Goal: Contribute content: Contribute content

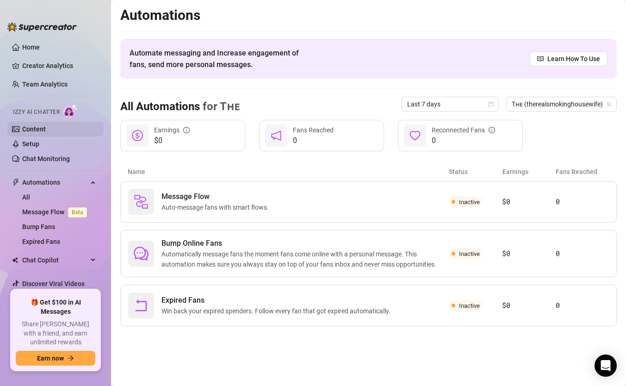
click at [44, 128] on link "Content" at bounding box center [34, 128] width 24 height 7
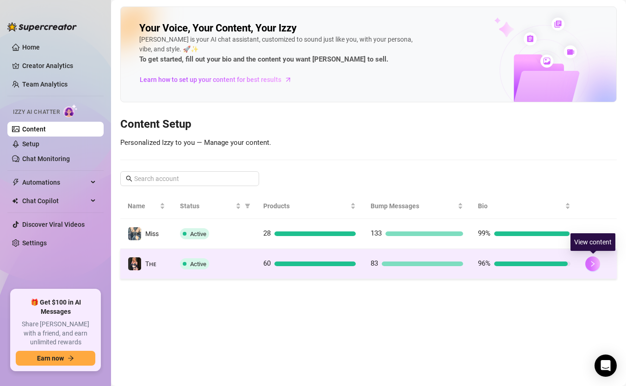
click at [591, 263] on icon "right" at bounding box center [593, 264] width 6 height 6
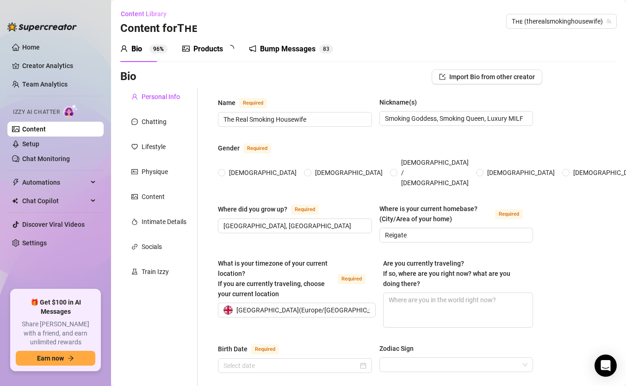
radio input "true"
type input "[DATE]"
click at [208, 51] on div "Products" at bounding box center [208, 49] width 30 height 11
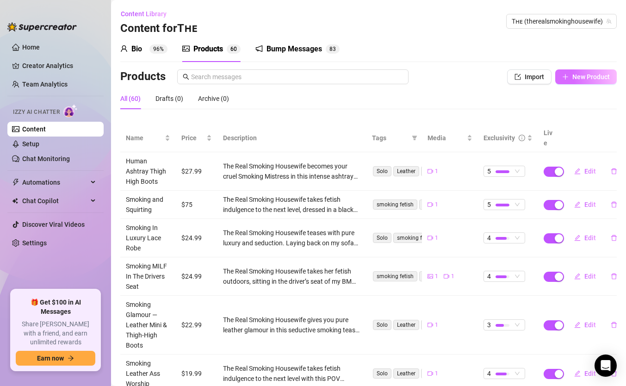
click at [582, 79] on span "New Product" at bounding box center [591, 76] width 37 height 7
type textarea "Type your message here..."
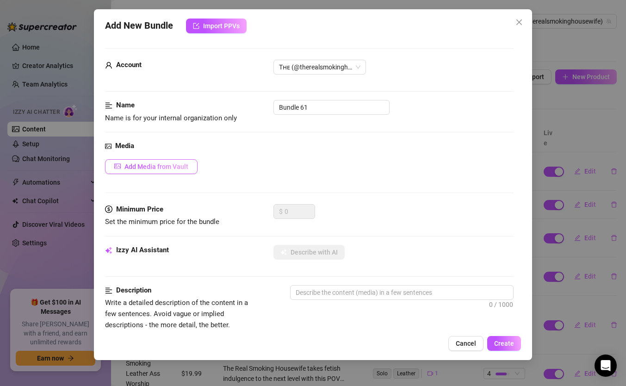
click at [123, 173] on button "Add Media from Vault" at bounding box center [151, 166] width 93 height 15
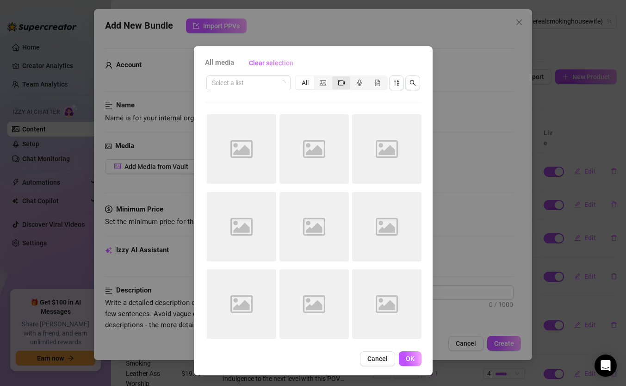
click at [344, 86] on div "segmented control" at bounding box center [341, 82] width 18 height 13
click at [335, 78] on input "segmented control" at bounding box center [335, 78] width 0 height 0
click at [397, 83] on icon "sort-descending" at bounding box center [396, 83] width 6 height 6
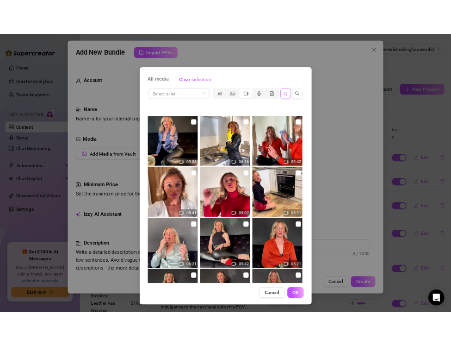
scroll to position [994, 0]
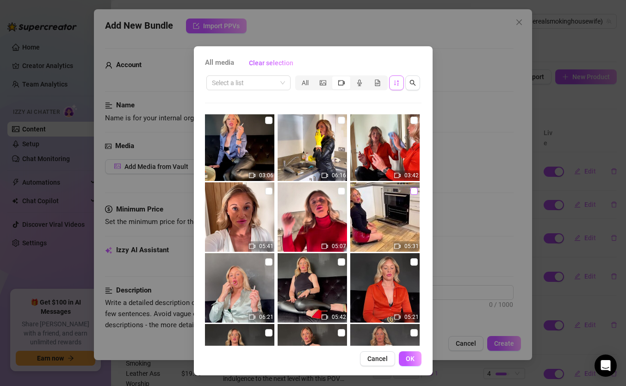
click at [412, 191] on input "checkbox" at bounding box center [414, 190] width 7 height 7
checkbox input "true"
click at [410, 361] on span "OK" at bounding box center [410, 358] width 9 height 7
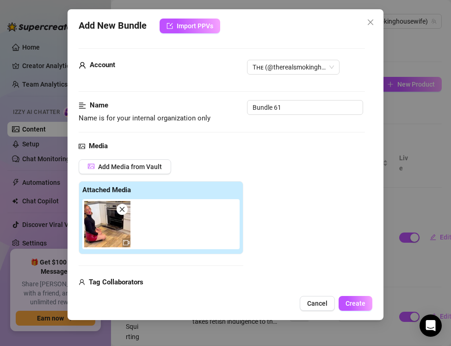
type textarea "Describe the content (media) in a few sentences"
click at [294, 108] on input "Bundle 61" at bounding box center [305, 107] width 116 height 15
drag, startPoint x: 294, startPoint y: 108, endPoint x: 228, endPoint y: 99, distance: 66.9
paste input "Smoking & Oven Cleaning — PVC Mini & Knee-High Boots"
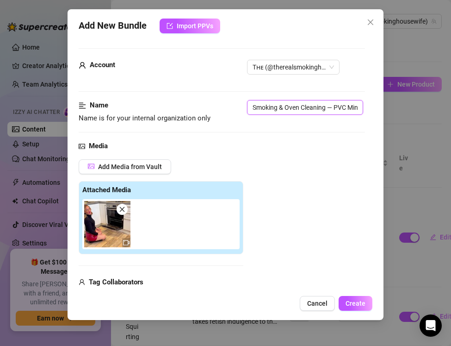
scroll to position [0, 59]
type input "Smoking & Oven Cleaning — PVC Mini & Knee-High Boots"
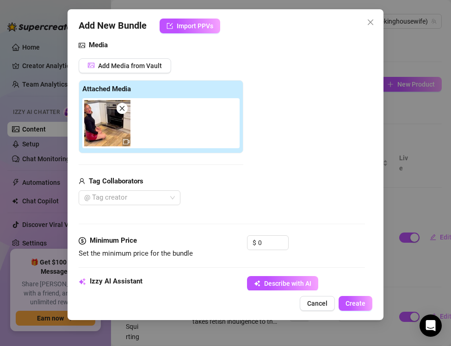
scroll to position [174, 0]
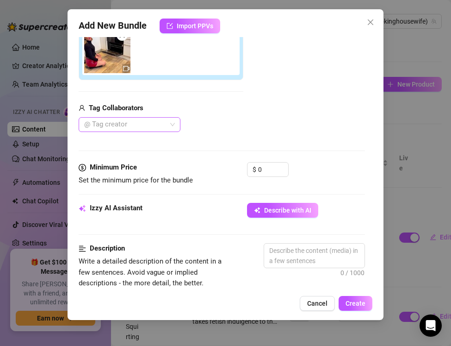
click at [106, 120] on div at bounding box center [125, 124] width 88 height 13
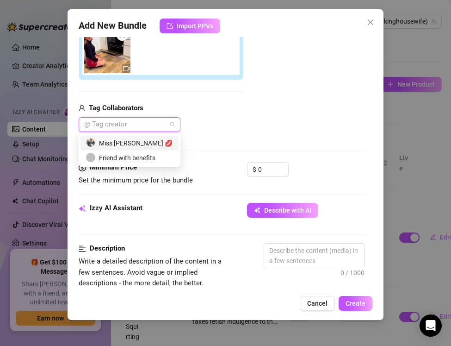
click at [109, 137] on div "Miss [PERSON_NAME] 💋" at bounding box center [130, 143] width 98 height 15
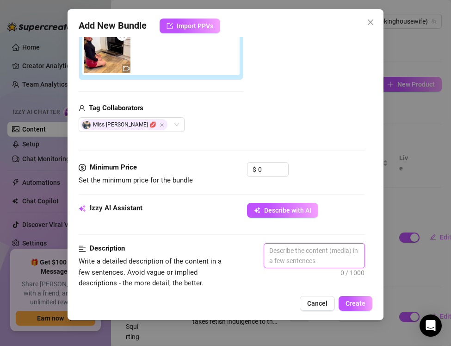
click at [283, 246] on textarea at bounding box center [314, 255] width 100 height 24
paste textarea "The Real Smoking Housewife gets filthy while looking flawless. Dressed in shiny…"
type textarea "The Real Smoking Housewife gets filthy while looking flawless. Dressed in shiny…"
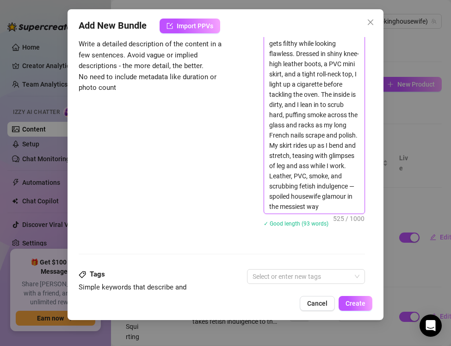
scroll to position [390, 0]
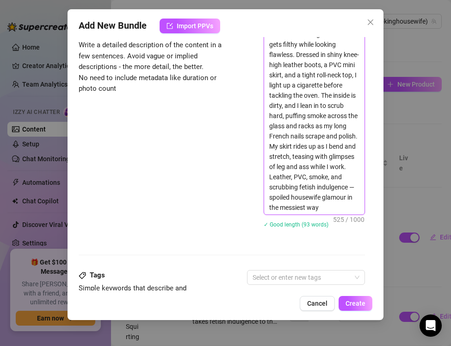
click at [269, 195] on textarea "The Real Smoking Housewife gets filthy while looking flawless. Dressed in shiny…" at bounding box center [314, 120] width 100 height 187
type textarea "The Real Smoking Housewife gets filthy while looking flawless. Dressed in shiny…"
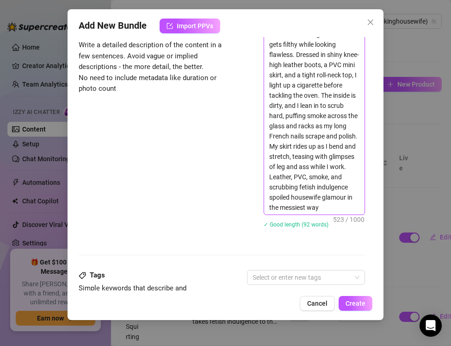
type textarea "The Real Smoking Housewife gets filthy while looking flawless. Dressed in shiny…"
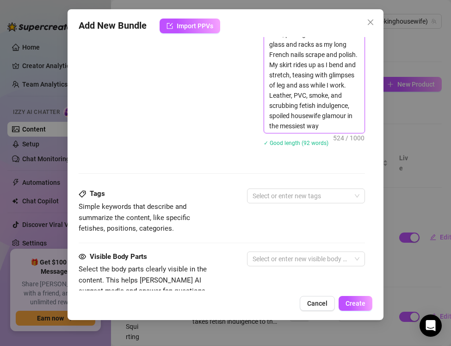
scroll to position [474, 0]
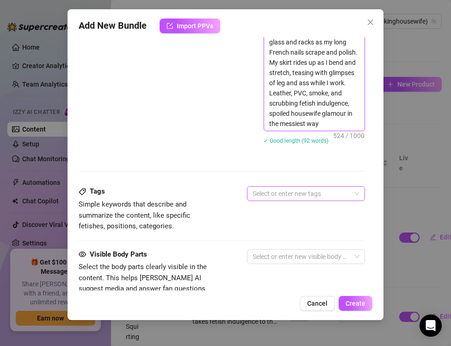
click at [260, 196] on div at bounding box center [301, 193] width 105 height 13
type textarea "The Real Smoking Housewife gets filthy while looking flawless. Dressed in shiny…"
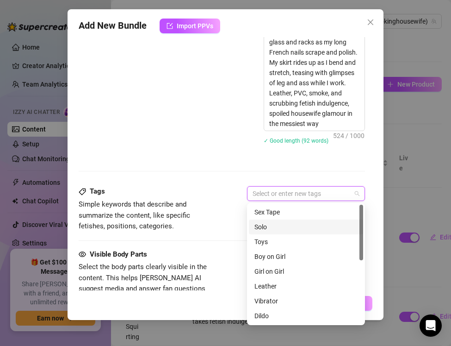
click at [266, 224] on div "Solo" at bounding box center [306, 227] width 103 height 10
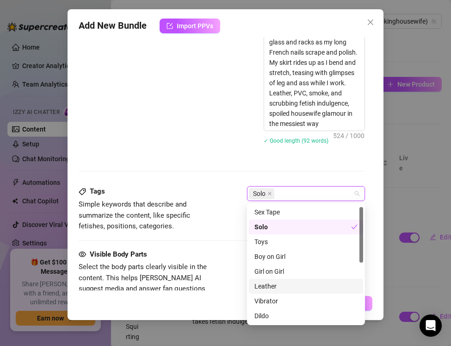
scroll to position [6, 0]
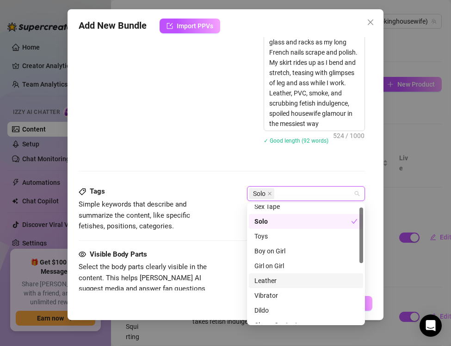
click at [268, 279] on div "Leather" at bounding box center [306, 280] width 103 height 10
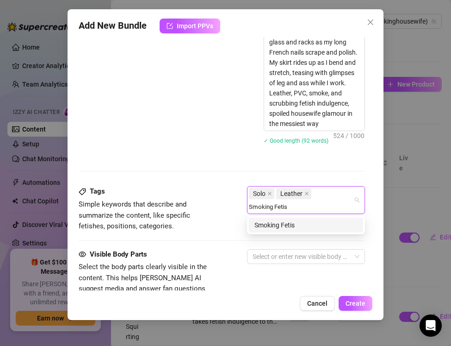
type input "Smoking Fetish"
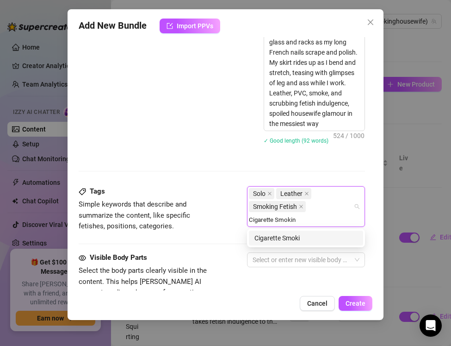
type input "Cigarette Smoking"
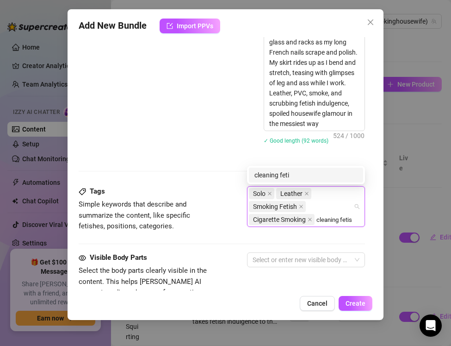
type input "cleaning fetish"
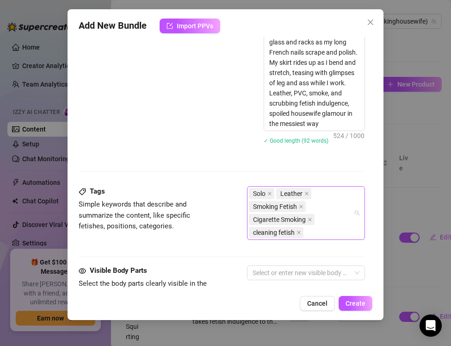
click at [311, 236] on div "Solo Leather Smoking Fetish Cigarette Smoking cleaning fetish" at bounding box center [301, 213] width 105 height 52
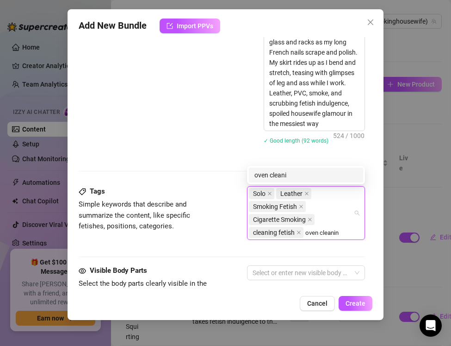
type input "oven cleaning"
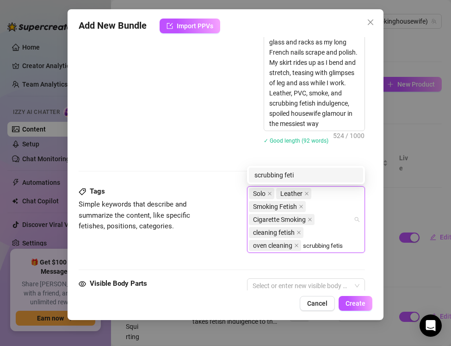
type input "scrubbing fetish"
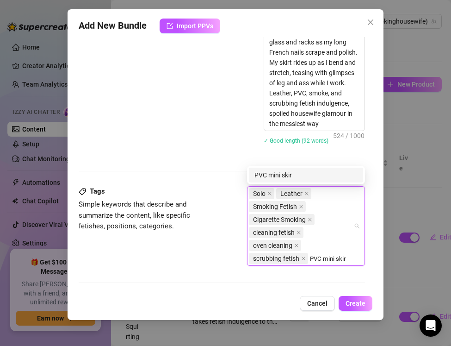
type input "PVC mini skirt"
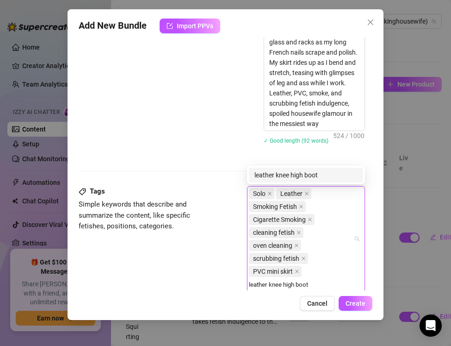
type input "leather knee high bootx"
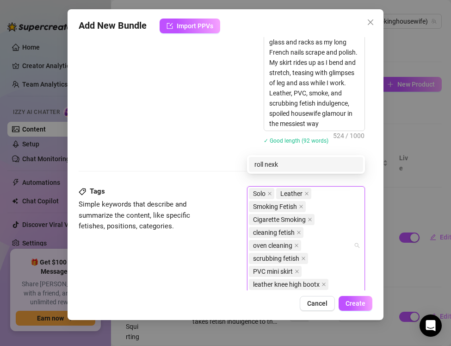
scroll to position [485, 0]
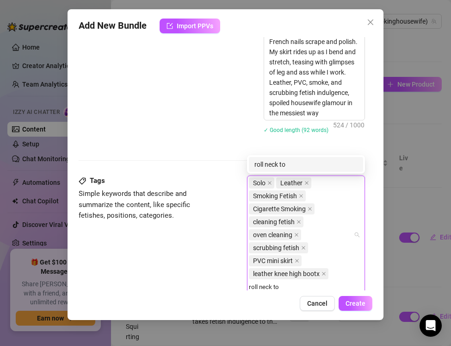
type input "roll neck top"
type input "nails fetish"
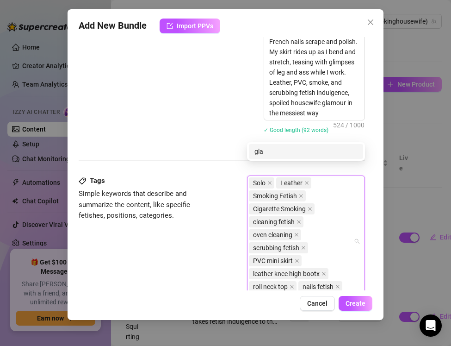
scroll to position [498, 0]
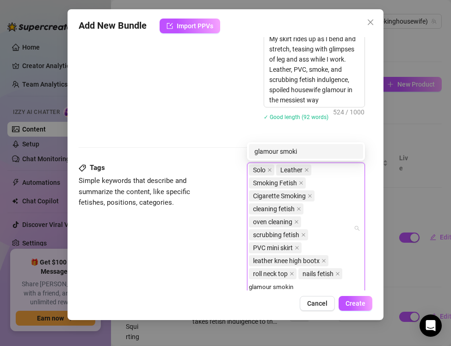
type input "glamour smoking"
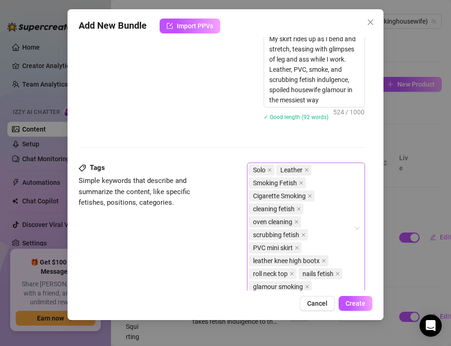
click at [323, 286] on div "Solo Leather Smoking Fetish Cigarette Smoking cleaning fetish oven cleaning scr…" at bounding box center [301, 228] width 105 height 130
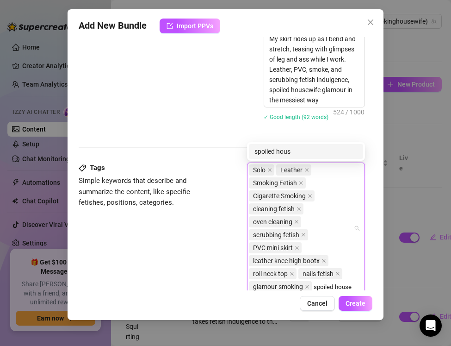
scroll to position [510, 0]
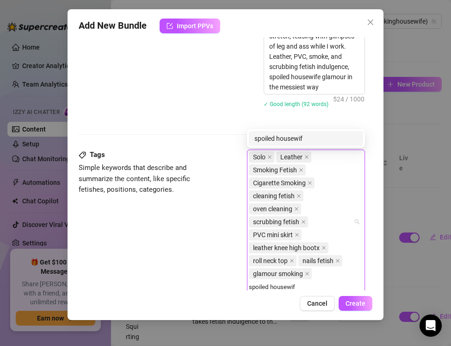
type input "spoiled housewife"
type input "MILF smoking"
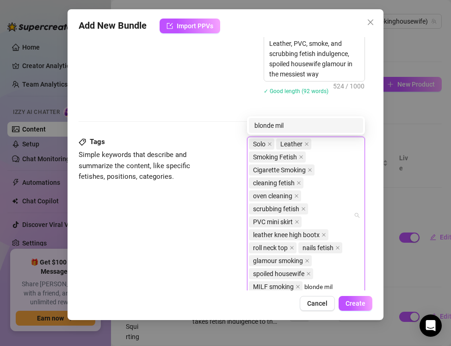
type input "blonde milf"
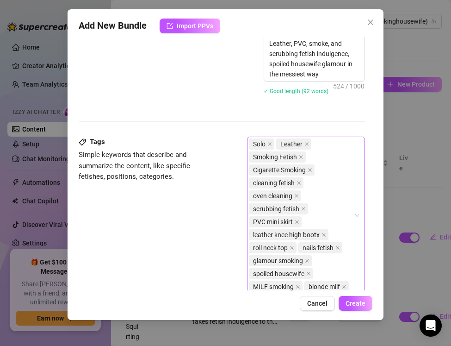
click at [354, 286] on div "Solo Leather Smoking Fetish [MEDICAL_DATA] cleaning fetish oven cleaning scrubb…" at bounding box center [306, 215] width 118 height 157
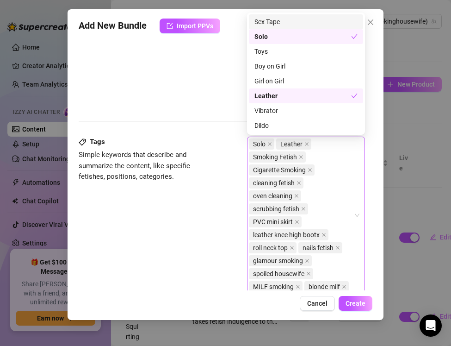
click at [354, 286] on div "Solo Leather Smoking Fetish [MEDICAL_DATA] cleaning fetish oven cleaning scrubb…" at bounding box center [306, 215] width 118 height 157
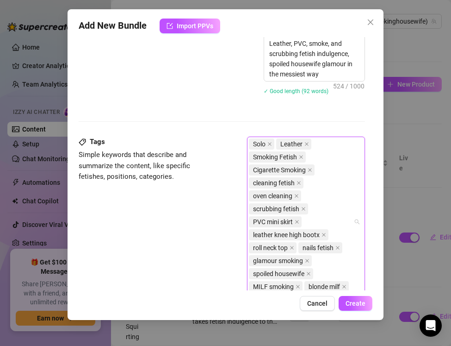
scroll to position [536, 0]
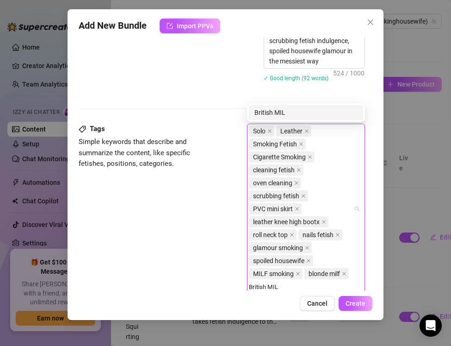
type input "British MILF"
type input "luxury milf"
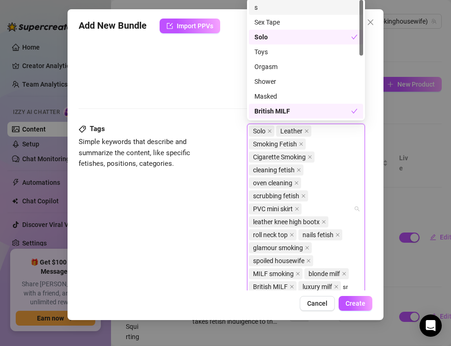
scroll to position [549, 0]
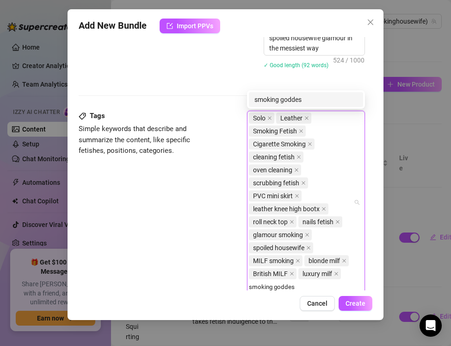
type input "smoking goddess"
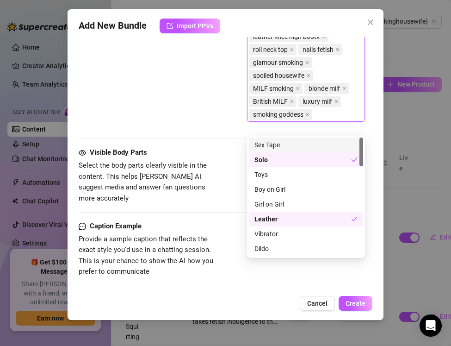
scroll to position [723, 0]
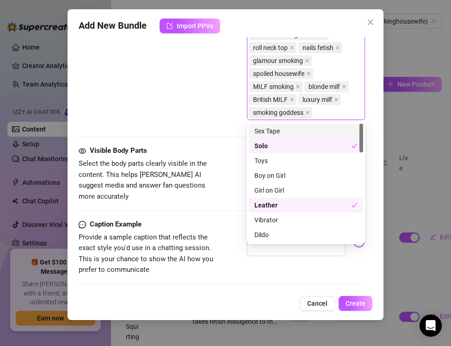
click at [177, 219] on div "Caption Example" at bounding box center [148, 224] width 139 height 11
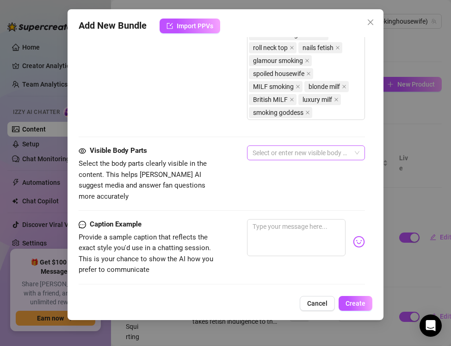
click at [265, 152] on div at bounding box center [301, 152] width 105 height 13
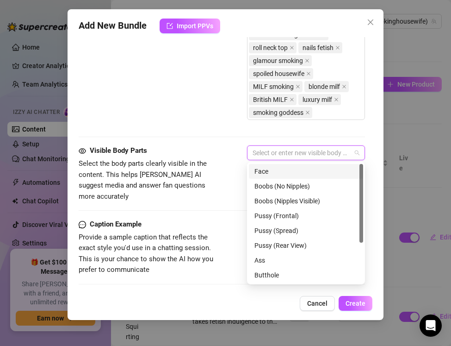
click at [266, 170] on div "Face" at bounding box center [306, 171] width 103 height 10
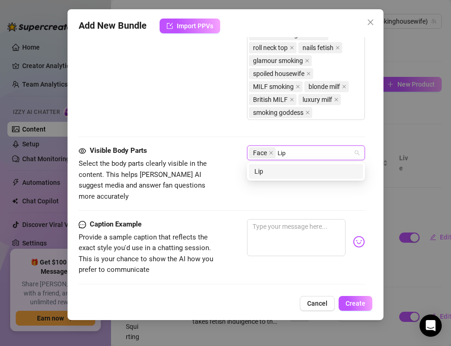
type input "Lips"
type input "Body"
type input "Legs"
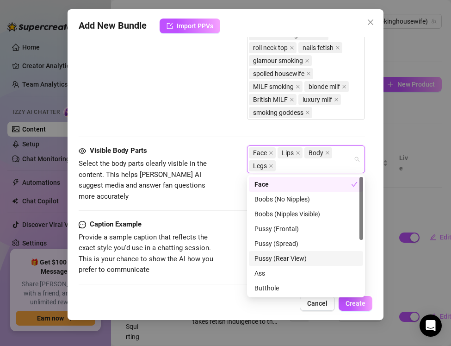
type input "G"
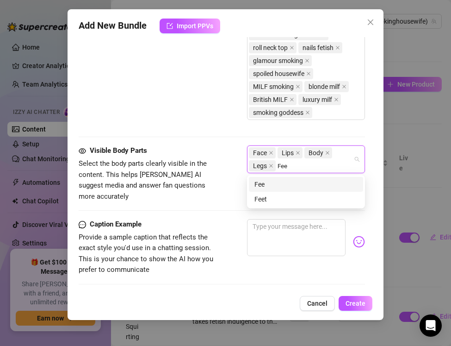
type input "Feet"
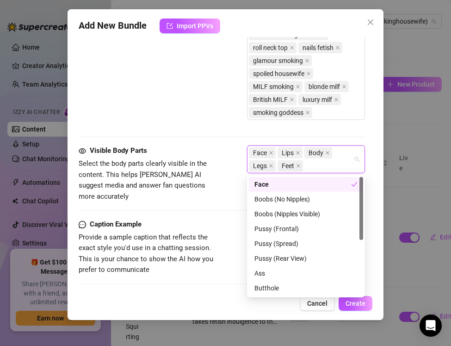
click at [209, 219] on div "Caption Example" at bounding box center [148, 224] width 139 height 11
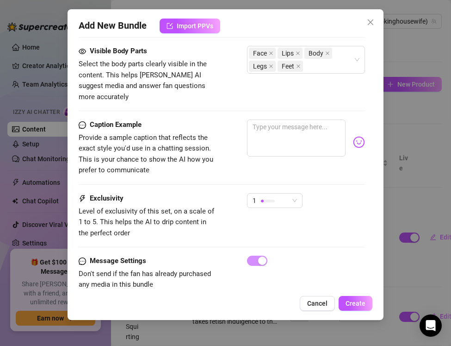
scroll to position [829, 0]
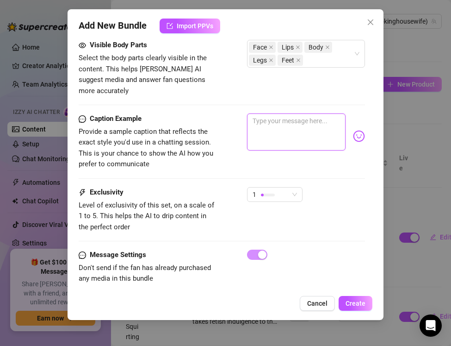
click at [279, 116] on textarea at bounding box center [296, 131] width 99 height 37
paste textarea "PVC skirt shining, leather boots tight… cigarette glowing as I scrub my dirty o…"
type textarea "PVC skirt shining, leather boots tight… cigarette glowing as I scrub my dirty o…"
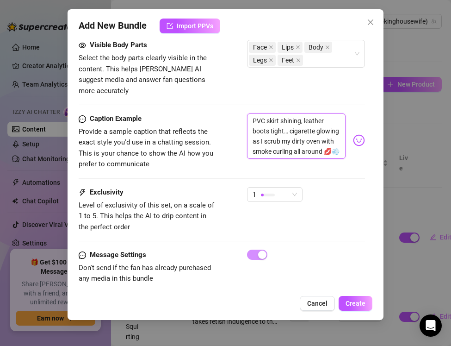
scroll to position [0, 0]
click at [270, 193] on div at bounding box center [268, 194] width 14 height 3
type textarea "PVC skirt shining, leather boots tight… cigarette glowing as I scrub my dirty o…"
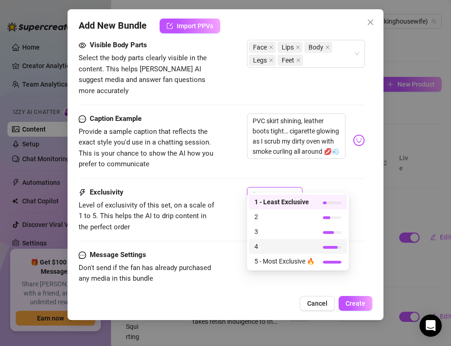
click at [264, 246] on span "4" at bounding box center [285, 246] width 60 height 10
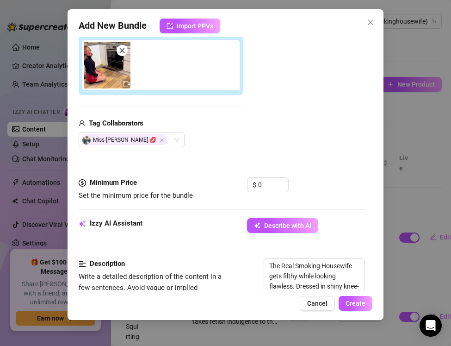
scroll to position [169, 0]
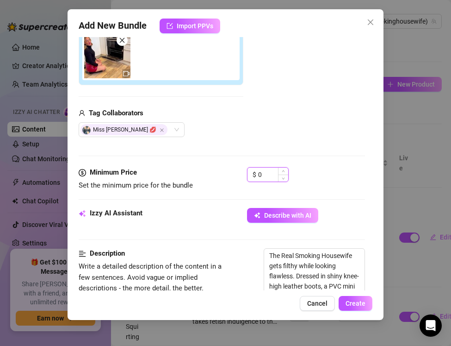
click at [261, 175] on input "0" at bounding box center [273, 175] width 30 height 14
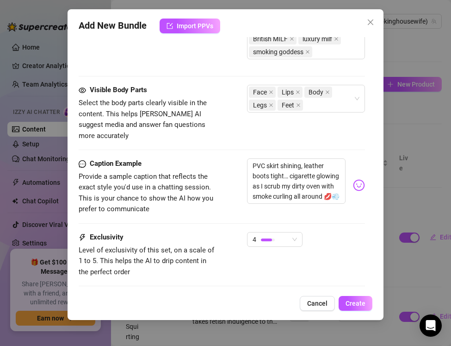
scroll to position [829, 0]
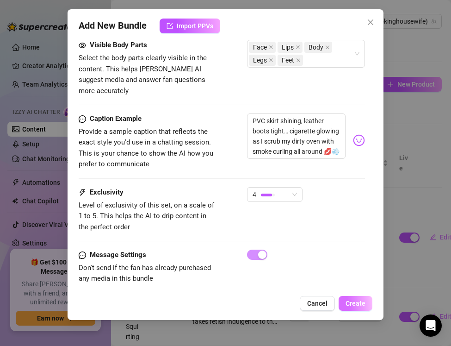
type input "18.99"
click at [353, 304] on span "Create" at bounding box center [356, 302] width 20 height 7
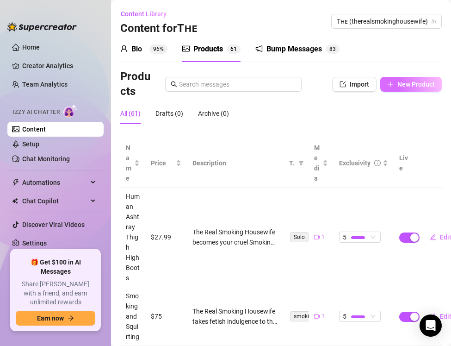
click at [390, 85] on icon "plus" at bounding box center [390, 84] width 6 height 6
type textarea "Type your message here..."
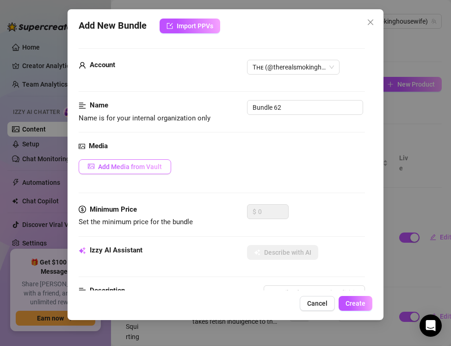
click at [115, 170] on span "Add Media from Vault" at bounding box center [130, 166] width 64 height 7
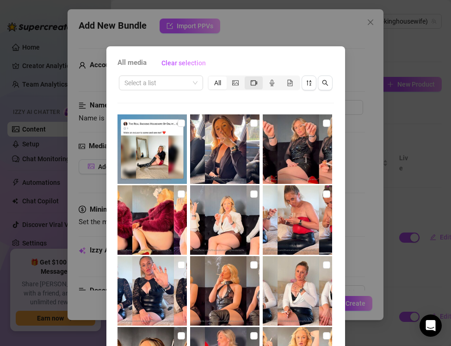
click at [250, 84] on div "segmented control" at bounding box center [254, 82] width 18 height 13
click at [247, 78] on input "segmented control" at bounding box center [247, 78] width 0 height 0
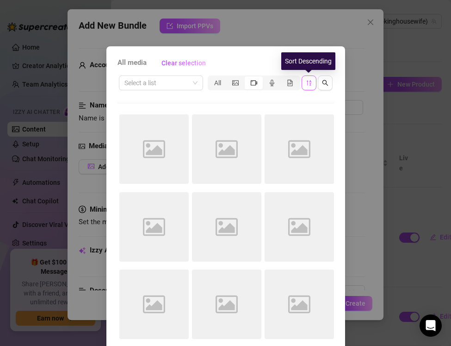
click at [309, 86] on icon "sort-descending" at bounding box center [309, 83] width 6 height 6
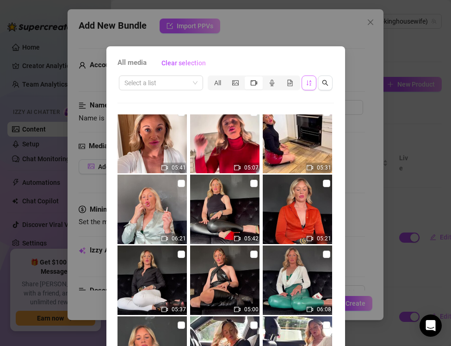
scroll to position [1073, 0]
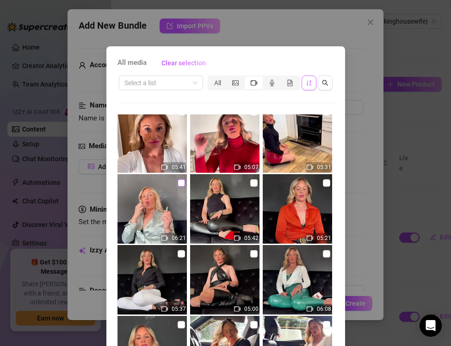
click at [180, 184] on input "checkbox" at bounding box center [181, 182] width 7 height 7
checkbox input "true"
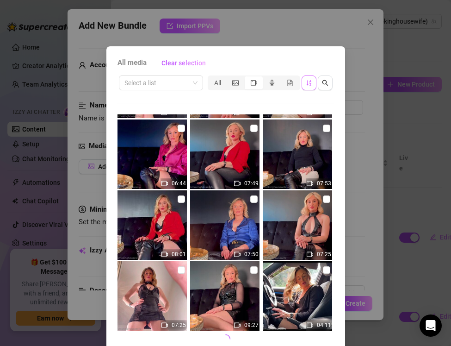
scroll to position [41, 0]
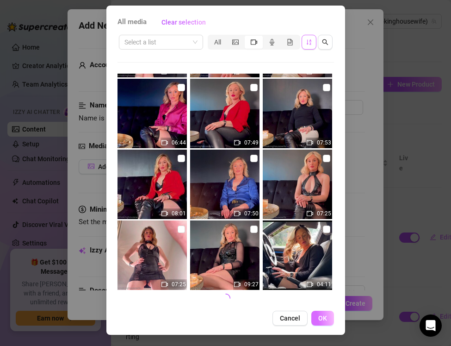
click at [323, 315] on span "OK" at bounding box center [322, 317] width 9 height 7
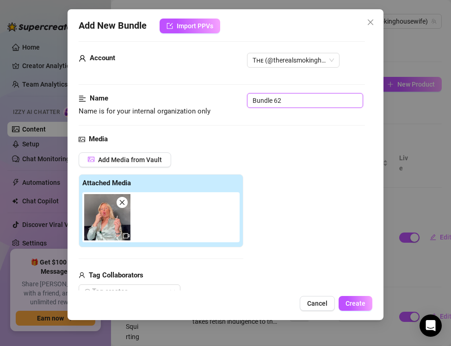
click at [287, 97] on input "Bundle 62" at bounding box center [305, 100] width 116 height 15
drag, startPoint x: 287, startPoint y: 97, endPoint x: 250, endPoint y: 97, distance: 37.0
click at [250, 97] on input "Bundle 62" at bounding box center [305, 100] width 116 height 15
paste input "Smoking ASMR — Satin, Nails & Lollipop Tease"
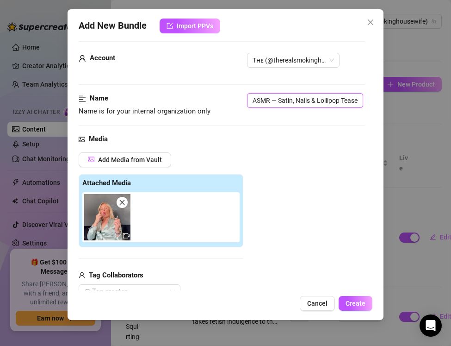
type input "Smoking ASMR — Satin, Nails & Lollipop Tease"
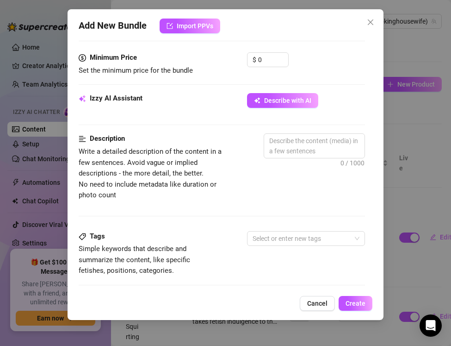
scroll to position [299, 0]
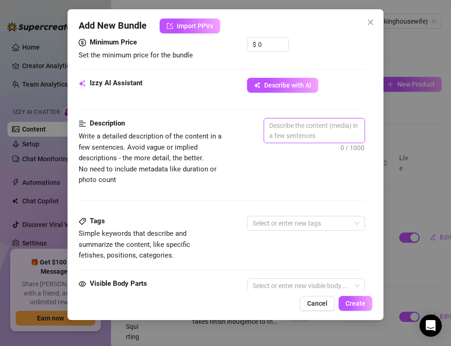
click at [280, 130] on textarea at bounding box center [314, 130] width 100 height 24
paste textarea "The Real Smoking Housewife creates an ASMR indulgence with a sweet, spoiled twi…"
type textarea "The Real Smoking Housewife creates an ASMR indulgence with a sweet, spoiled twi…"
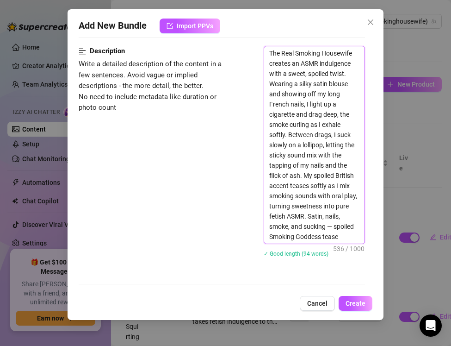
scroll to position [381, 0]
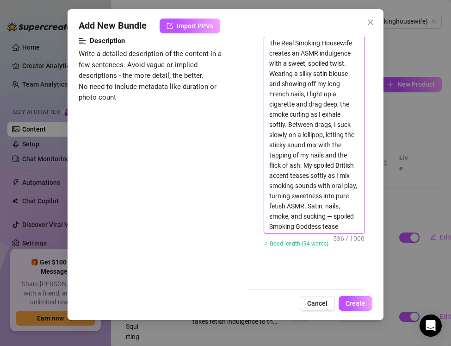
click at [334, 215] on textarea "The Real Smoking Housewife creates an ASMR indulgence with a sweet, spoiled twi…" at bounding box center [314, 134] width 100 height 197
type textarea "The Real Smoking Housewife creates an ASMR indulgence with a sweet, spoiled twi…"
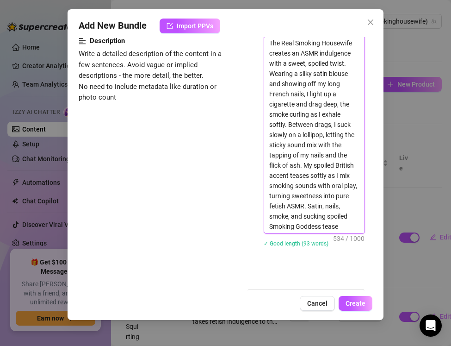
type textarea "The Real Smoking Housewife creates an ASMR indulgence with a sweet, spoiled twi…"
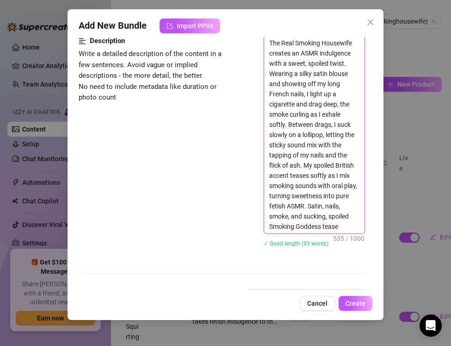
type textarea "The Real Smoking Housewife creates an ASMR indulgence with a sweet, spoiled twi…"
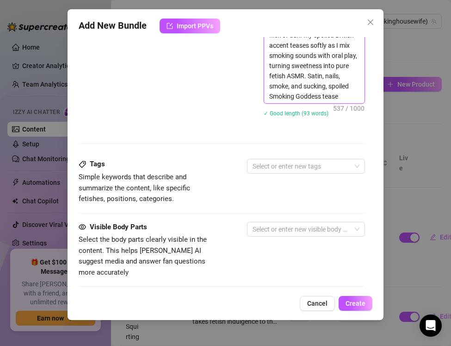
scroll to position [512, 0]
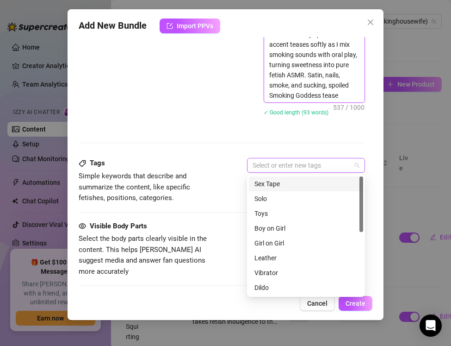
click at [263, 163] on div at bounding box center [301, 165] width 105 height 13
type textarea "The Real Smoking Housewife creates an ASMR indulgence with a sweet, spoiled twi…"
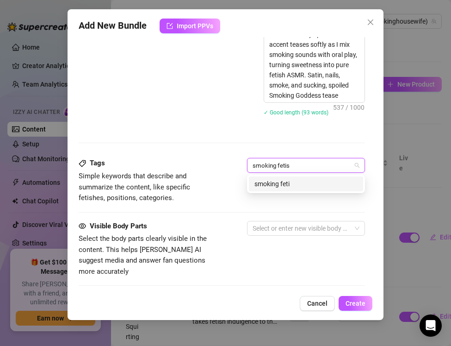
type input "smoking fetish"
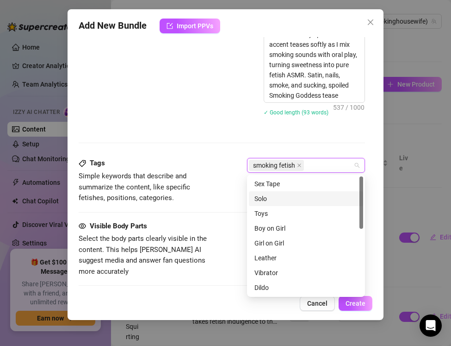
click at [277, 200] on div "Solo" at bounding box center [306, 198] width 103 height 10
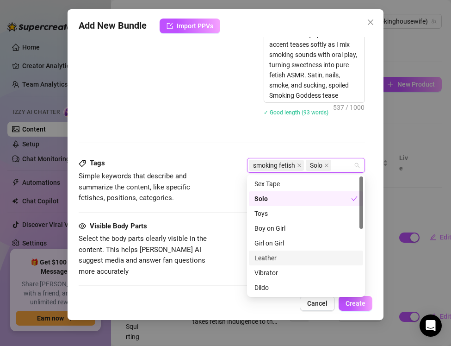
click at [280, 255] on div "Leather" at bounding box center [306, 258] width 103 height 10
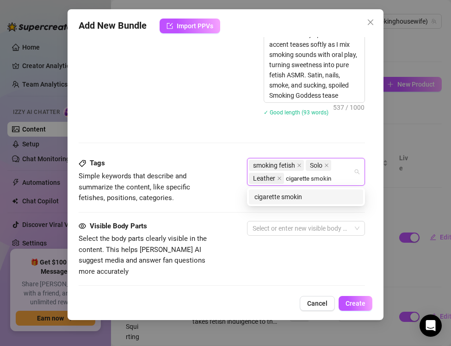
type input "cigarette smoking"
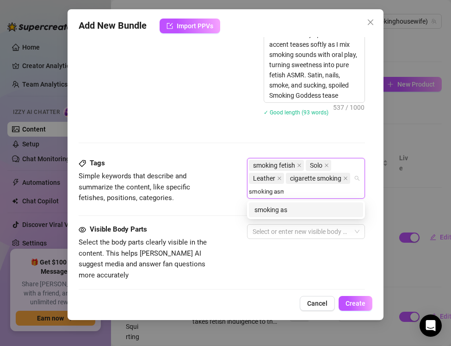
type input "smoking asmr"
type input "asmr triggers"
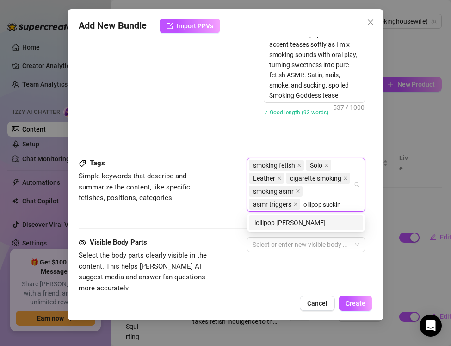
type input "lollipop sucking"
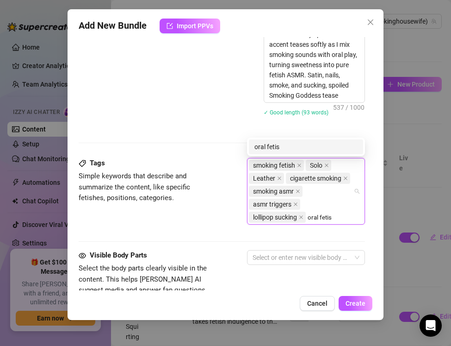
type input "oral fetish"
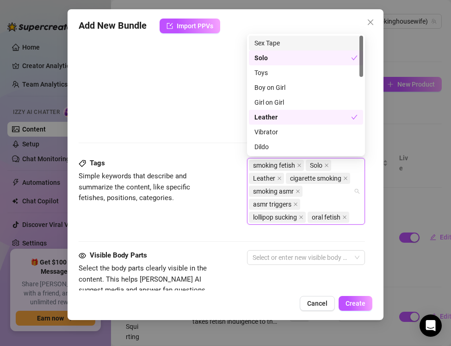
type input "a"
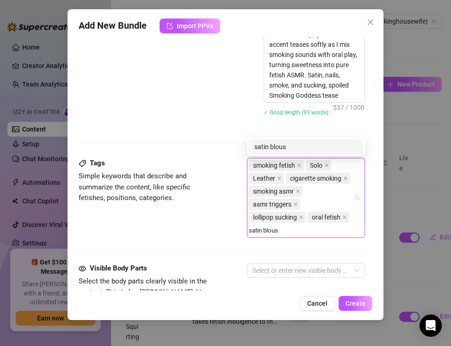
type input "satin blouse"
type input "nails fetish"
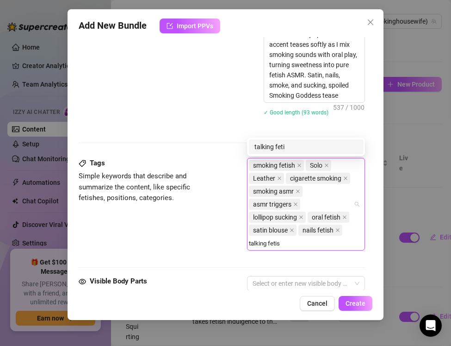
type input "talking fetish"
type input "british accent"
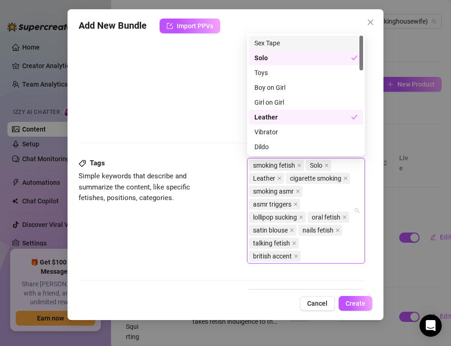
type input "f"
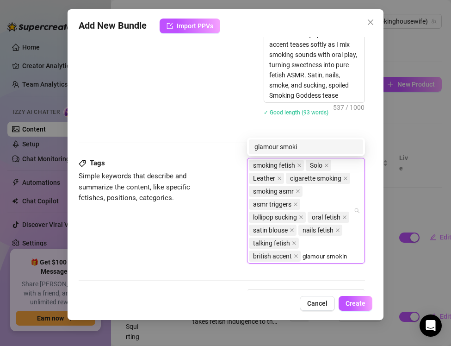
type input "glamour smoking"
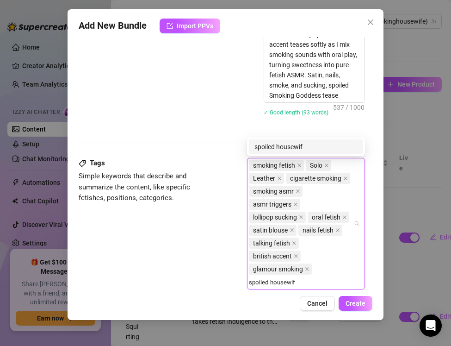
type input "spoiled housewife"
type input "milf smoking"
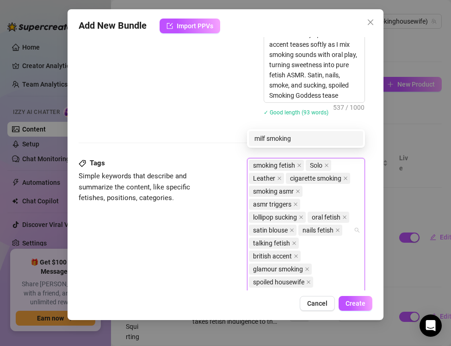
scroll to position [521, 0]
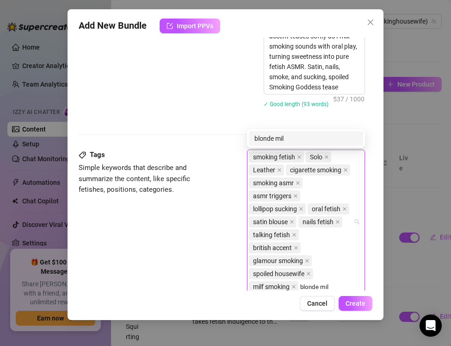
type input "blonde milf"
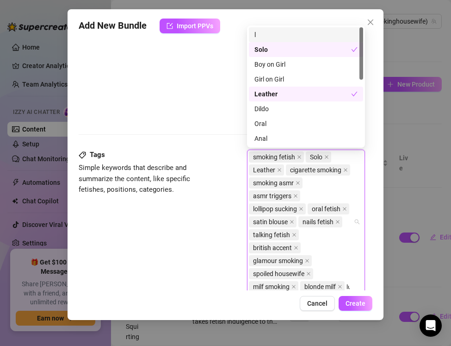
scroll to position [534, 0]
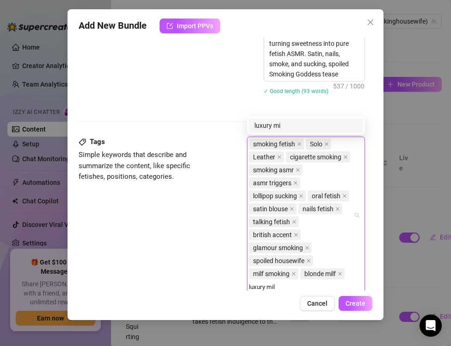
type input "luxury milf"
type input "smoking goddess"
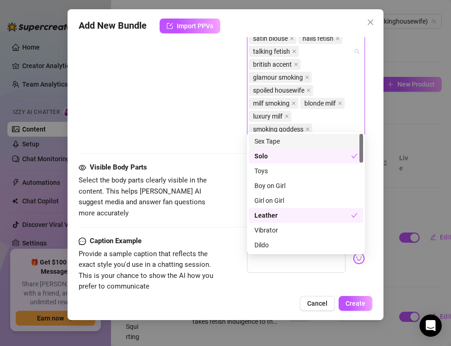
scroll to position [710, 0]
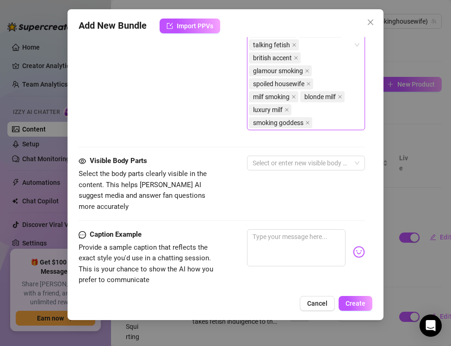
click at [183, 156] on div "Visible Body Parts" at bounding box center [148, 161] width 139 height 11
click at [261, 165] on div at bounding box center [301, 162] width 105 height 13
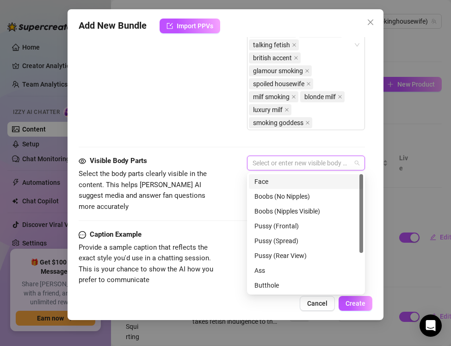
click at [263, 183] on div "Face" at bounding box center [306, 181] width 103 height 10
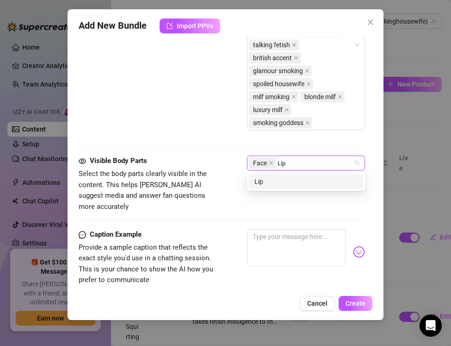
type input "Lips"
type input "Mouth"
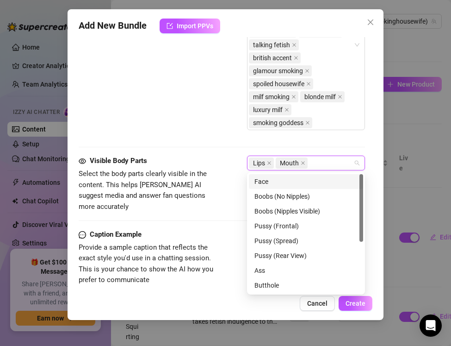
click at [279, 185] on div "Face" at bounding box center [306, 181] width 103 height 10
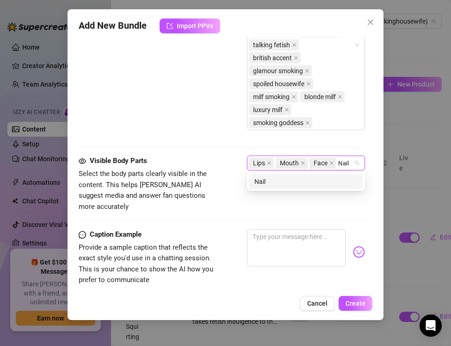
type input "Nails"
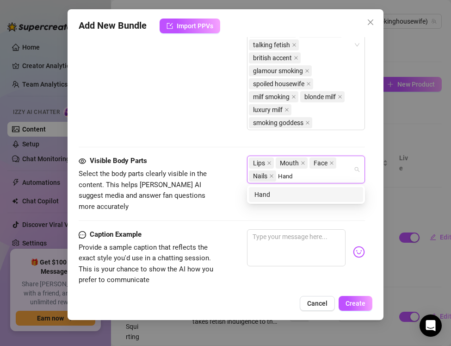
type input "Hands"
type input "Chest"
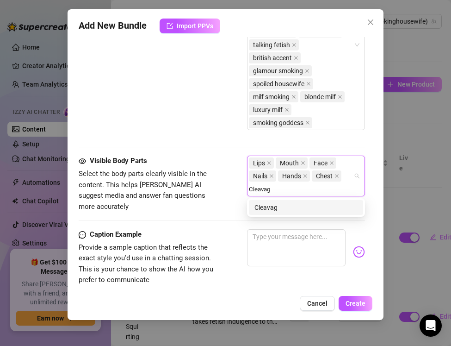
type input "Cleavage"
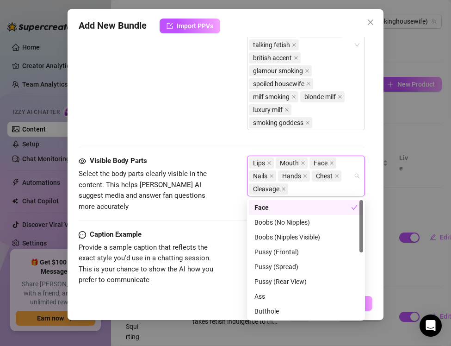
click at [171, 243] on span "Provide a sample caption that reflects the exact style you'd use in a chatting …" at bounding box center [146, 263] width 135 height 41
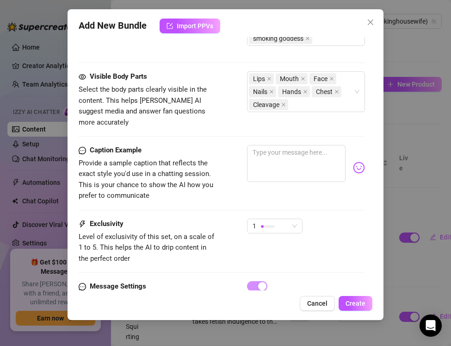
scroll to position [797, 0]
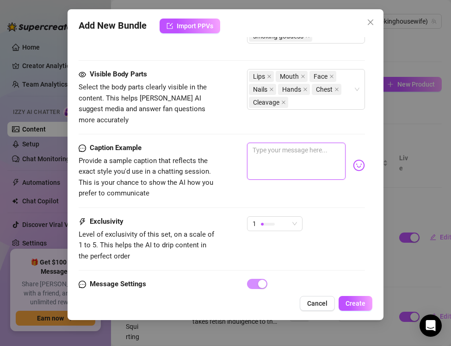
click at [257, 159] on textarea at bounding box center [296, 161] width 99 height 37
paste textarea "Satin blouse soft, nails flashing, cigarette glowing… smoke on my lips while I …"
type textarea "Satin blouse soft, nails flashing, cigarette glowing… smoke on my lips while I …"
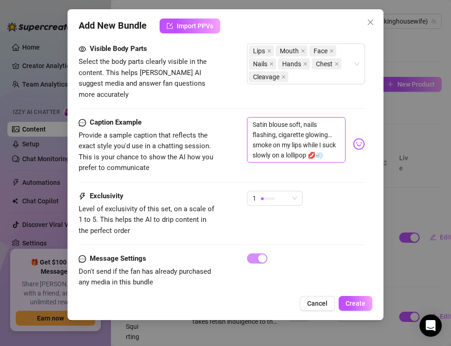
scroll to position [830, 0]
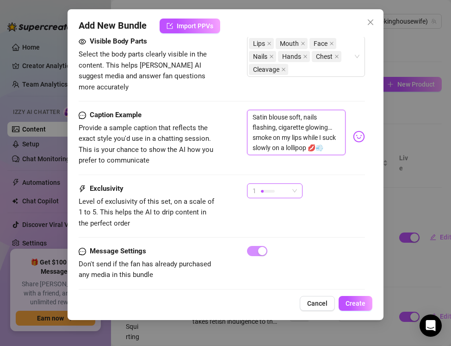
click at [263, 187] on div at bounding box center [268, 191] width 14 height 9
type textarea "Satin blouse soft, nails flashing, cigarette glowing… smoke on my lips while I …"
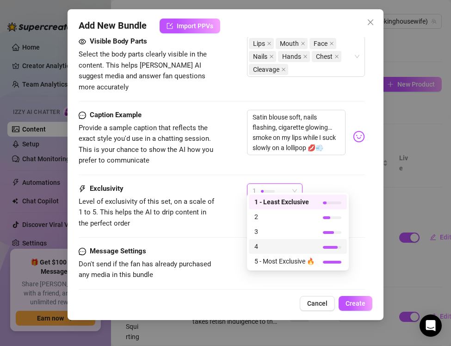
click at [264, 243] on span "4" at bounding box center [285, 246] width 60 height 10
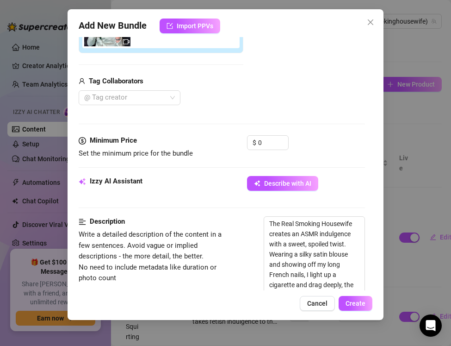
scroll to position [226, 0]
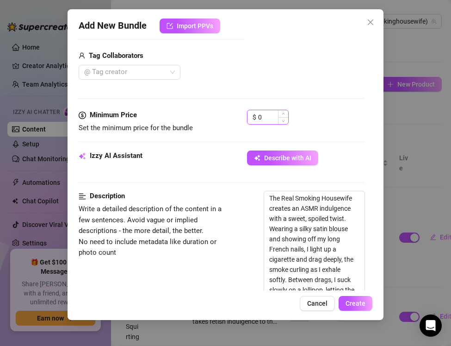
click at [267, 121] on input "0" at bounding box center [273, 117] width 30 height 14
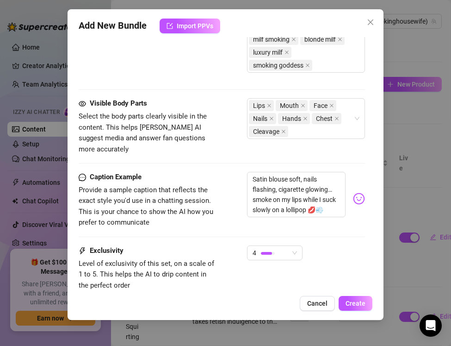
scroll to position [830, 0]
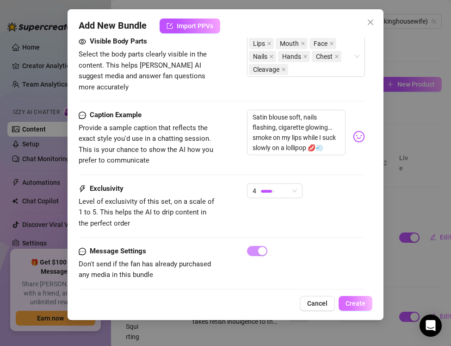
type input "16.99"
click at [361, 305] on span "Create" at bounding box center [356, 302] width 20 height 7
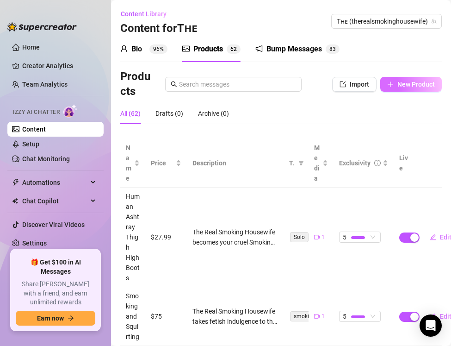
click at [399, 82] on span "New Product" at bounding box center [416, 84] width 37 height 7
type textarea "Type your message here..."
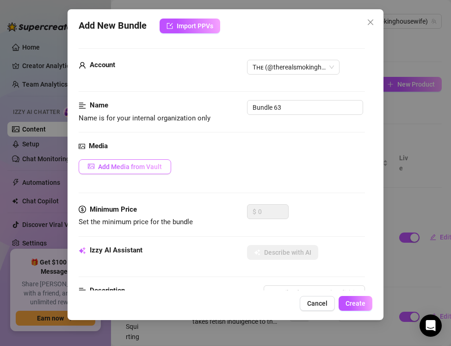
click at [143, 166] on span "Add Media from Vault" at bounding box center [130, 166] width 64 height 7
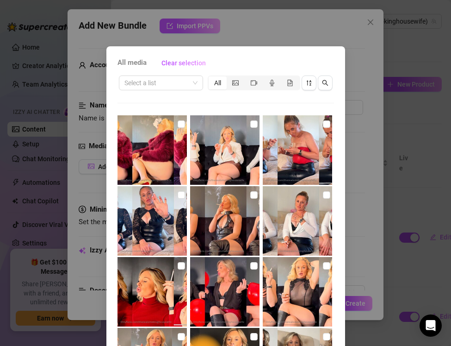
scroll to position [0, 0]
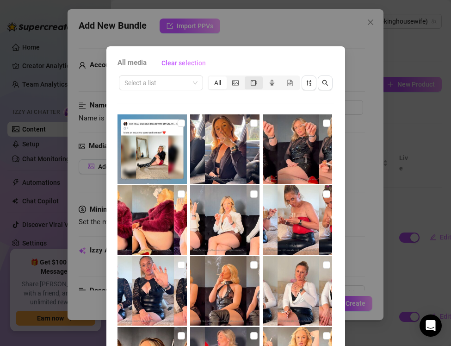
click at [251, 85] on icon "video-camera" at bounding box center [254, 83] width 6 height 6
click at [247, 78] on input "segmented control" at bounding box center [247, 78] width 0 height 0
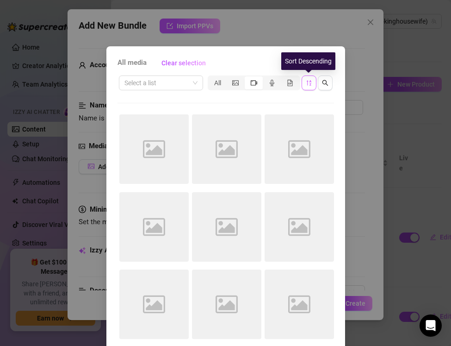
click at [306, 84] on icon "sort-descending" at bounding box center [309, 83] width 6 height 6
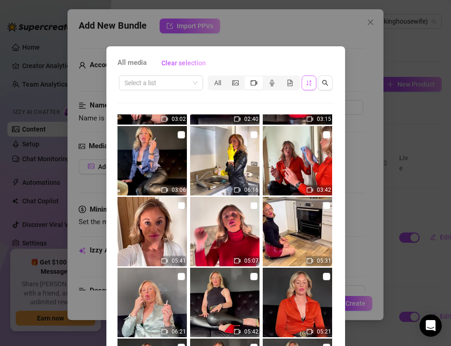
scroll to position [1039, 0]
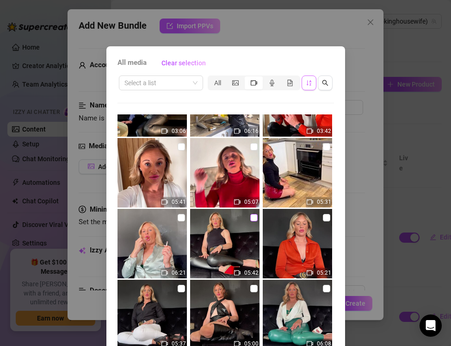
click at [255, 218] on input "checkbox" at bounding box center [253, 217] width 7 height 7
checkbox input "true"
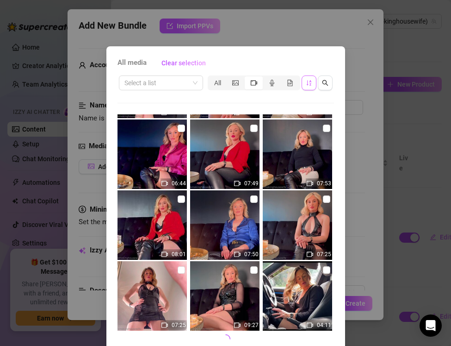
scroll to position [41, 0]
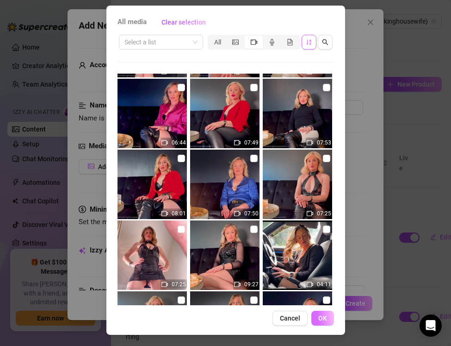
click at [324, 317] on span "OK" at bounding box center [322, 317] width 9 height 7
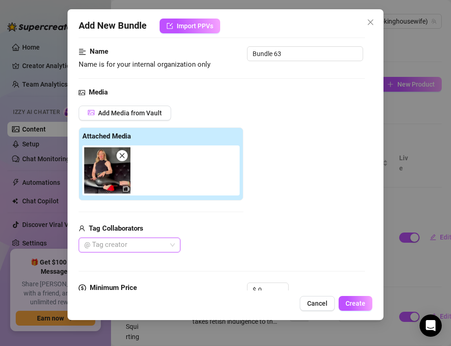
scroll to position [56, 0]
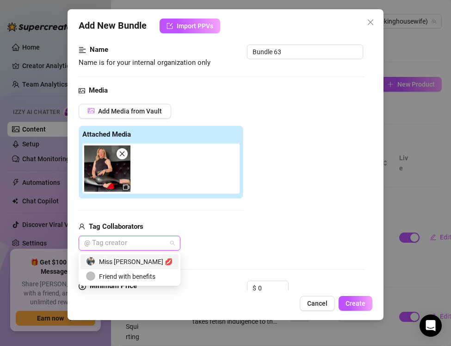
click at [122, 238] on div at bounding box center [125, 243] width 88 height 13
click at [124, 260] on div "Miss [PERSON_NAME] 💋" at bounding box center [129, 261] width 87 height 10
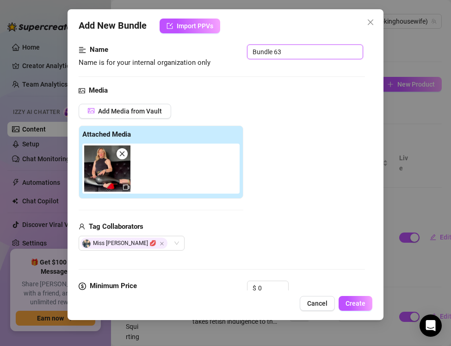
click at [285, 53] on input "Bundle 63" at bounding box center [305, 51] width 116 height 15
drag, startPoint x: 285, startPoint y: 53, endPoint x: 243, endPoint y: 50, distance: 41.3
click at [243, 50] on div "Name Name is for your internal organization only Bundle 63" at bounding box center [222, 56] width 286 height 24
paste input "Smoking Glamour — Leather Pants & Gucci Belt"
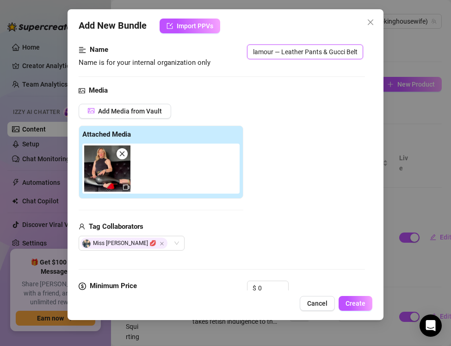
type input "Smoking Glamour — Leather Pants & Gucci Belt"
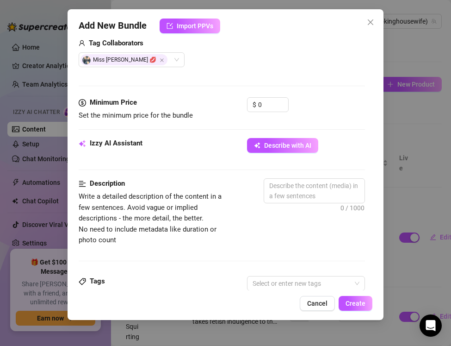
scroll to position [242, 0]
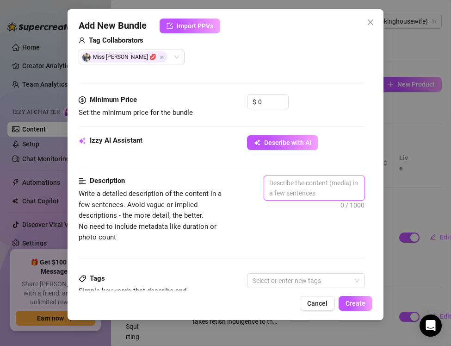
click at [276, 186] on textarea at bounding box center [314, 188] width 100 height 24
paste textarea "The Real Smoking Housewife shows off pure spoiled glamour in this luxury smokin…"
type textarea "The Real Smoking Housewife shows off pure spoiled glamour in this luxury smokin…"
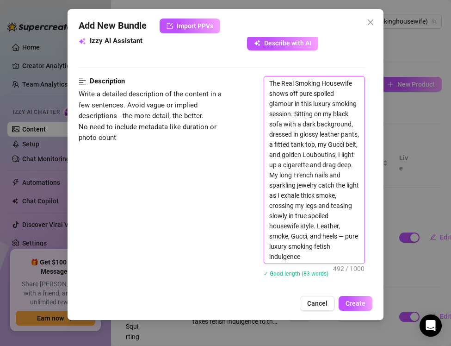
scroll to position [342, 0]
click at [294, 243] on textarea "The Real Smoking Housewife shows off pure spoiled glamour in this luxury smokin…" at bounding box center [314, 169] width 100 height 187
type textarea "The Real Smoking Housewife shows off pure spoiled glamour in this luxury smokin…"
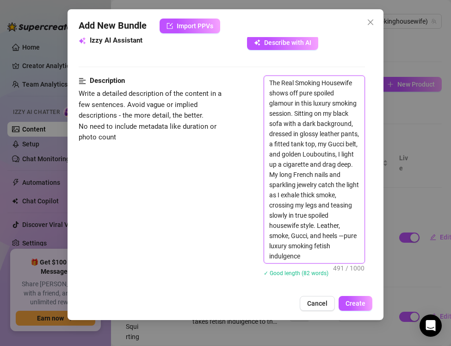
type textarea "The Real Smoking Housewife shows off pure spoiled glamour in this luxury smokin…"
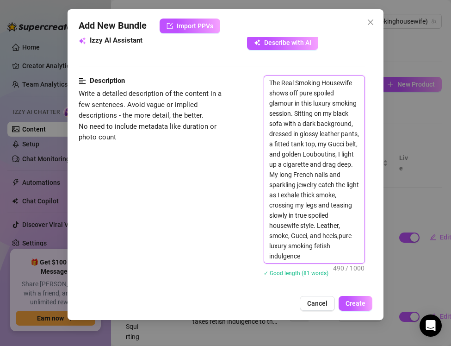
type textarea "The Real Smoking Housewife shows off pure spoiled glamour in this luxury smokin…"
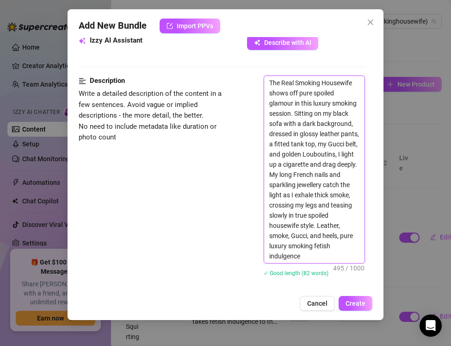
type textarea "The Real Smoking Housewife shows off pure spoiled glamour in this luxury smokin…"
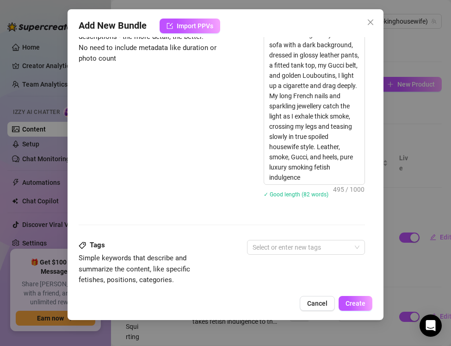
scroll to position [481, 0]
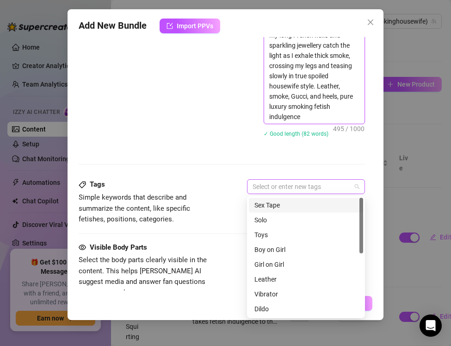
click at [259, 187] on div at bounding box center [301, 186] width 105 height 13
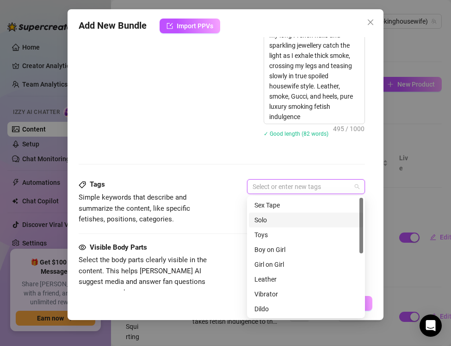
click at [264, 215] on div "Solo" at bounding box center [306, 220] width 103 height 10
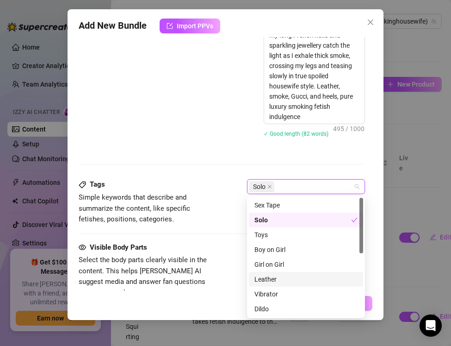
click at [264, 276] on div "Leather" at bounding box center [306, 279] width 103 height 10
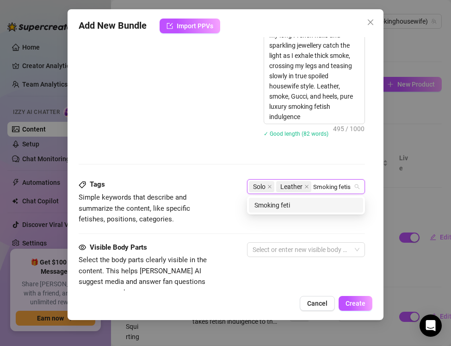
type input "Smoking fetish"
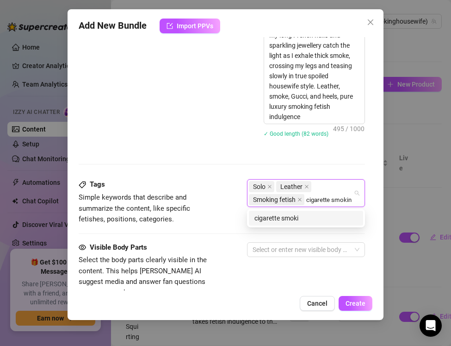
type input "cigarette smoking"
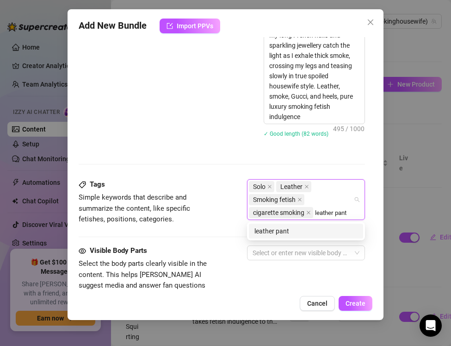
type input "leather pants"
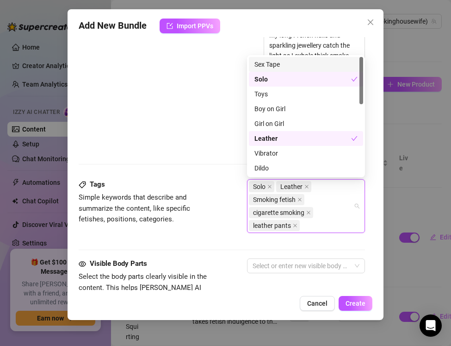
click at [305, 222] on div "Solo Leather Smoking fetish [MEDICAL_DATA] leather pants" at bounding box center [301, 206] width 105 height 52
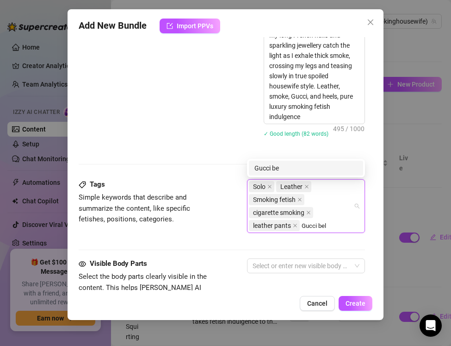
type input "Gucci belt"
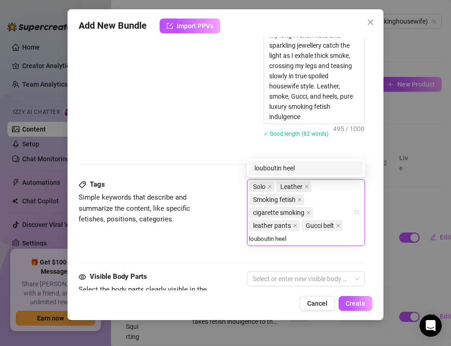
type input "louboutin heels"
type input "shoe fetish"
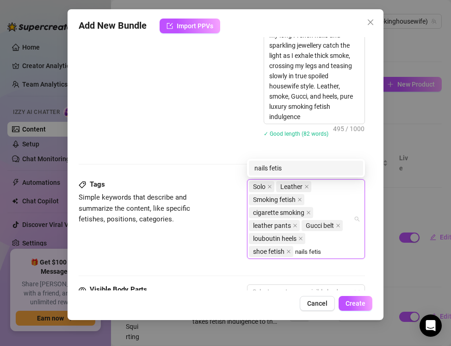
type input "nails fetish"
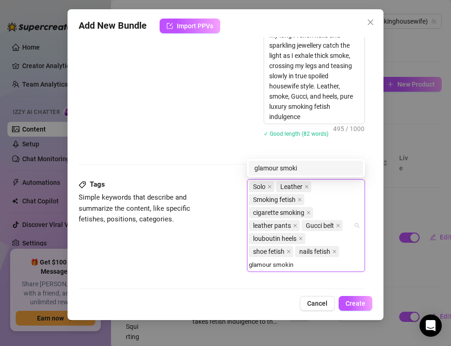
type input "glamour smoking"
type input "spoiled housewife"
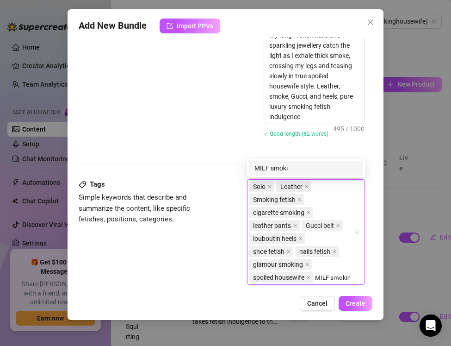
scroll to position [485, 0]
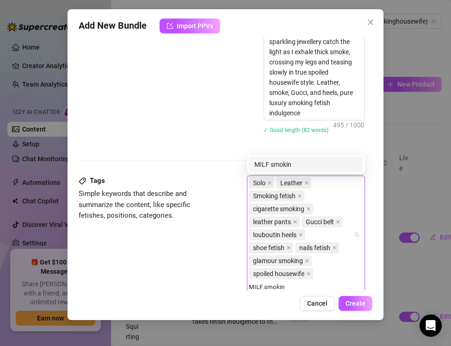
type input "MILF smoking"
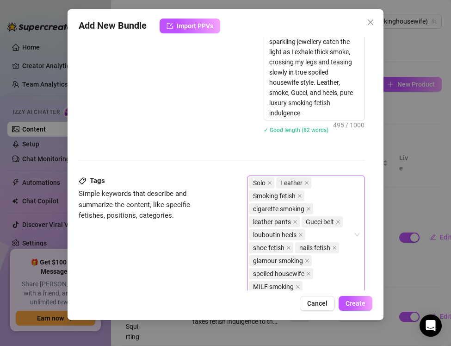
click at [314, 285] on div "Solo Leather Smoking fetish [MEDICAL_DATA] leather pants Gucci belt louboutin h…" at bounding box center [301, 234] width 105 height 117
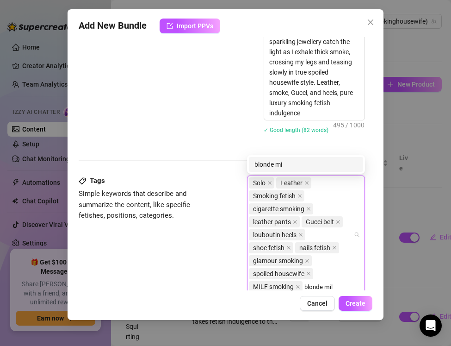
type input "blonde milf"
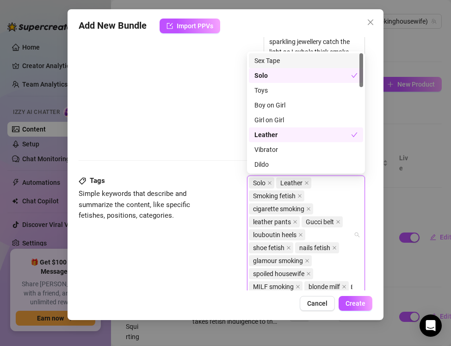
scroll to position [498, 0]
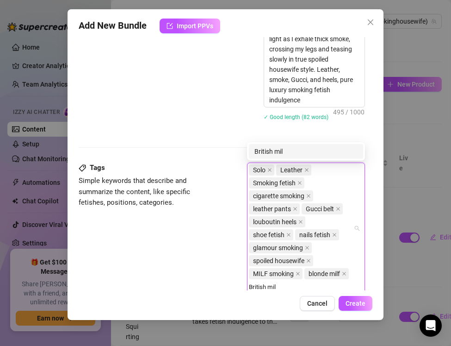
type input "British milf"
type input "luxury milf"
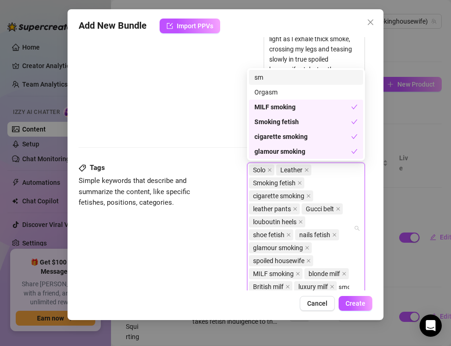
scroll to position [510, 0]
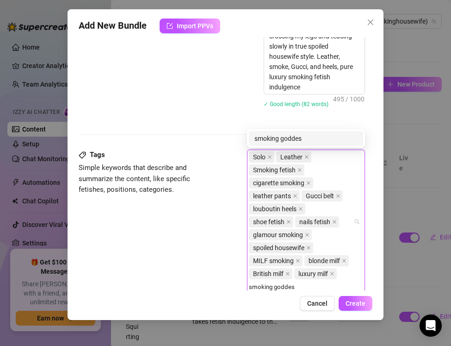
type input "smoking goddess"
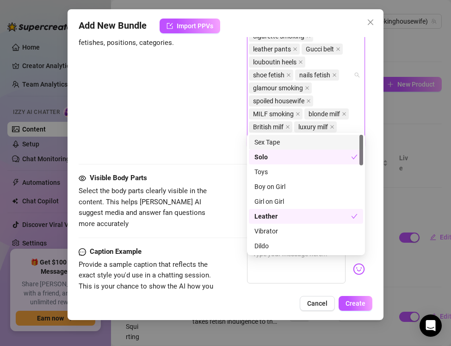
scroll to position [677, 0]
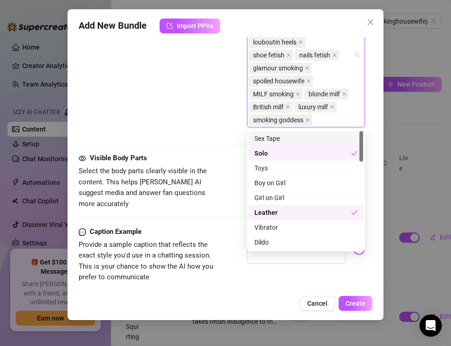
click at [213, 187] on span "Select the body parts clearly visible in the content. This helps [PERSON_NAME] …" at bounding box center [148, 188] width 139 height 44
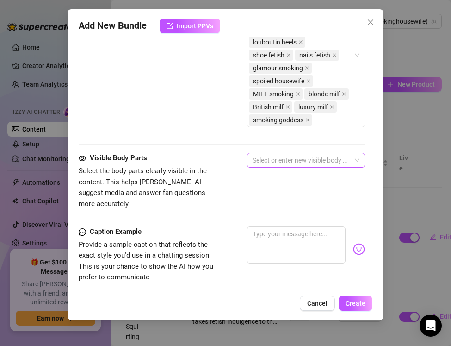
click at [262, 162] on div at bounding box center [301, 160] width 105 height 13
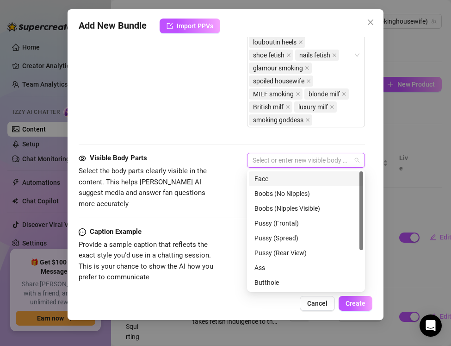
click at [262, 180] on div "Face" at bounding box center [306, 179] width 103 height 10
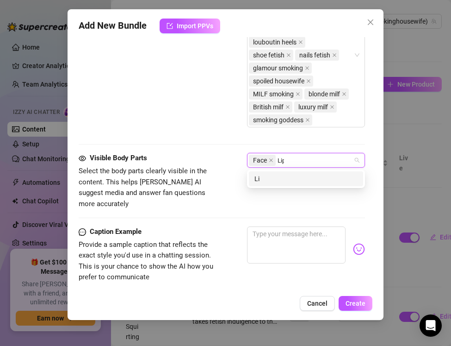
type input "Lips"
type input "Mouth"
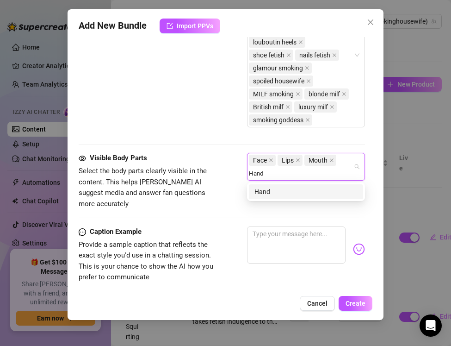
type input "Hands"
type input "Chest"
type input "Body"
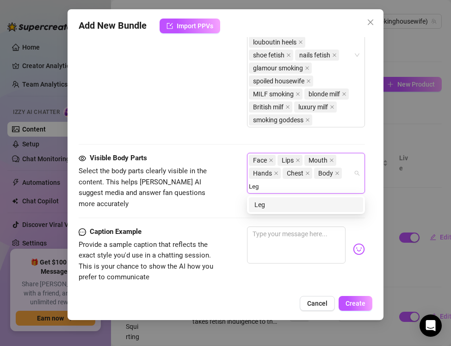
type input "Legs"
type input "Thighs"
type input "Feet"
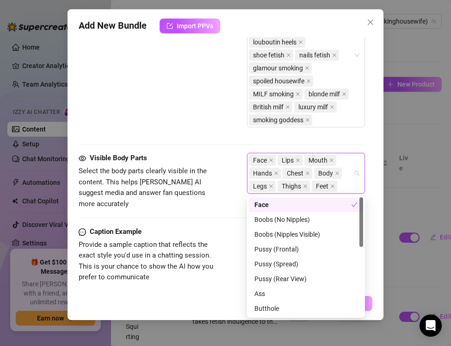
click at [191, 214] on div "Visible Body Parts Select the body parts clearly visible in the content. This h…" at bounding box center [222, 190] width 286 height 74
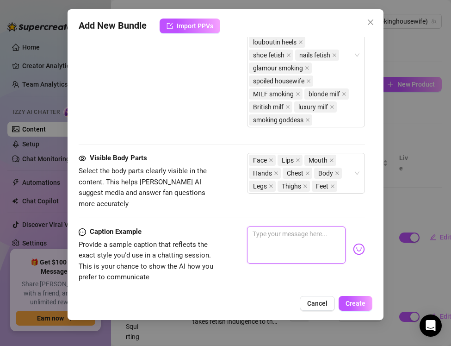
click at [254, 232] on textarea at bounding box center [296, 244] width 99 height 37
paste textarea "Leather pants glossy, Gucci belt tight, Louboutins gold… cigarette glowing as I…"
type textarea "Leather pants glossy, Gucci belt tight, Louboutins gold… cigarette glowing as I…"
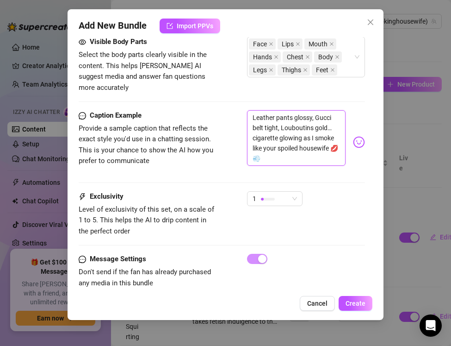
scroll to position [801, 0]
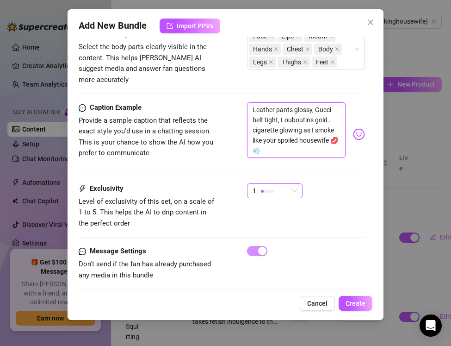
click at [262, 187] on div at bounding box center [268, 191] width 14 height 9
type textarea "Leather pants glossy, Gucci belt tight, Louboutins gold… cigarette glowing as I…"
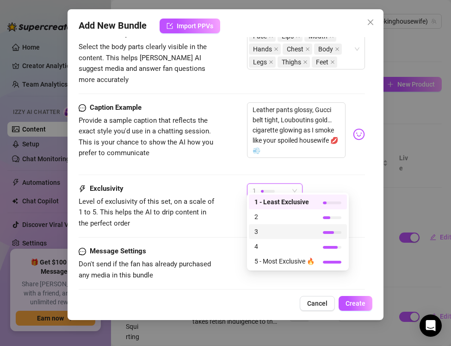
click at [263, 228] on span "3" at bounding box center [285, 231] width 60 height 10
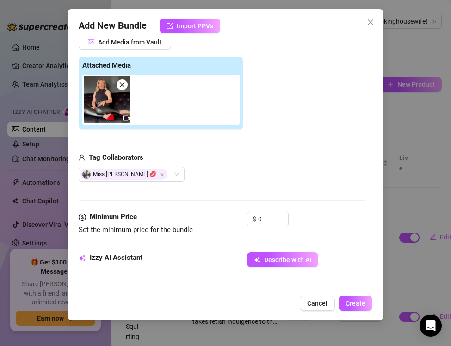
scroll to position [129, 0]
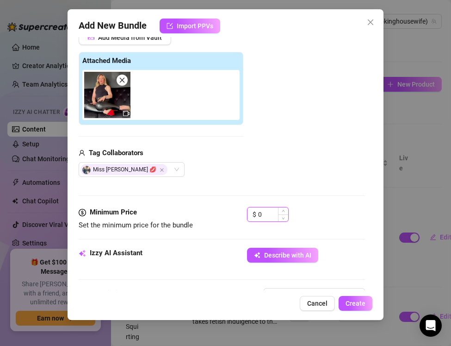
click at [261, 218] on input "0" at bounding box center [273, 214] width 30 height 14
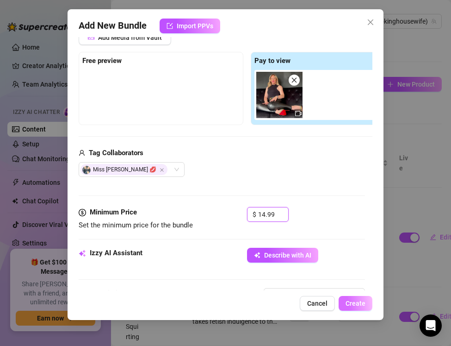
type input "14.99"
click at [356, 301] on span "Create" at bounding box center [356, 302] width 20 height 7
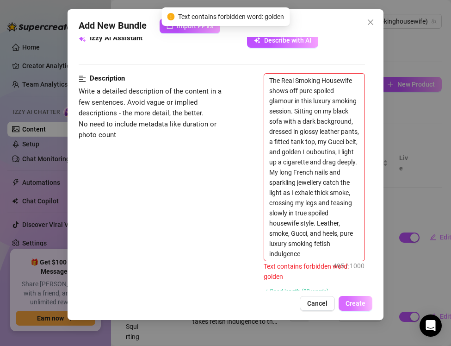
scroll to position [347, 0]
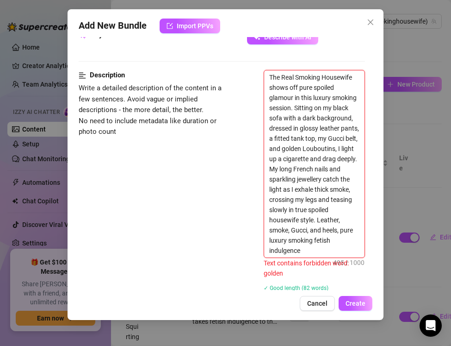
click at [332, 149] on textarea "The Real Smoking Housewife shows off pure spoiled glamour in this luxury smokin…" at bounding box center [314, 163] width 100 height 187
type textarea "The Real Smoking Housewife shows off pure spoiled glamour in this luxury smokin…"
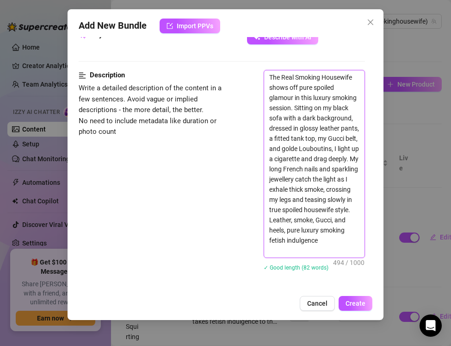
type textarea "The Real Smoking Housewife shows off pure spoiled glamour in this luxury smokin…"
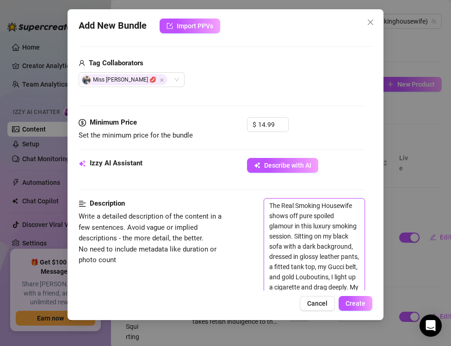
scroll to position [153, 0]
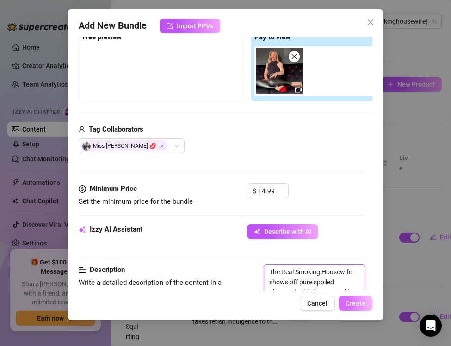
type textarea "The Real Smoking Housewife shows off pure spoiled glamour in this luxury smokin…"
click at [346, 298] on button "Create" at bounding box center [356, 303] width 34 height 15
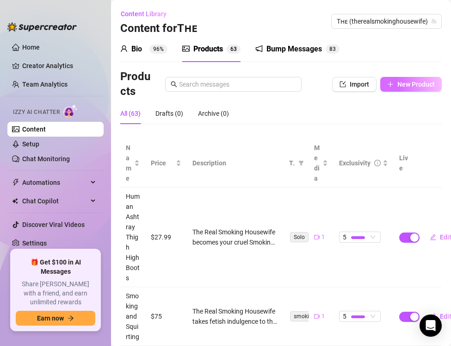
click at [394, 87] on button "New Product" at bounding box center [411, 84] width 62 height 15
type textarea "Type your message here..."
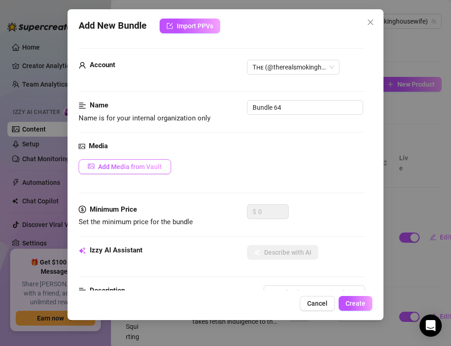
click at [102, 171] on button "Add Media from Vault" at bounding box center [125, 166] width 93 height 15
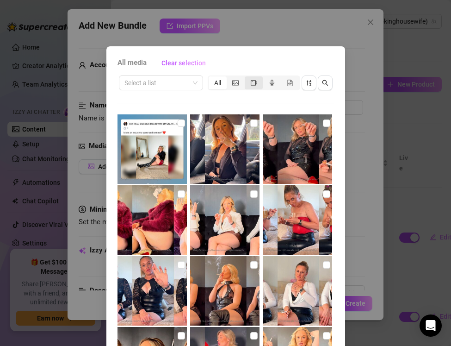
click at [254, 80] on icon "video-camera" at bounding box center [254, 83] width 6 height 6
click at [247, 78] on input "segmented control" at bounding box center [247, 78] width 0 height 0
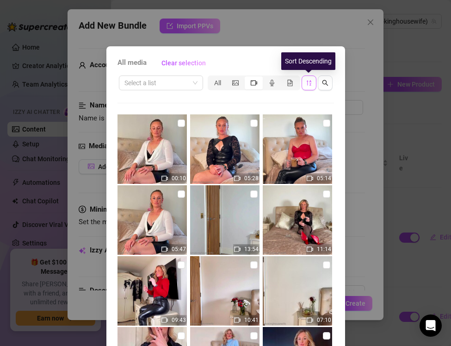
click at [309, 83] on icon "sort-descending" at bounding box center [309, 83] width 6 height 6
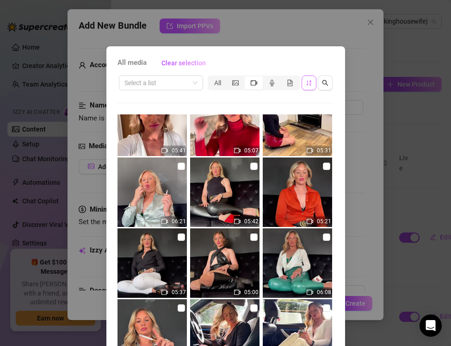
scroll to position [1090, 0]
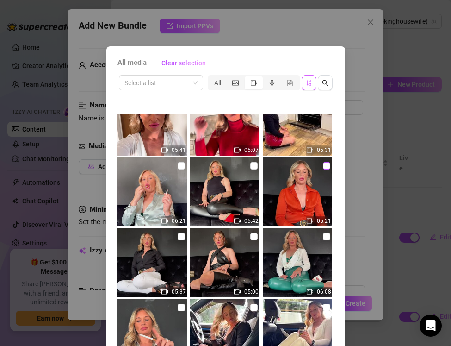
click at [324, 166] on input "checkbox" at bounding box center [326, 165] width 7 height 7
checkbox input "true"
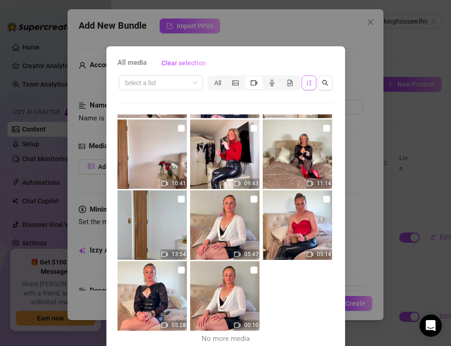
scroll to position [41, 0]
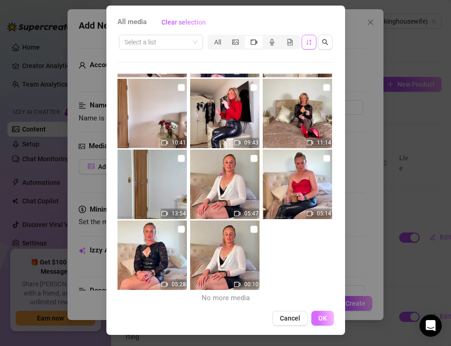
click at [325, 318] on span "OK" at bounding box center [322, 317] width 9 height 7
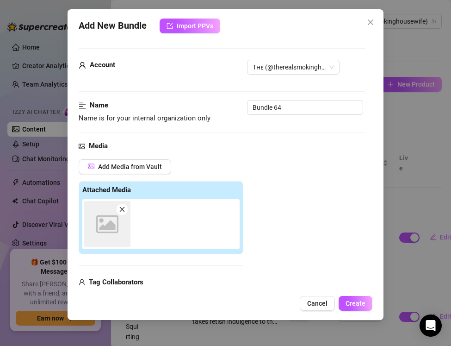
scroll to position [7, 0]
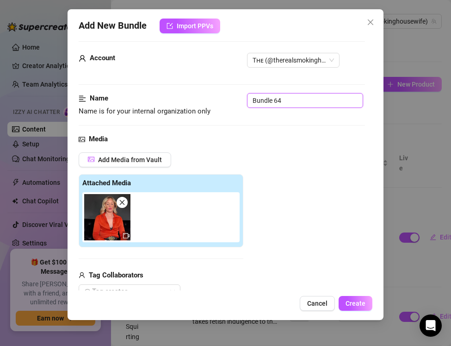
drag, startPoint x: 284, startPoint y: 100, endPoint x: 235, endPoint y: 88, distance: 50.9
paste input "Smoking ASMR — [PERSON_NAME], Leather & Gucci"
type input "Smoking ASMR — [PERSON_NAME], Leather & Gucci"
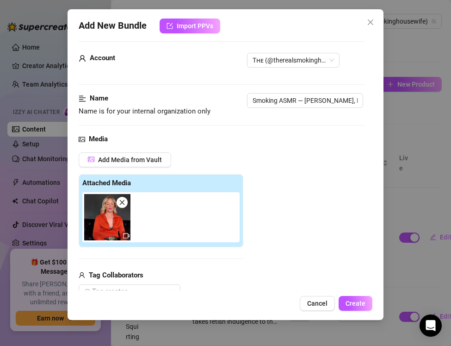
scroll to position [142, 0]
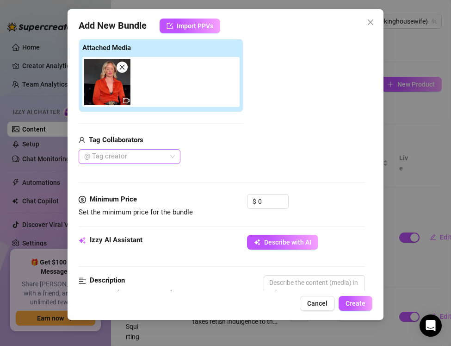
click at [127, 160] on div at bounding box center [125, 156] width 88 height 13
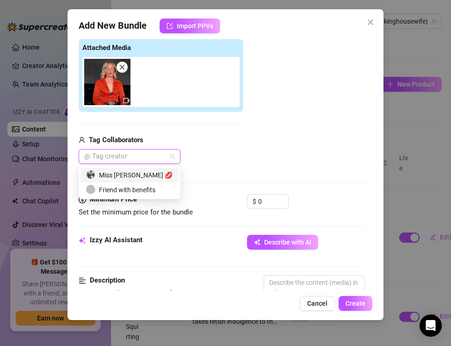
click at [129, 173] on div "Miss [PERSON_NAME] 💋" at bounding box center [129, 175] width 87 height 10
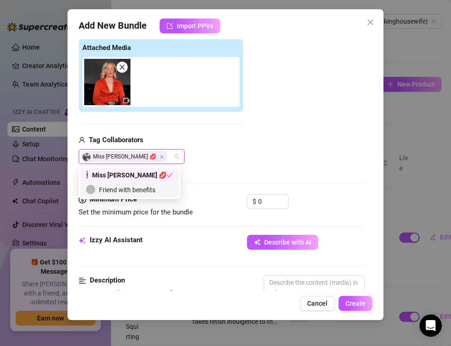
click at [203, 231] on div "Minimum Price Set the minimum price for the bundle $ 0" at bounding box center [222, 214] width 286 height 41
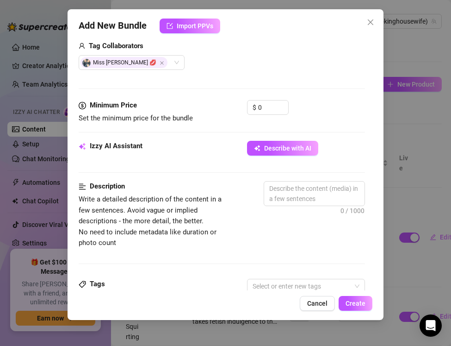
scroll to position [248, 0]
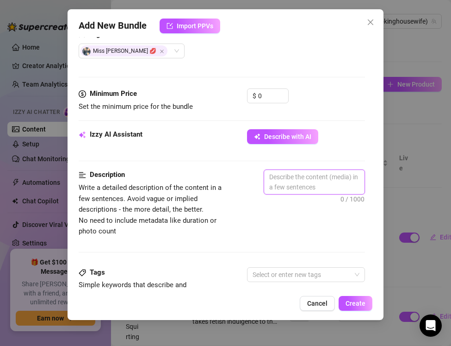
click at [271, 180] on textarea at bounding box center [314, 182] width 100 height 24
paste textarea "The Real Smoking Housewife creates pure luxury ASMR in this smoking fetish sess…"
type textarea "The Real Smoking Housewife creates pure luxury ASMR in this smoking fetish sess…"
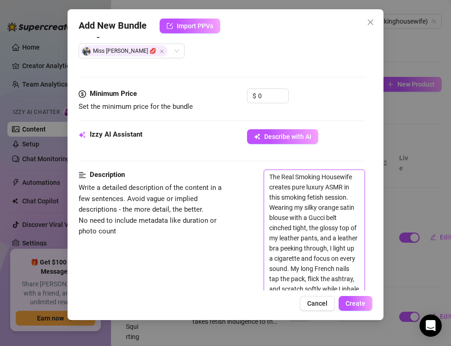
scroll to position [360, 0]
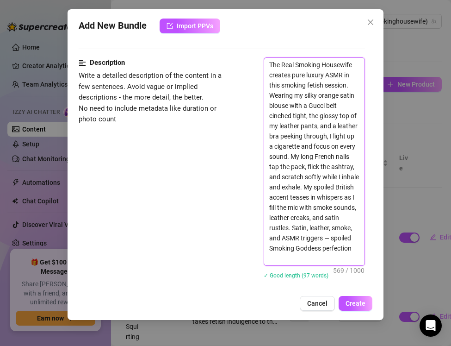
click at [268, 246] on textarea "The Real Smoking Housewife creates pure luxury ASMR in this smoking fetish sess…" at bounding box center [314, 161] width 100 height 207
type textarea "The Real Smoking Housewife creates pure luxury ASMR in this smoking fetish sess…"
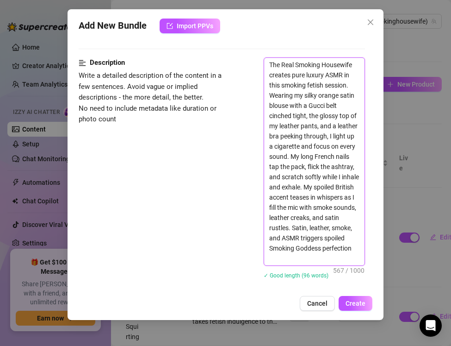
type textarea "The Real Smoking Housewife creates pure luxury ASMR in this smoking fetish sess…"
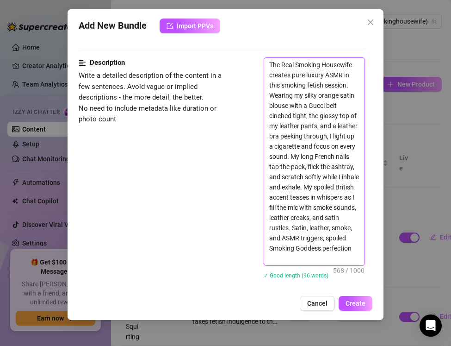
type textarea "The Real Smoking Housewife creates pure luxury ASMR in this smoking fetish sess…"
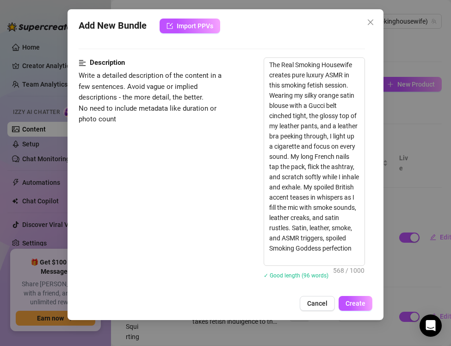
click at [178, 192] on div "Description Write a detailed description of the content in a few sentences. Avo…" at bounding box center [222, 173] width 286 height 233
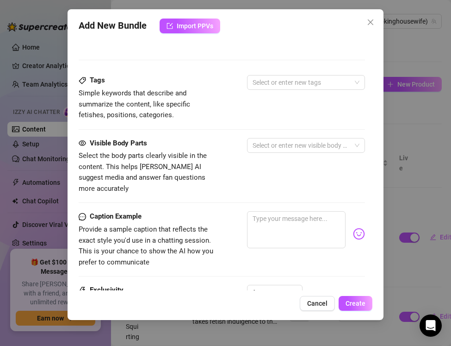
scroll to position [586, 0]
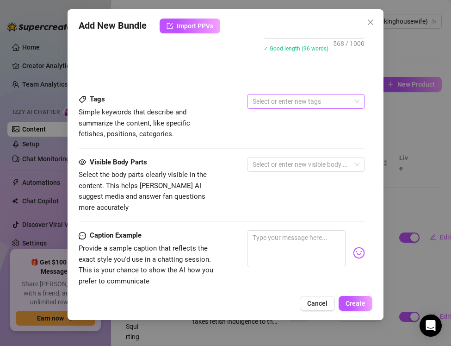
click at [272, 104] on div at bounding box center [301, 101] width 105 height 13
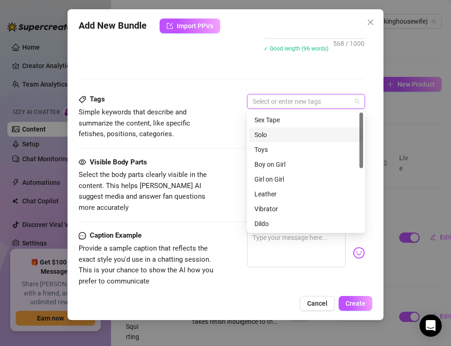
click at [256, 134] on div "Solo" at bounding box center [306, 135] width 103 height 10
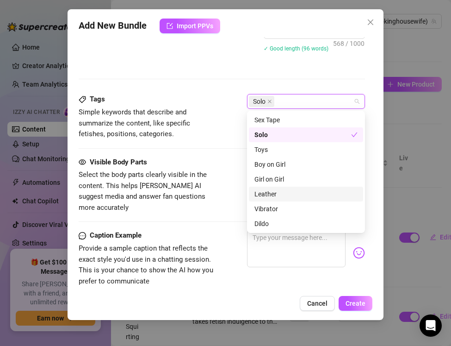
click at [258, 193] on div "Leather" at bounding box center [306, 194] width 103 height 10
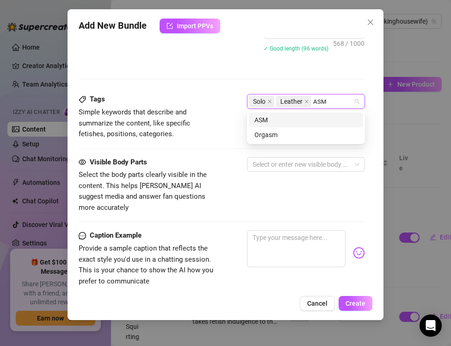
type input "ASMR"
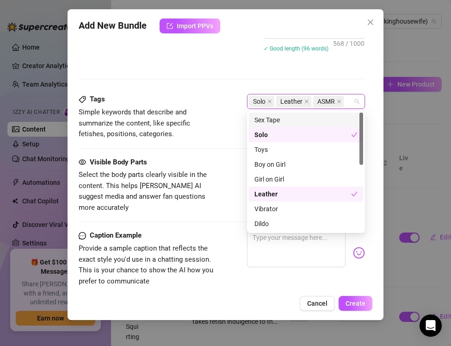
type input "m"
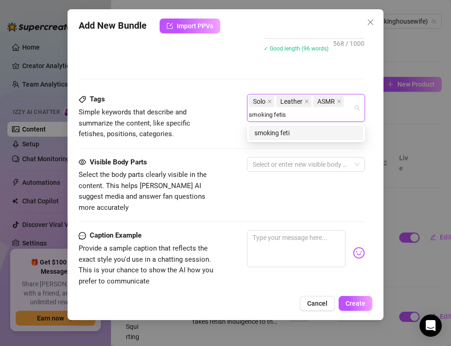
type input "smoking fetish"
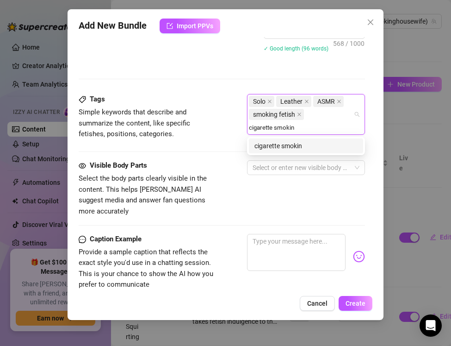
type input "cigarette smoking"
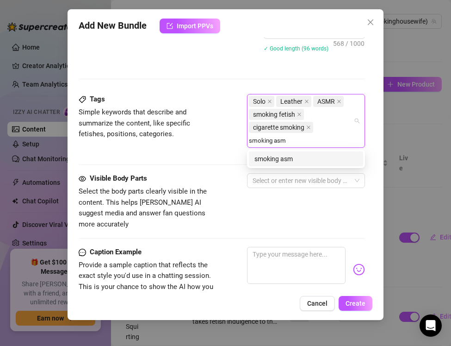
type input "smoking asmr"
type input "asmr triggers"
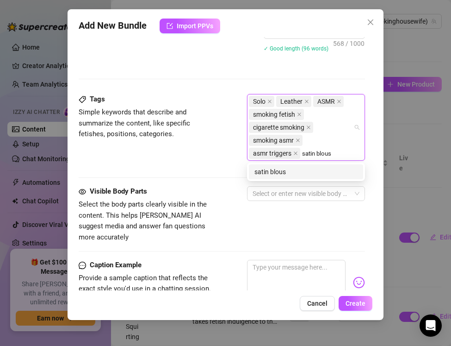
type input "satin blouse"
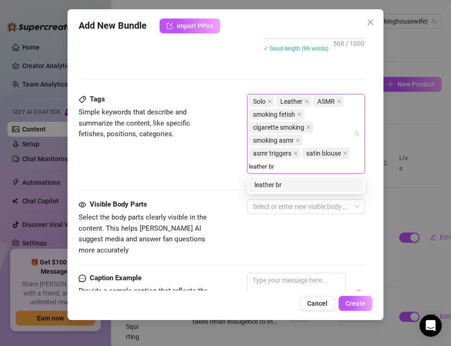
type input "leather bra"
type input "gucci belt"
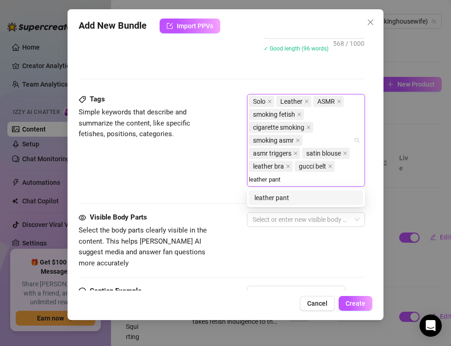
type input "leather pants"
type input "nails fetish"
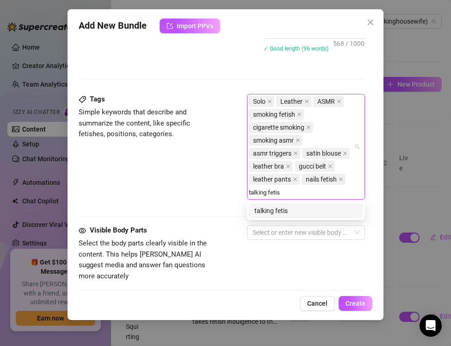
type input "talking fetish"
type input "british accent"
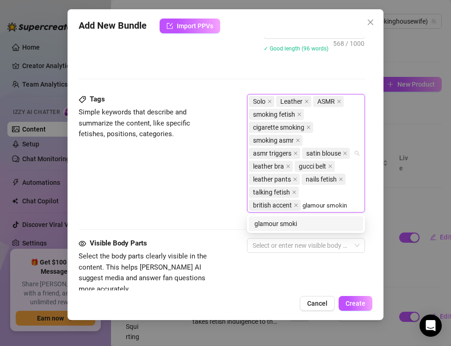
type input "glamour smoking"
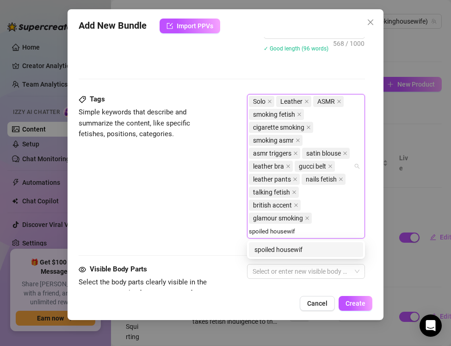
type input "spoiled housewife"
type input "MILF smoking"
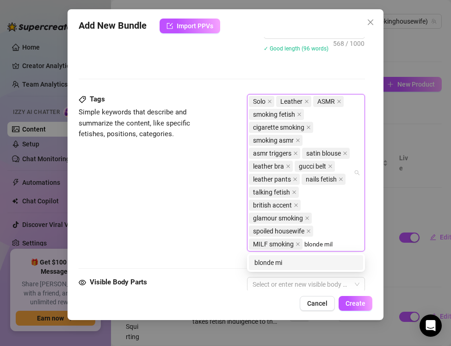
type input "blonde milf"
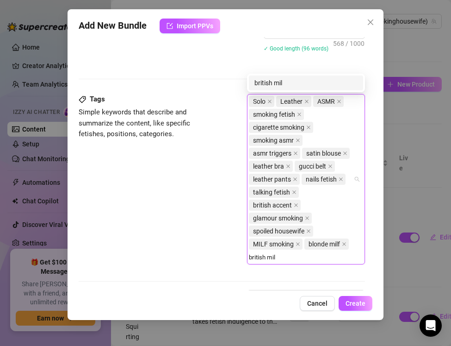
type input "british milf"
type input "luxury milf"
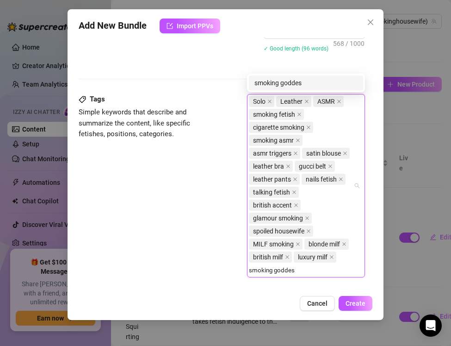
type input "smoking goddess"
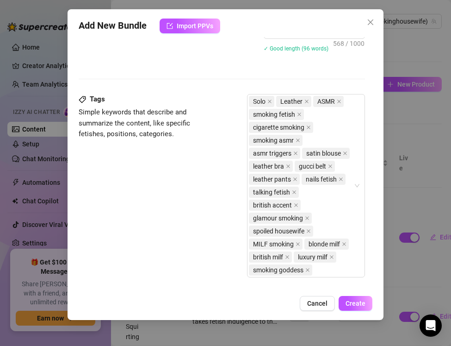
click at [170, 181] on div "Tags Simple keywords that describe and summarize the content, like specific fet…" at bounding box center [222, 190] width 286 height 192
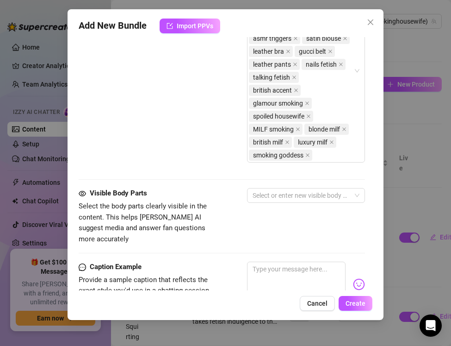
scroll to position [713, 0]
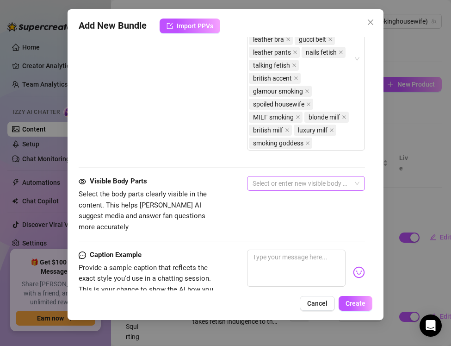
click at [284, 184] on div at bounding box center [301, 183] width 105 height 13
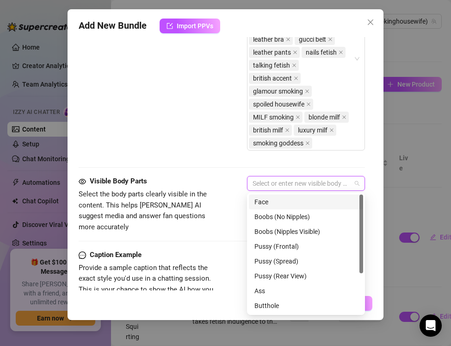
click at [275, 198] on div "Face" at bounding box center [306, 202] width 103 height 10
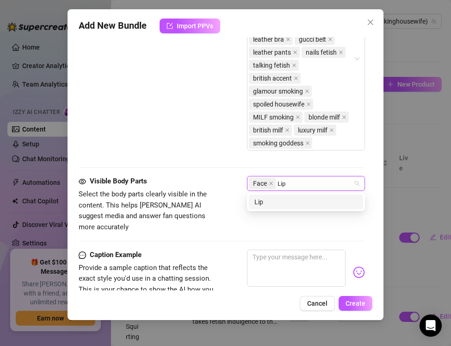
type input "Lips"
type input "Mouth"
type input "Nails"
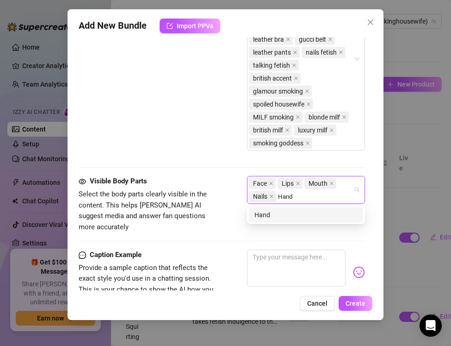
type input "Hands"
type input "Chest"
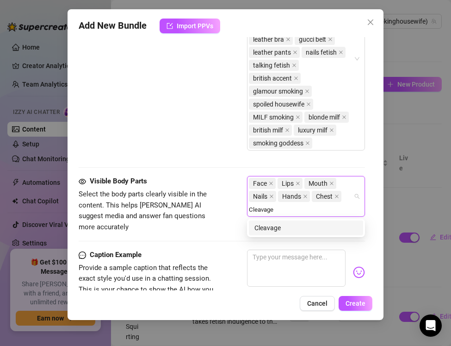
type input "Cleavage"
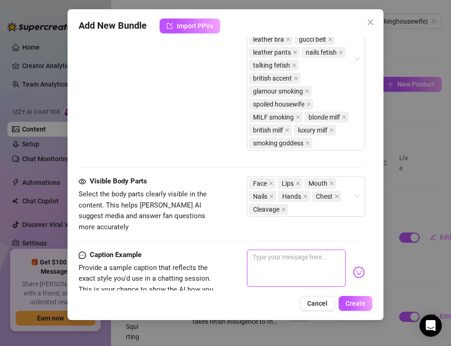
click at [261, 253] on textarea at bounding box center [296, 267] width 99 height 37
paste textarea "Orange satin glowing, Gucci belt tight, cigarette burning… every drag and whisp…"
type textarea "Orange satin glowing, Gucci belt tight, cigarette burning… every drag and whisp…"
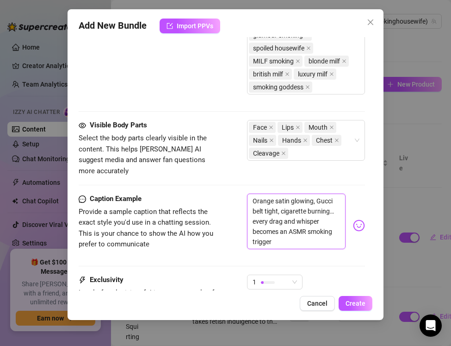
scroll to position [770, 0]
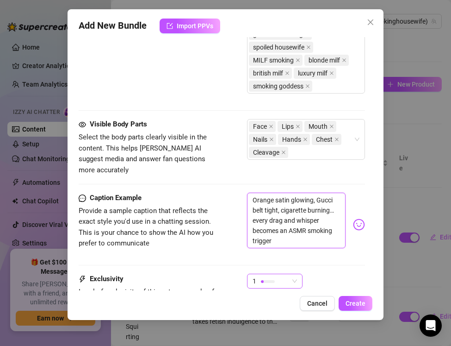
click at [277, 274] on div "1" at bounding box center [271, 281] width 36 height 14
type textarea "Orange satin glowing, Gucci belt tight, cigarette burning… every drag and whisp…"
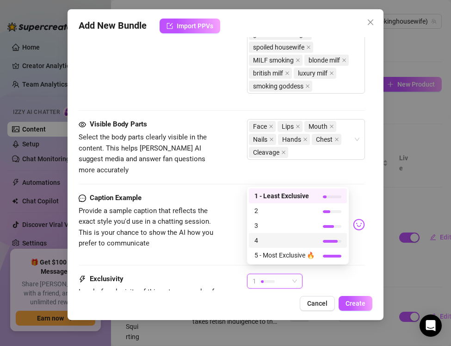
click at [269, 244] on span "4" at bounding box center [285, 240] width 60 height 10
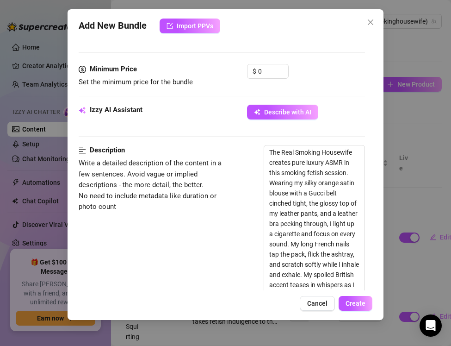
scroll to position [220, 0]
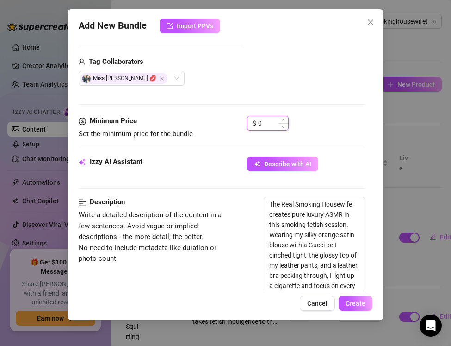
click at [275, 122] on input "0" at bounding box center [273, 123] width 30 height 14
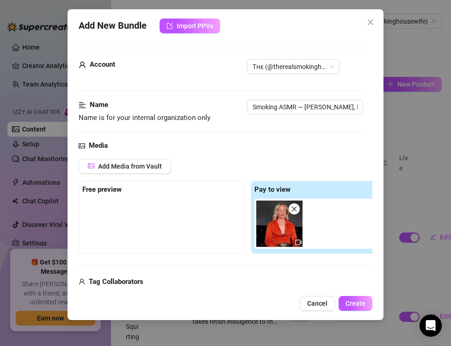
scroll to position [0, 0]
type input "16.99"
click at [349, 302] on span "Create" at bounding box center [356, 302] width 20 height 7
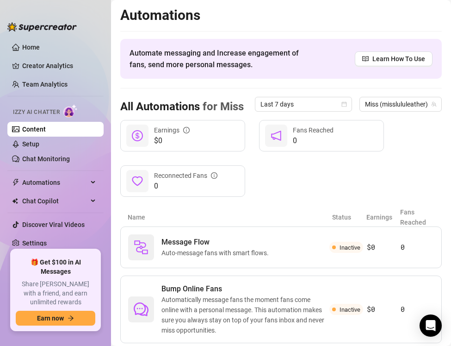
click at [44, 130] on link "Content" at bounding box center [34, 128] width 24 height 7
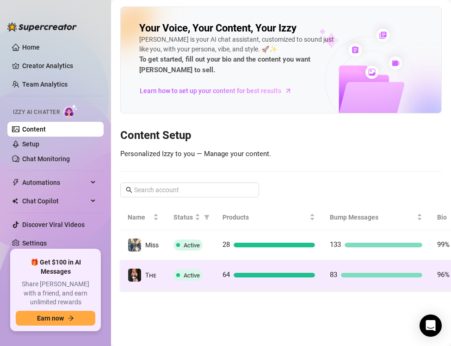
scroll to position [0, 115]
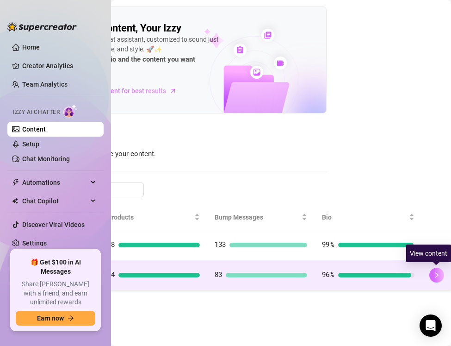
click at [436, 273] on icon "right" at bounding box center [437, 275] width 3 height 6
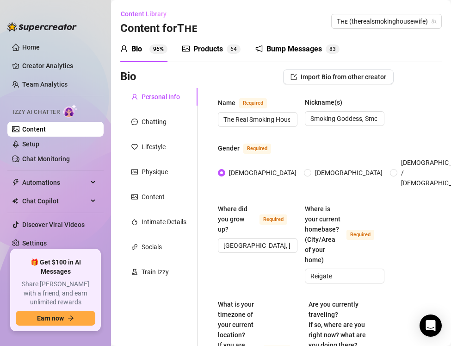
click at [214, 44] on div "Products" at bounding box center [208, 49] width 30 height 11
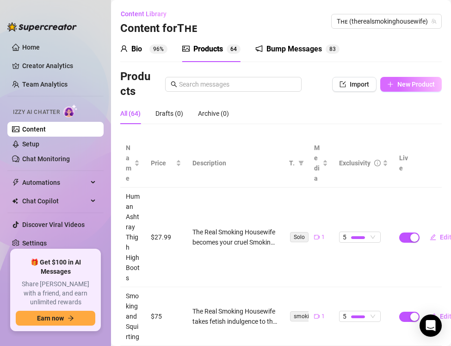
click at [393, 82] on icon "plus" at bounding box center [390, 84] width 6 height 6
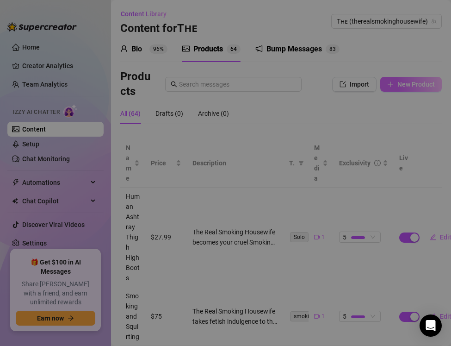
type textarea "Type your message here..."
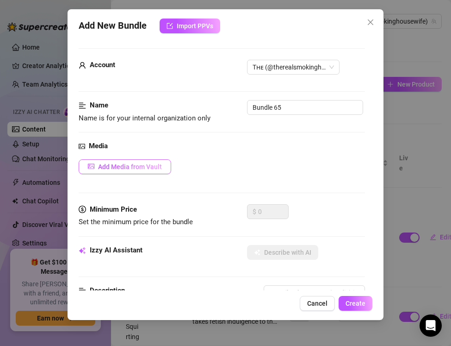
click at [119, 163] on span "Add Media from Vault" at bounding box center [130, 166] width 64 height 7
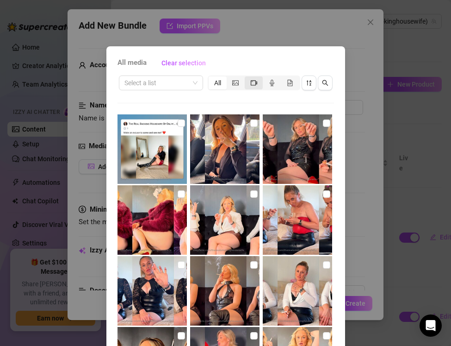
click at [253, 83] on icon "video-camera" at bounding box center [254, 83] width 6 height 6
click at [247, 78] on input "segmented control" at bounding box center [247, 78] width 0 height 0
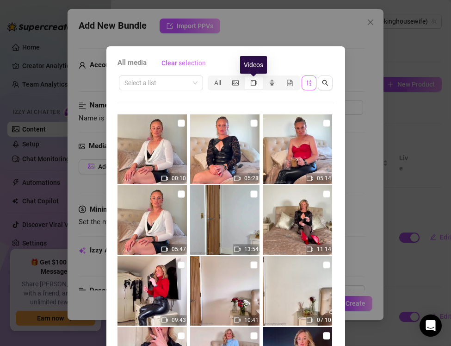
click at [311, 82] on icon "sort-descending" at bounding box center [309, 83] width 6 height 6
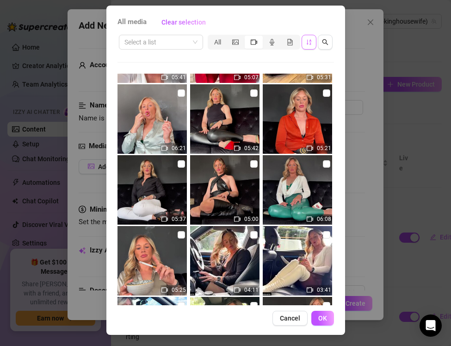
scroll to position [1117, 0]
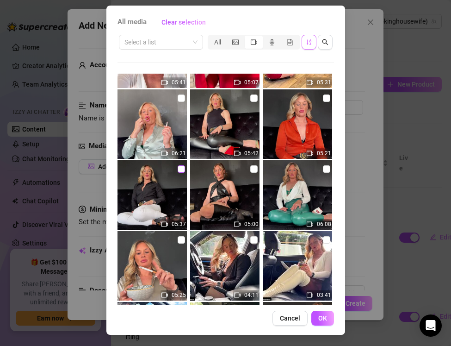
click at [182, 167] on input "checkbox" at bounding box center [181, 168] width 7 height 7
checkbox input "true"
click at [323, 318] on span "OK" at bounding box center [322, 317] width 9 height 7
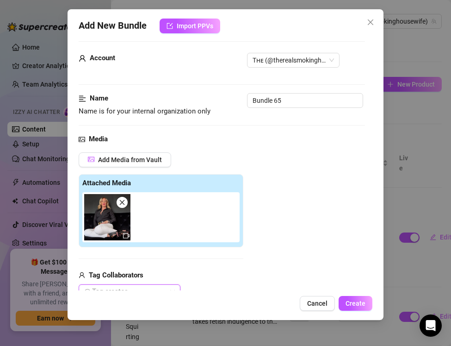
scroll to position [0, 0]
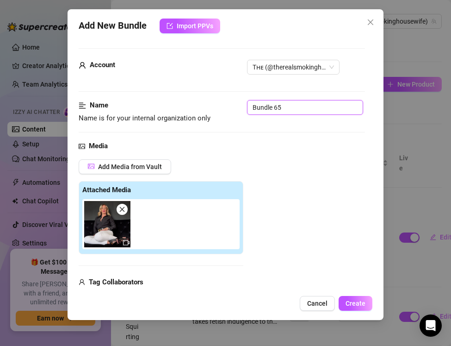
click at [293, 106] on input "Bundle 65" at bounding box center [305, 107] width 116 height 15
drag, startPoint x: 293, startPoint y: 106, endPoint x: 239, endPoint y: 106, distance: 53.7
click at [239, 106] on div "Name Name is for your internal organization only Bundle 65" at bounding box center [222, 112] width 286 height 24
paste input "Smoking Glamour & Outfit Talk — Luxury Jeans & [PERSON_NAME] Heels"
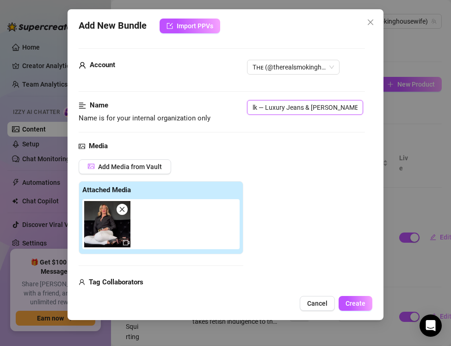
type input "Smoking Glamour & Outfit Talk — Luxury Jeans & [PERSON_NAME] Heels"
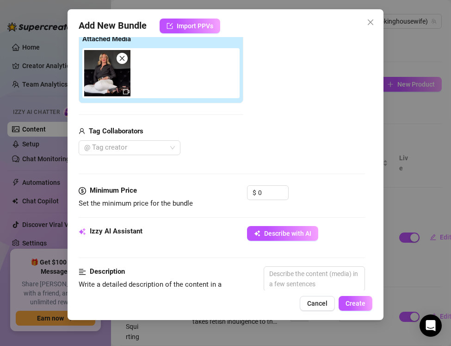
scroll to position [164, 0]
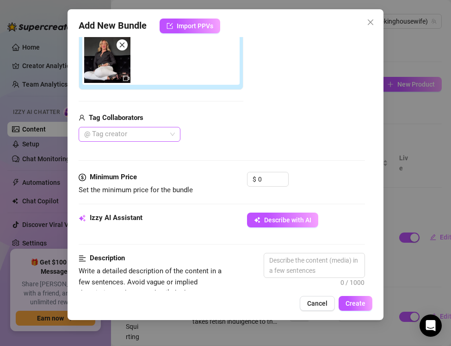
click at [118, 137] on div at bounding box center [125, 134] width 88 height 13
click at [220, 218] on div "Izzy AI Assistant Describe with AI" at bounding box center [222, 223] width 286 height 23
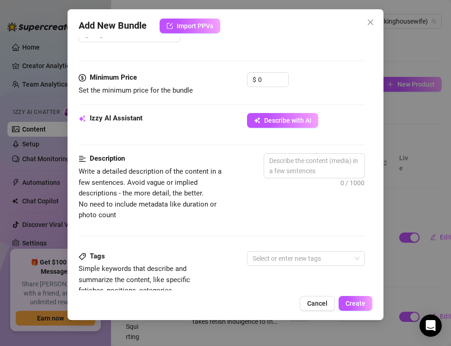
scroll to position [265, 0]
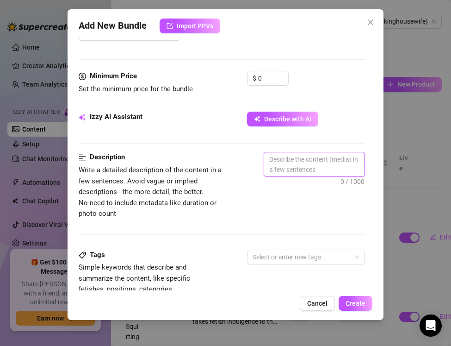
click at [284, 167] on textarea at bounding box center [314, 164] width 100 height 24
paste textarea "The Real Smoking Housewife indulges you in smoke and style. Sitting on my sofa …"
type textarea "The Real Smoking Housewife indulges you in smoke and style. Sitting on my sofa …"
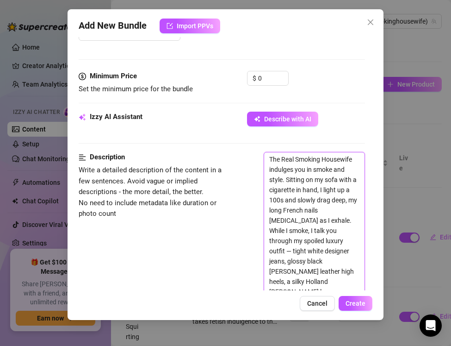
scroll to position [314, 0]
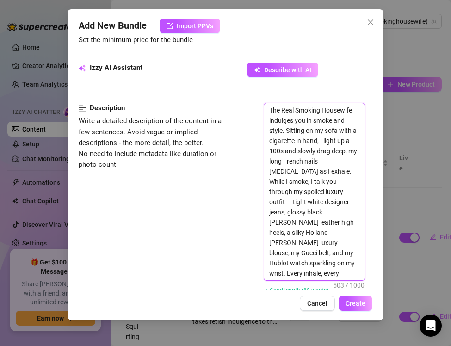
click at [292, 193] on textarea "The Real Smoking Housewife indulges you in smoke and style. Sitting on my sofa …" at bounding box center [314, 191] width 100 height 177
type textarea "The Real Smoking Housewife indulges you in smoke and style. Sitting on my sofa …"
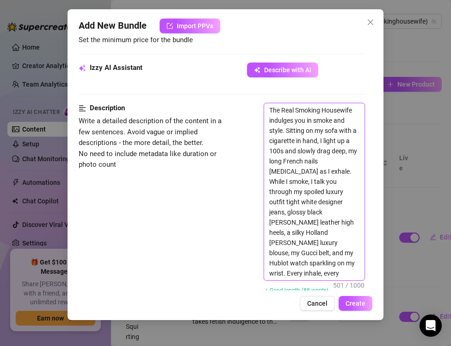
type textarea "The Real Smoking Housewife indulges you in smoke and style. Sitting on my sofa …"
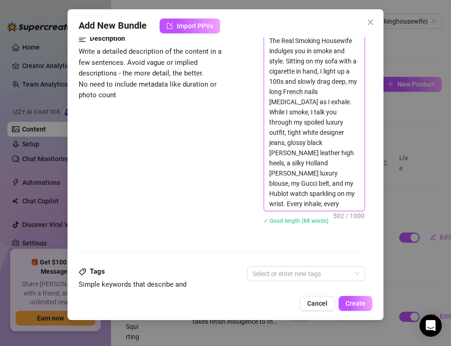
scroll to position [387, 0]
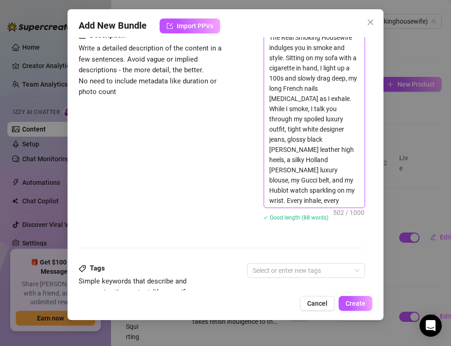
click at [311, 191] on textarea "The Real Smoking Housewife indulges you in smoke and style. Sitting on my sofa …" at bounding box center [314, 119] width 100 height 177
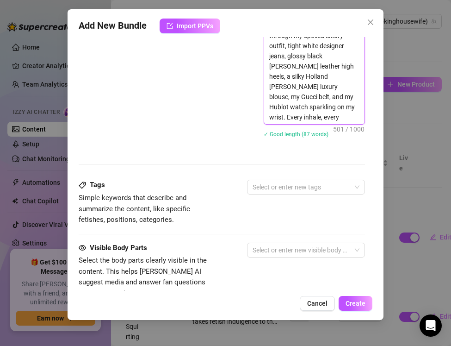
scroll to position [471, 0]
click at [255, 192] on div at bounding box center [301, 186] width 105 height 13
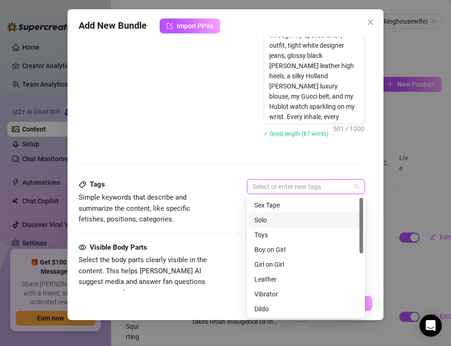
click at [262, 215] on div "Solo" at bounding box center [306, 220] width 103 height 10
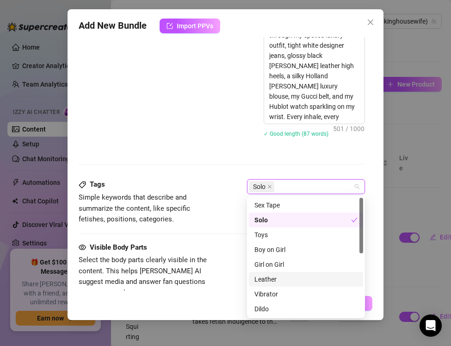
click at [261, 278] on div "Leather" at bounding box center [306, 279] width 103 height 10
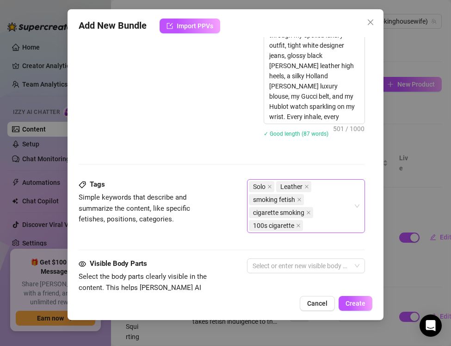
click at [306, 221] on input "search" at bounding box center [306, 225] width 2 height 11
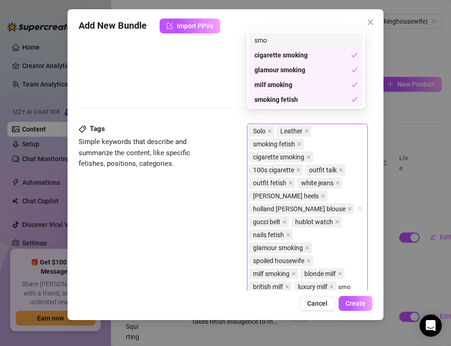
scroll to position [539, 0]
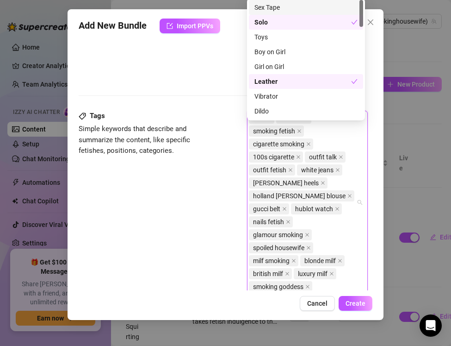
click at [181, 242] on div "Tags Simple keywords that describe and summarize the content, like specific fet…" at bounding box center [222, 207] width 286 height 192
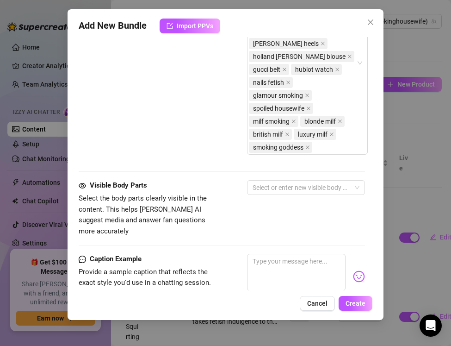
scroll to position [681, 0]
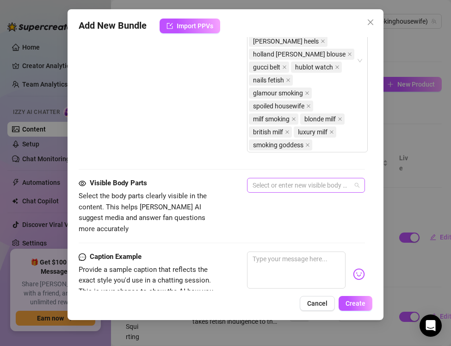
click at [291, 178] on div "Select or enter new visible body parts" at bounding box center [306, 185] width 118 height 15
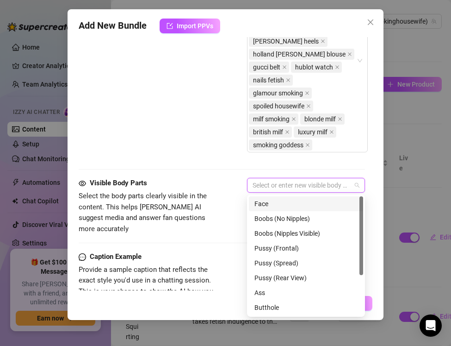
click at [277, 202] on div "Face" at bounding box center [306, 204] width 103 height 10
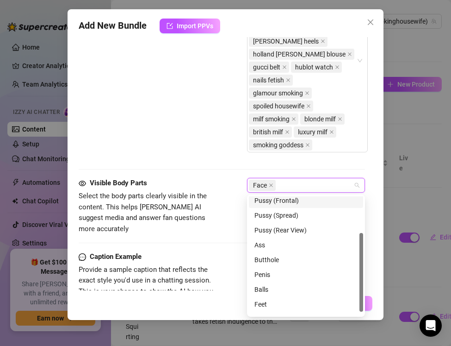
scroll to position [59, 0]
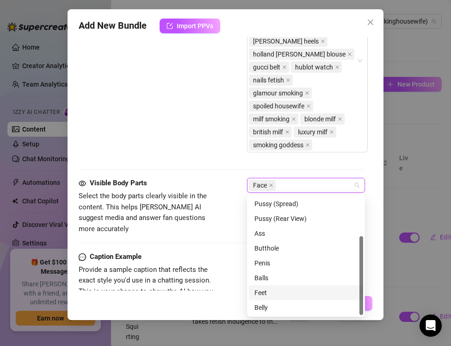
click at [273, 290] on div "Feet" at bounding box center [306, 292] width 103 height 10
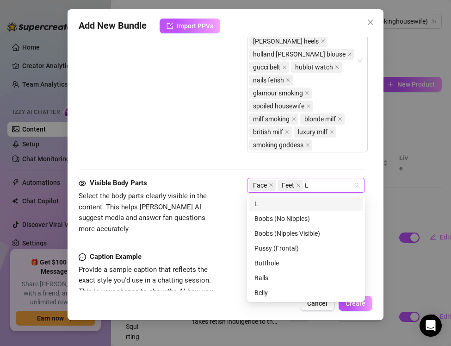
scroll to position [0, 0]
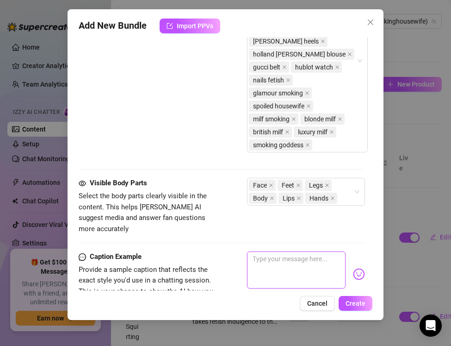
click at [275, 251] on textarea at bounding box center [296, 269] width 99 height 37
paste textarea "White jeans tight, [PERSON_NAME] heels glossy, Gucci belt snug, blouse silky… c…"
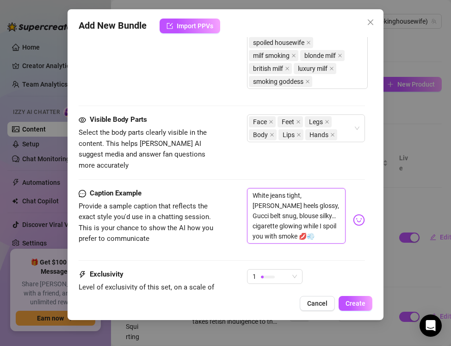
scroll to position [758, 0]
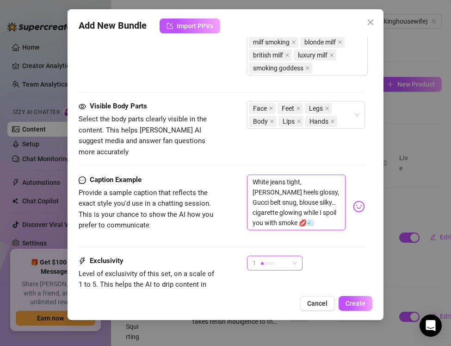
click at [270, 262] on div at bounding box center [268, 263] width 14 height 3
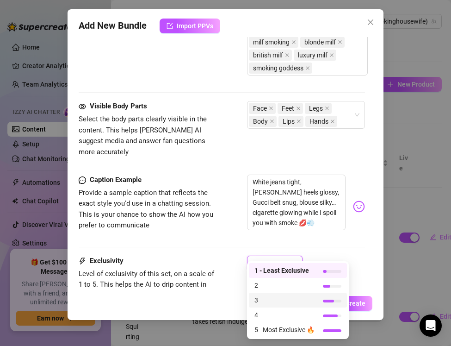
click at [268, 299] on span "3" at bounding box center [285, 300] width 60 height 10
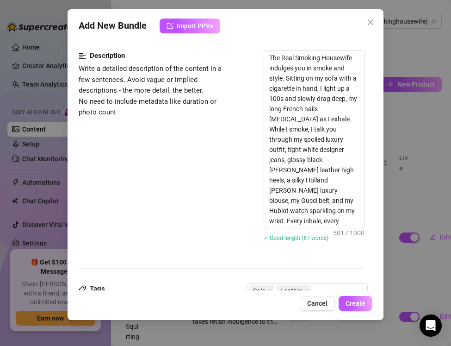
scroll to position [158, 0]
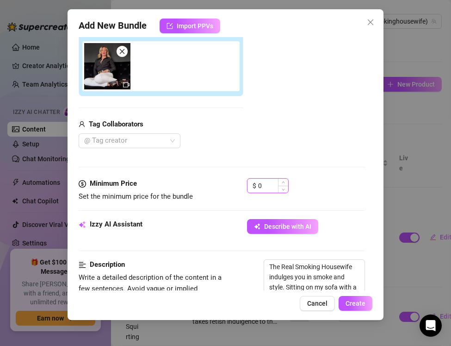
click at [265, 190] on input "0" at bounding box center [273, 186] width 30 height 14
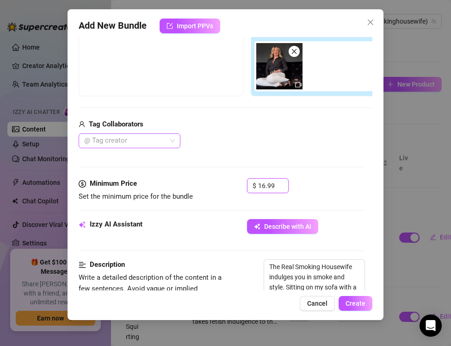
click at [122, 141] on div at bounding box center [125, 140] width 88 height 13
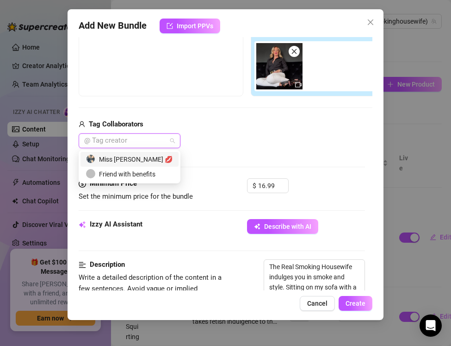
click at [130, 162] on div "Miss [PERSON_NAME] 💋" at bounding box center [129, 159] width 87 height 10
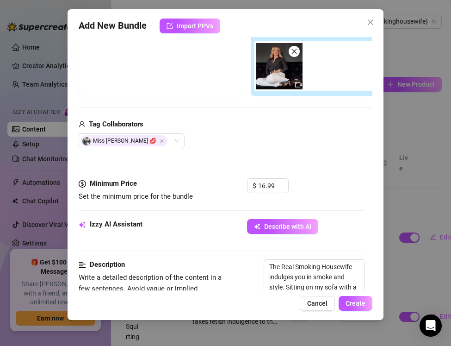
click at [234, 157] on div "Media Add Media from Vault Free preview Pay to view Tag Collaborators Miss [PER…" at bounding box center [222, 80] width 286 height 195
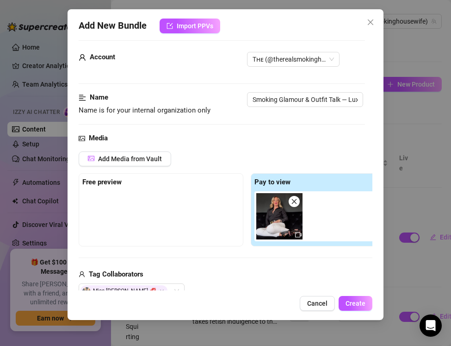
scroll to position [0, 0]
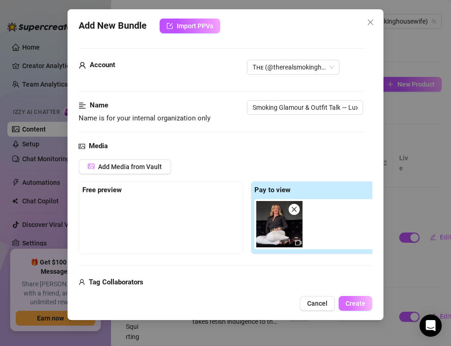
click at [352, 301] on span "Create" at bounding box center [356, 302] width 20 height 7
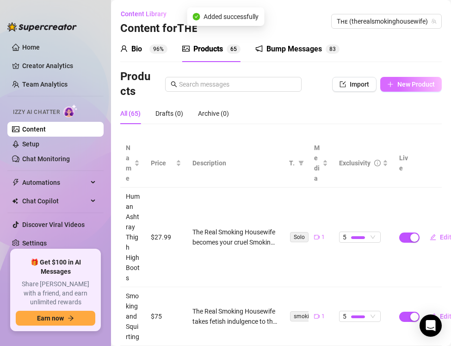
click at [398, 86] on span "New Product" at bounding box center [416, 84] width 37 height 7
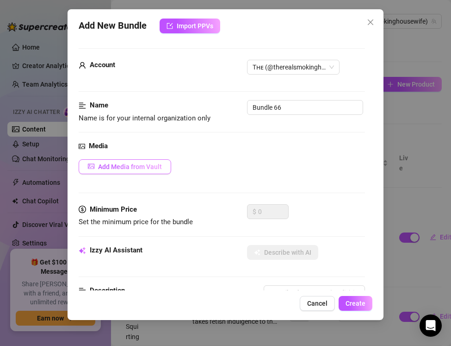
click at [143, 170] on span "Add Media from Vault" at bounding box center [130, 166] width 64 height 7
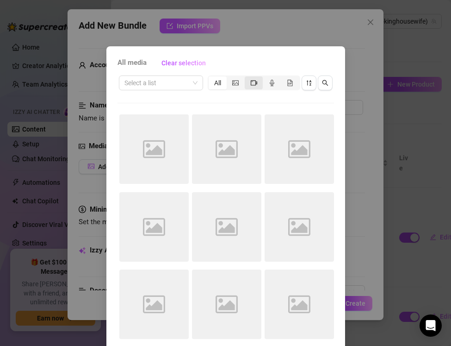
click at [252, 85] on icon "video-camera" at bounding box center [254, 82] width 6 height 5
click at [247, 78] on input "segmented control" at bounding box center [247, 78] width 0 height 0
click at [312, 81] on icon "sort-descending" at bounding box center [309, 83] width 6 height 6
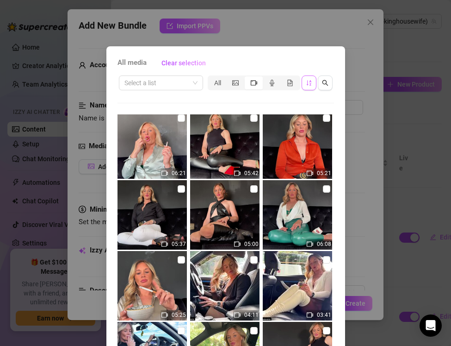
scroll to position [1141, 0]
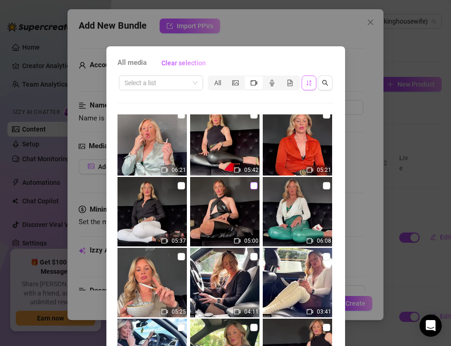
click at [255, 187] on input "checkbox" at bounding box center [253, 185] width 7 height 7
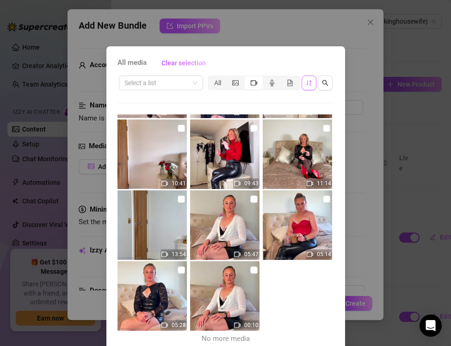
scroll to position [41, 0]
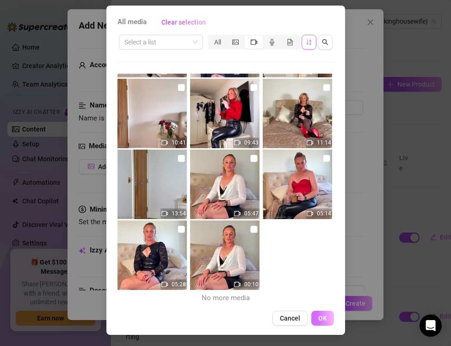
click at [322, 313] on button "OK" at bounding box center [322, 318] width 23 height 15
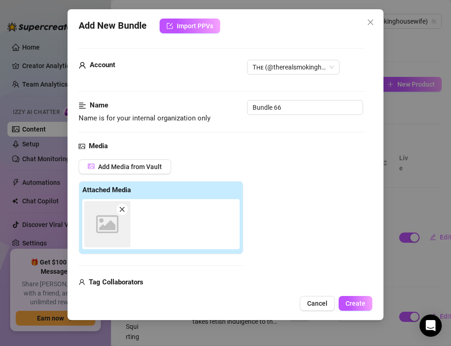
scroll to position [7, 0]
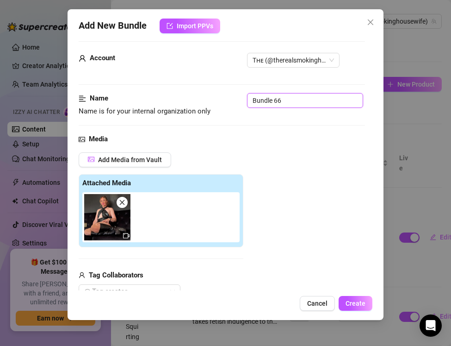
drag, startPoint x: 285, startPoint y: 100, endPoint x: 232, endPoint y: 90, distance: 53.7
paste input "Smoking & Wine — Leather Wrap Dress & Boots"
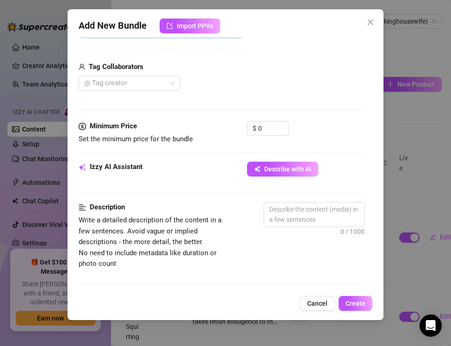
scroll to position [242, 0]
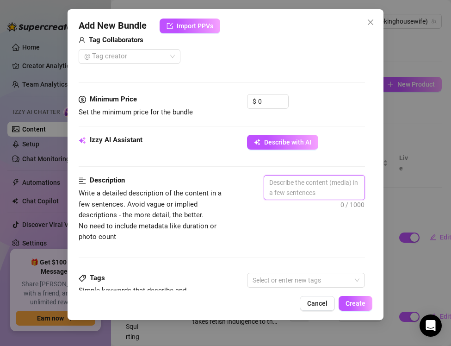
click at [281, 183] on textarea at bounding box center [314, 187] width 100 height 24
paste textarea "The Real Smoking Housewife combines smoke and indulgence in this luxury glamour…"
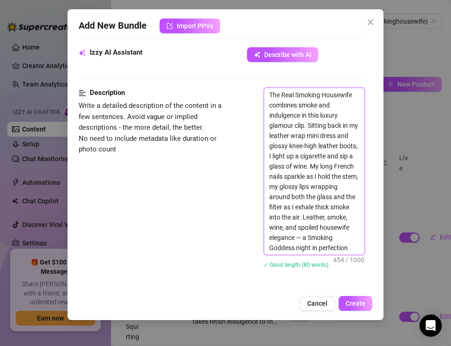
scroll to position [330, 0]
click at [304, 238] on textarea "The Real Smoking Housewife combines smoke and indulgence in this luxury glamour…" at bounding box center [314, 170] width 100 height 167
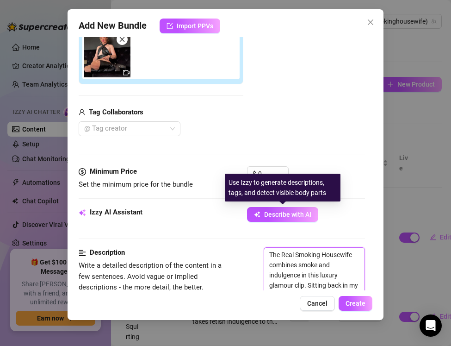
scroll to position [141, 0]
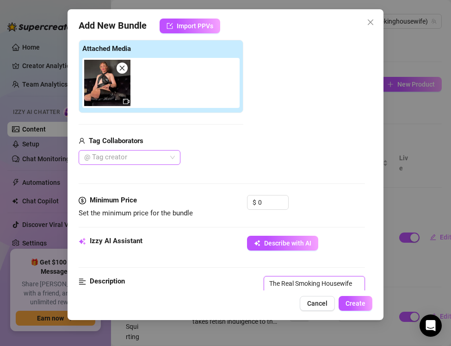
click at [106, 155] on div at bounding box center [125, 157] width 88 height 13
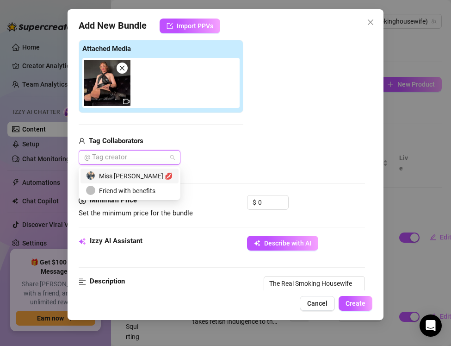
click at [110, 174] on div "Miss [PERSON_NAME] 💋" at bounding box center [129, 176] width 87 height 10
click at [200, 175] on div "Media Add Media from Vault Attached Media Tag Collaborators Miss [PERSON_NAME] 💋" at bounding box center [222, 97] width 286 height 195
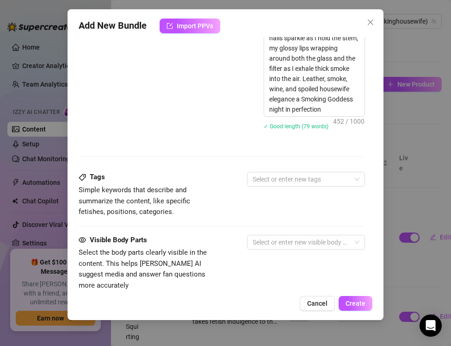
scroll to position [482, 0]
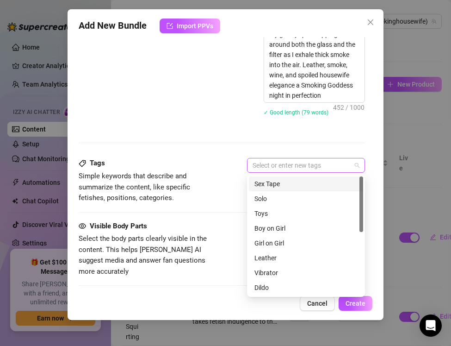
click at [255, 170] on div at bounding box center [301, 165] width 105 height 13
click at [260, 200] on div "Solo" at bounding box center [306, 198] width 103 height 10
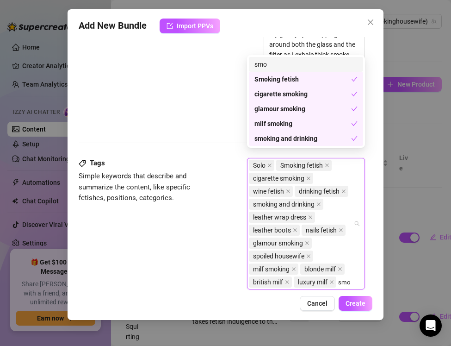
scroll to position [490, 0]
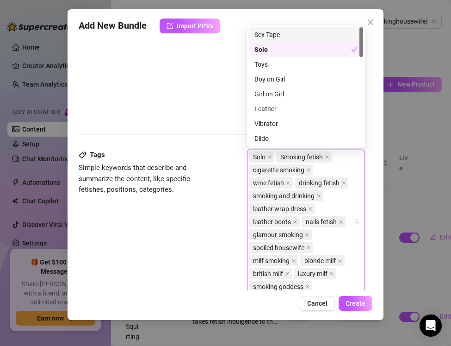
click at [149, 217] on div "Tags Simple keywords that describe and summarize the content, like specific fet…" at bounding box center [222, 225] width 286 height 153
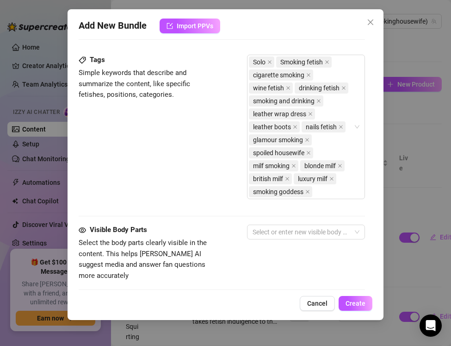
scroll to position [585, 0]
click at [263, 231] on div at bounding box center [301, 231] width 105 height 13
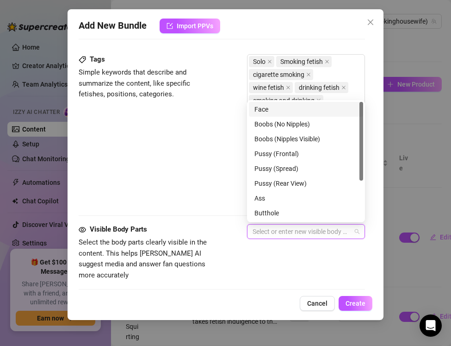
click at [262, 113] on div "Face" at bounding box center [306, 109] width 103 height 10
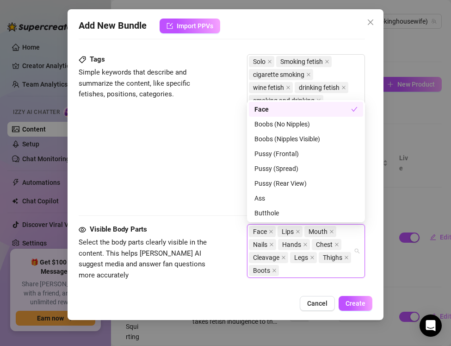
click at [198, 211] on div "Tags Simple keywords that describe and summarize the content, like specific fet…" at bounding box center [222, 139] width 286 height 170
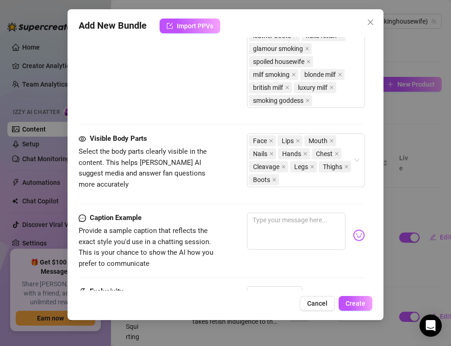
scroll to position [680, 0]
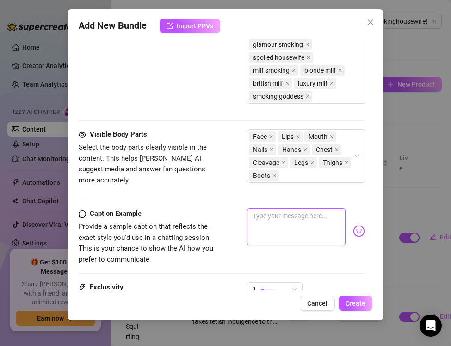
click at [282, 214] on textarea at bounding box center [296, 226] width 99 height 37
paste textarea "Leather dress hugging me, boots glossy, cigarette glowing… sipping wine and exh…"
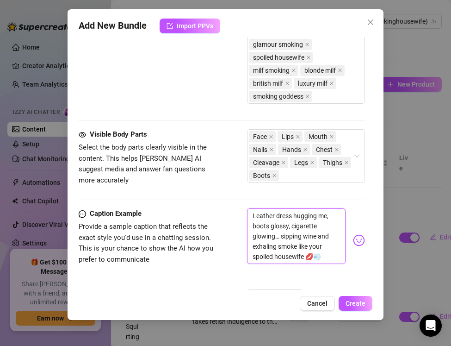
scroll to position [754, 0]
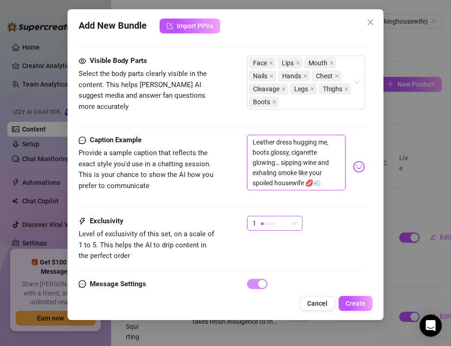
click at [256, 226] on span "1" at bounding box center [255, 223] width 4 height 14
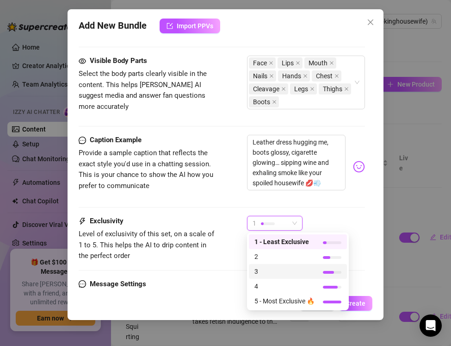
click at [257, 275] on span "3" at bounding box center [285, 271] width 60 height 10
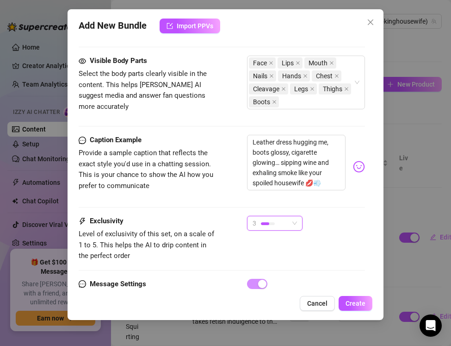
click at [267, 225] on div at bounding box center [268, 223] width 14 height 9
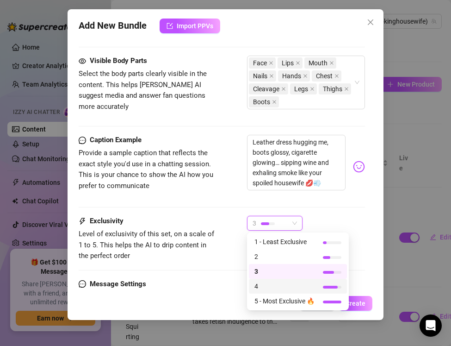
click at [271, 280] on div "4" at bounding box center [298, 286] width 98 height 15
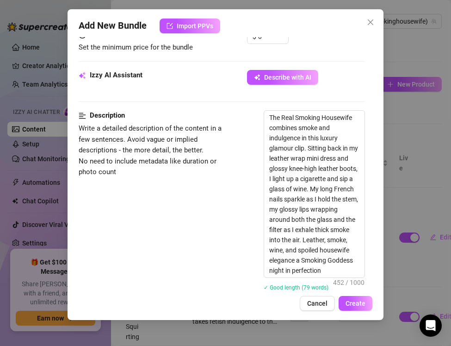
scroll to position [260, 0]
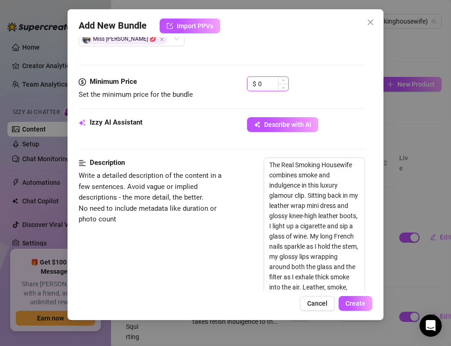
click at [263, 80] on input "0" at bounding box center [273, 84] width 30 height 14
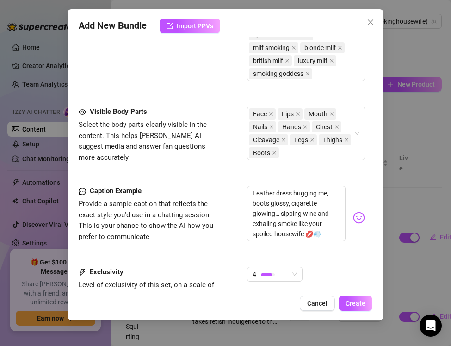
scroll to position [794, 0]
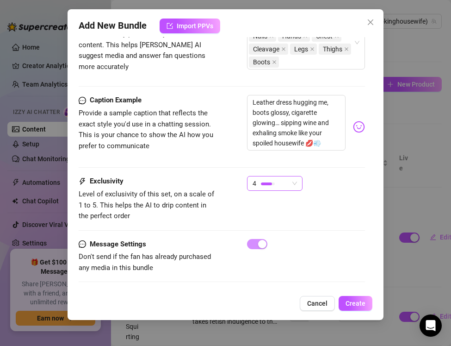
click at [262, 190] on div "4" at bounding box center [271, 183] width 36 height 14
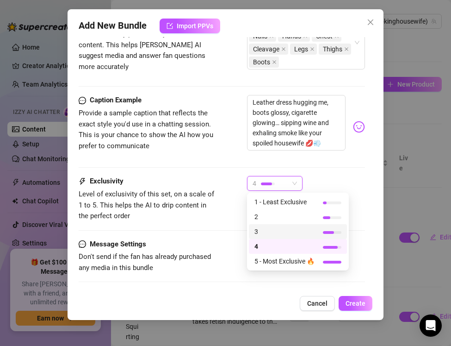
click at [264, 229] on span "3" at bounding box center [285, 231] width 60 height 10
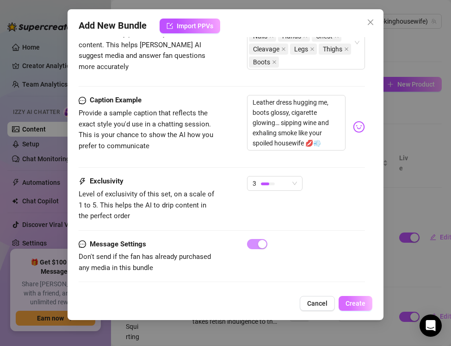
click at [352, 303] on span "Create" at bounding box center [356, 302] width 20 height 7
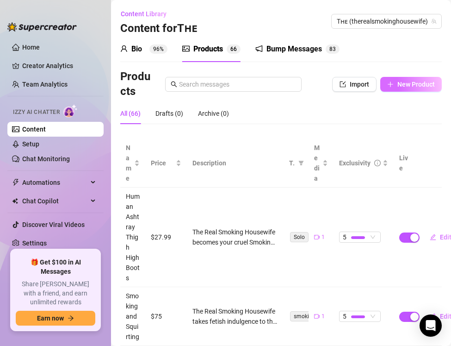
click at [399, 89] on button "New Product" at bounding box center [411, 84] width 62 height 15
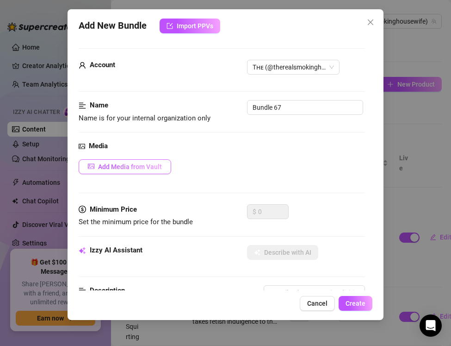
click at [107, 162] on button "Add Media from Vault" at bounding box center [125, 166] width 93 height 15
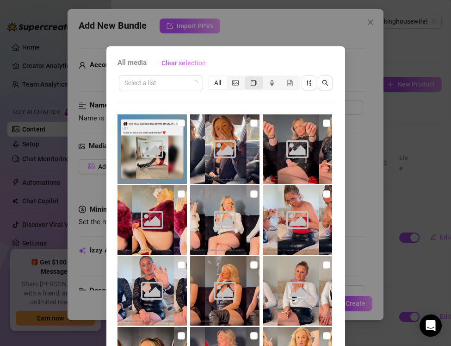
click at [255, 84] on icon "video-camera" at bounding box center [254, 83] width 6 height 6
click at [247, 78] on input "segmented control" at bounding box center [247, 78] width 0 height 0
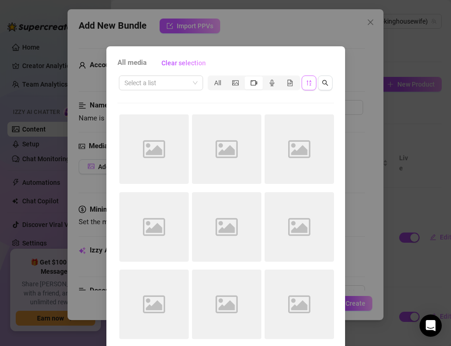
click at [309, 83] on icon "sort-descending" at bounding box center [309, 83] width 6 height 6
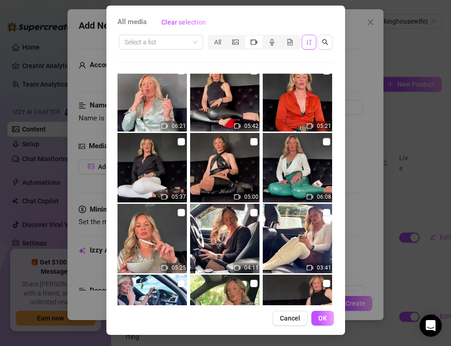
scroll to position [1158, 0]
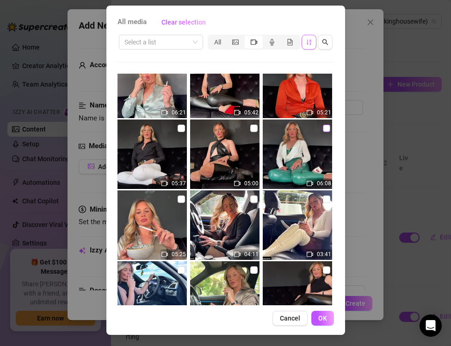
click at [325, 129] on input "checkbox" at bounding box center [326, 128] width 7 height 7
click at [325, 319] on span "OK" at bounding box center [322, 317] width 9 height 7
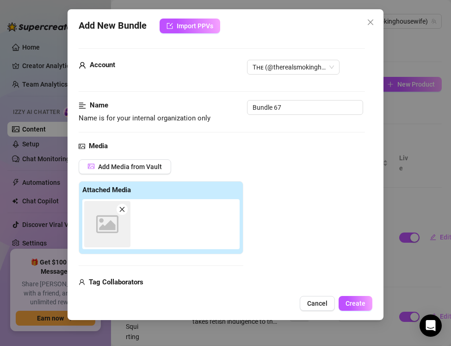
scroll to position [7, 0]
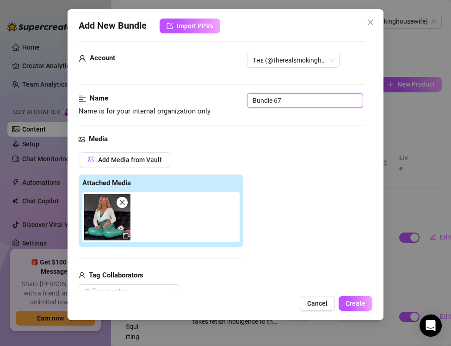
click at [290, 100] on input "Bundle 67" at bounding box center [305, 100] width 116 height 15
drag, startPoint x: 290, startPoint y: 100, endPoint x: 223, endPoint y: 90, distance: 67.4
paste input "Smoking Glamour — Green Leather & White Louboutins"
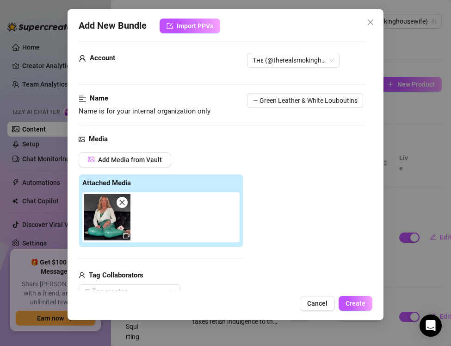
click at [255, 144] on div "Media Add Media from Vault Attached Media Tag Collaborators @ Tag creator" at bounding box center [222, 231] width 286 height 195
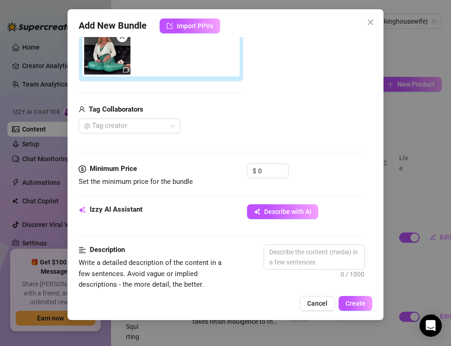
scroll to position [181, 0]
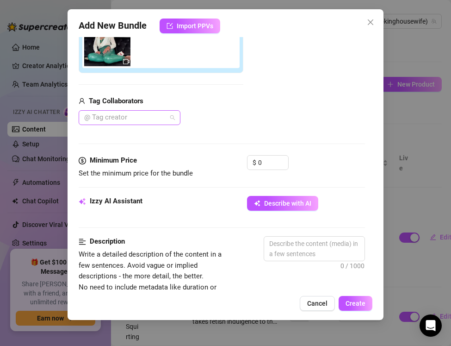
click at [127, 113] on div at bounding box center [125, 117] width 88 height 13
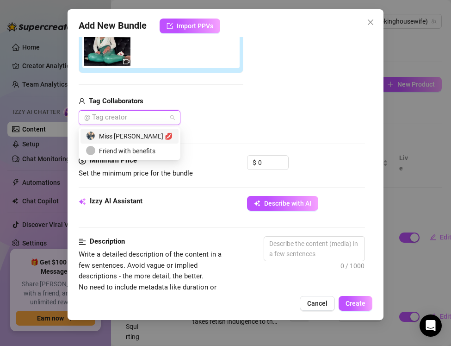
click at [131, 138] on div "Miss [PERSON_NAME] 💋" at bounding box center [129, 136] width 87 height 10
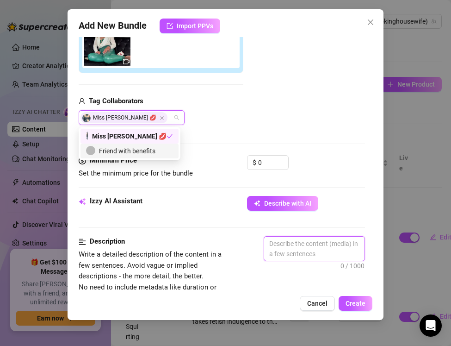
click at [283, 238] on textarea at bounding box center [314, 249] width 100 height 24
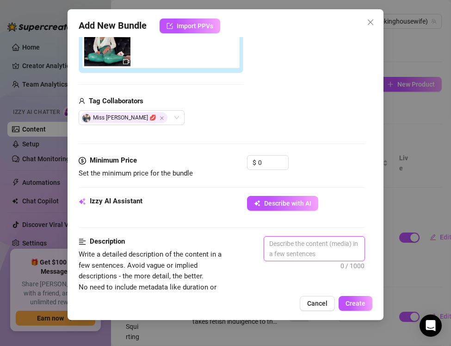
paste textarea "The Real Smoking Housewife shows off luxury glamour smoking at its finest. Sitt…"
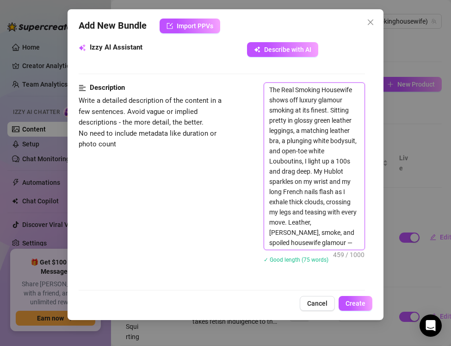
scroll to position [342, 0]
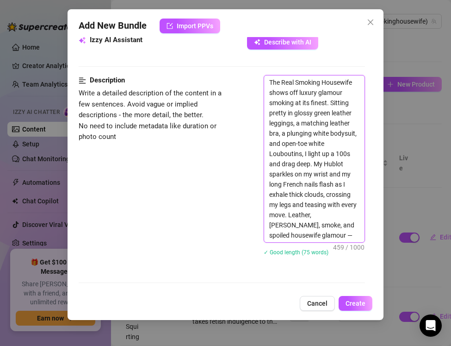
click at [270, 233] on textarea "The Real Smoking Housewife shows off luxury glamour smoking at its finest. Sitt…" at bounding box center [314, 158] width 100 height 167
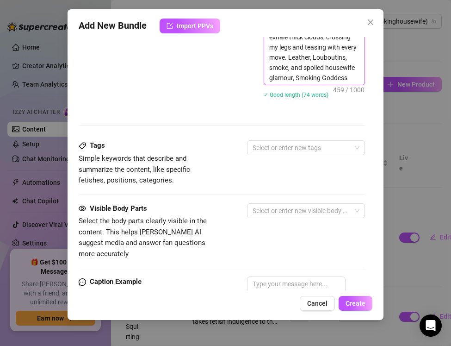
scroll to position [507, 0]
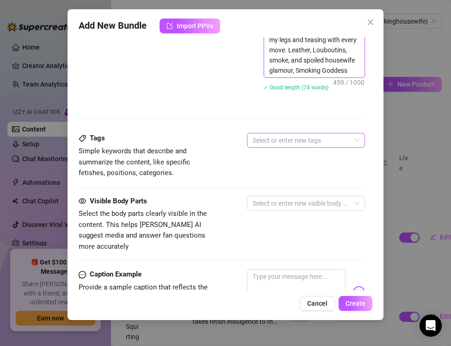
click at [281, 133] on div "Select or enter new tags" at bounding box center [306, 140] width 118 height 15
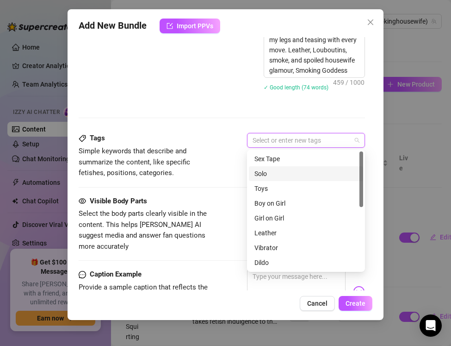
click at [268, 170] on div "Solo" at bounding box center [306, 173] width 103 height 10
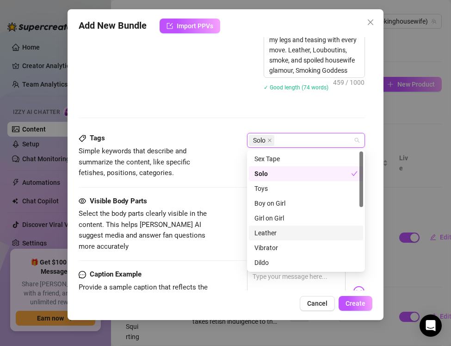
click at [259, 236] on div "Leather" at bounding box center [306, 233] width 103 height 10
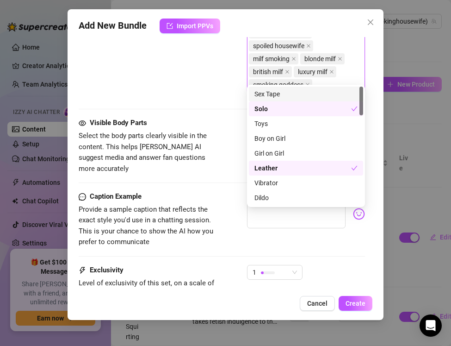
scroll to position [740, 0]
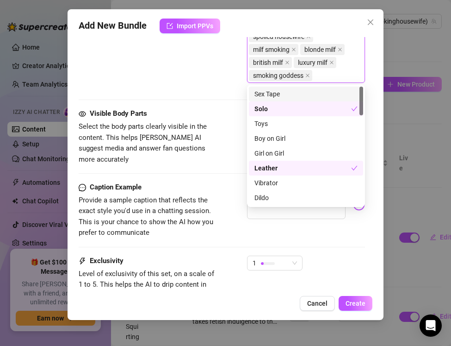
click at [219, 206] on div "Caption Example Provide a sample caption that reflects the exact style you'd us…" at bounding box center [222, 210] width 286 height 56
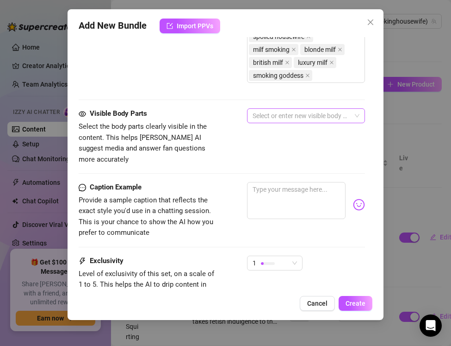
click at [256, 118] on div at bounding box center [301, 115] width 105 height 13
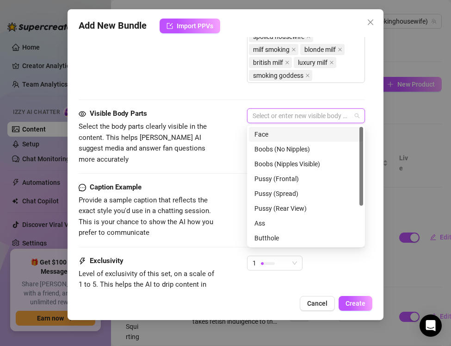
click at [256, 136] on div "Face" at bounding box center [306, 134] width 103 height 10
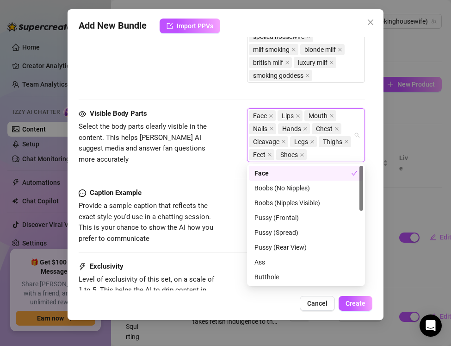
click at [160, 174] on div "Visible Body Parts Select the body parts clearly visible in the content. This h…" at bounding box center [222, 147] width 286 height 79
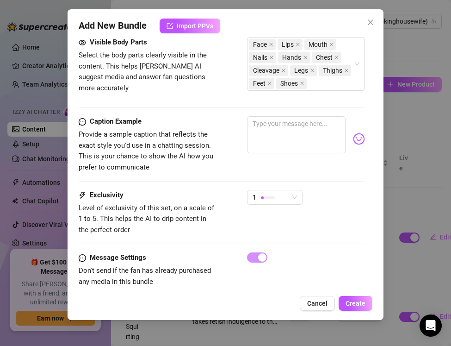
scroll to position [816, 0]
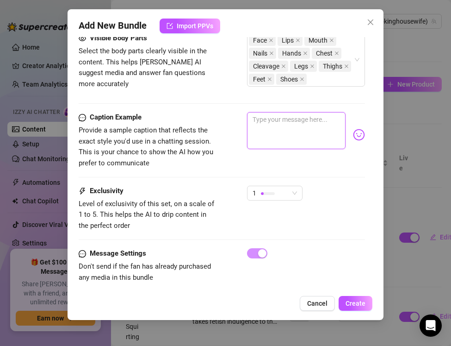
click at [269, 124] on textarea at bounding box center [296, 130] width 99 height 37
paste textarea "Green leather clinging, white Louboutins high, cigarette glowing… I exhale smok…"
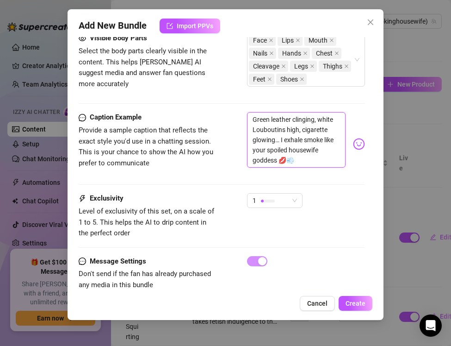
scroll to position [0, 0]
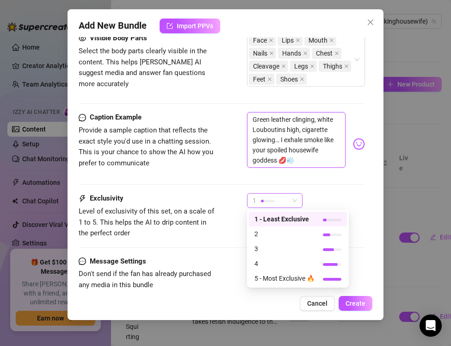
click at [267, 196] on div at bounding box center [268, 200] width 14 height 9
click at [264, 244] on span "3" at bounding box center [285, 248] width 60 height 10
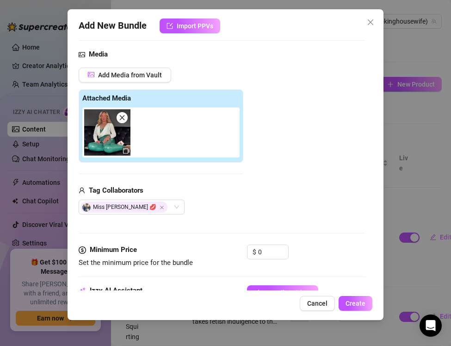
scroll to position [93, 0]
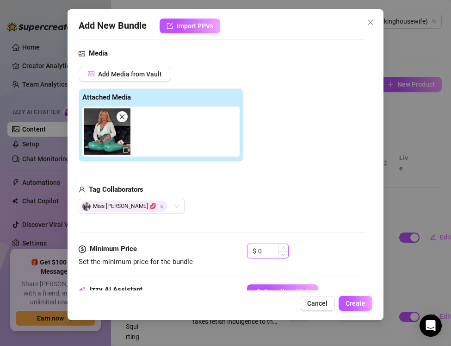
click at [269, 252] on input "0" at bounding box center [273, 251] width 30 height 14
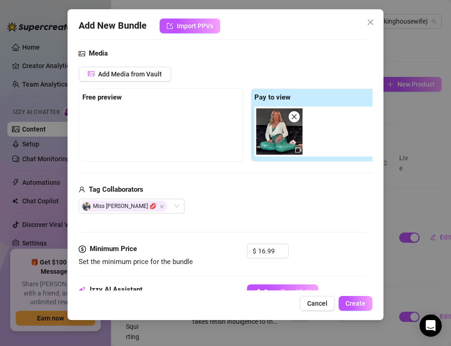
click at [236, 223] on div "Media Add Media from Vault Free preview Pay to view Tag Collaborators Miss [PER…" at bounding box center [222, 145] width 286 height 195
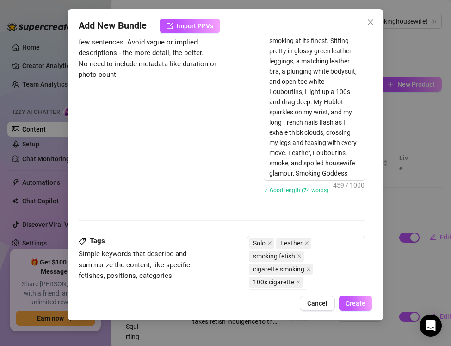
scroll to position [833, 0]
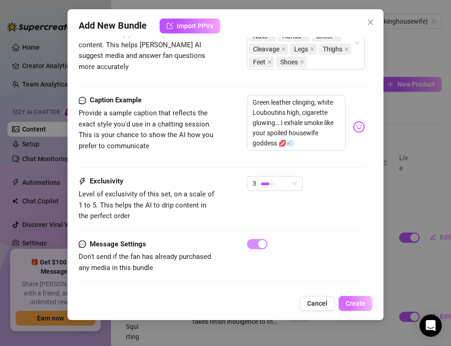
click at [360, 303] on span "Create" at bounding box center [356, 302] width 20 height 7
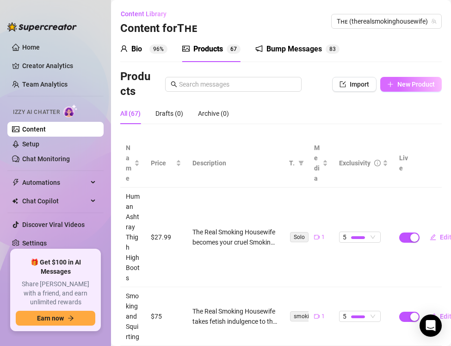
click at [386, 85] on button "New Product" at bounding box center [411, 84] width 62 height 15
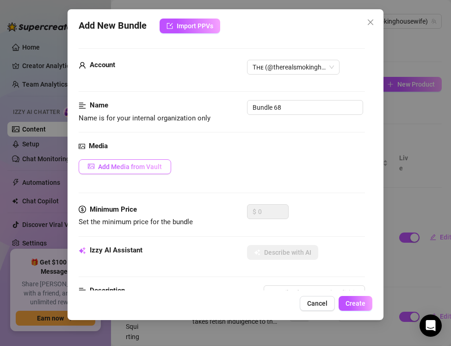
click at [95, 171] on button "Add Media from Vault" at bounding box center [125, 166] width 93 height 15
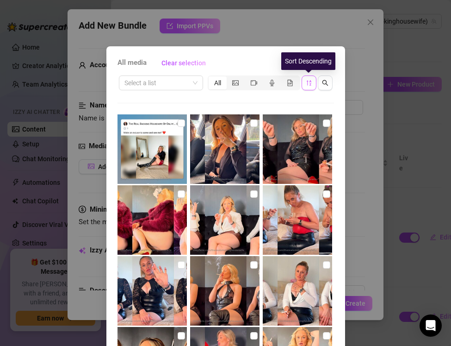
click at [311, 83] on icon "sort-descending" at bounding box center [309, 83] width 6 height 6
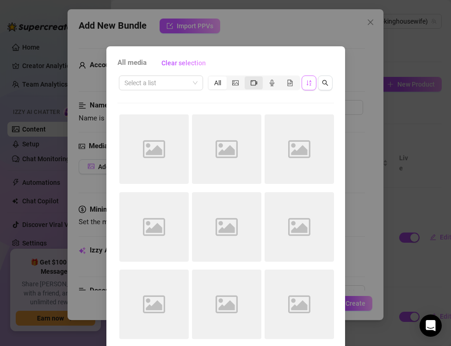
click at [257, 81] on div "segmented control" at bounding box center [254, 82] width 18 height 13
click at [247, 78] on input "segmented control" at bounding box center [247, 78] width 0 height 0
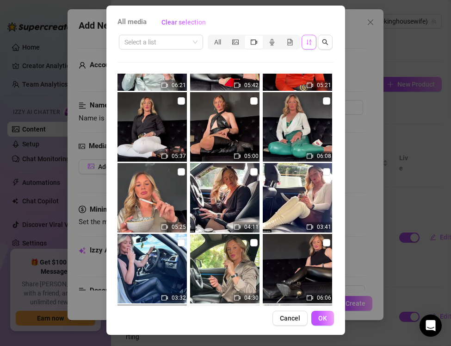
scroll to position [1181, 0]
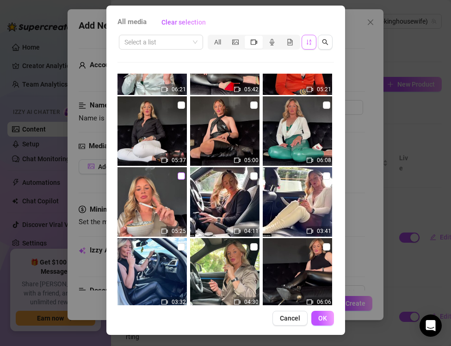
click at [182, 178] on input "checkbox" at bounding box center [181, 175] width 7 height 7
click at [319, 315] on span "OK" at bounding box center [322, 317] width 9 height 7
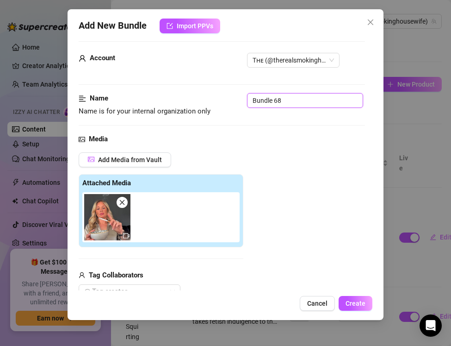
drag, startPoint x: 285, startPoint y: 99, endPoint x: 231, endPoint y: 88, distance: 55.2
paste input "Smoking ASMR — [PERSON_NAME] & Smoke Triggers"
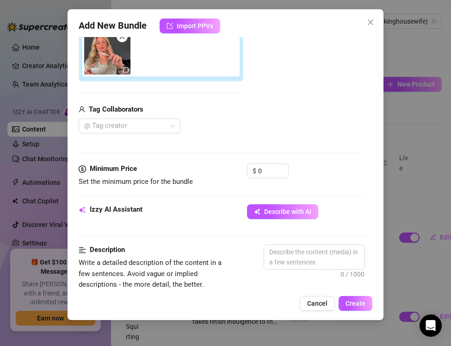
scroll to position [189, 0]
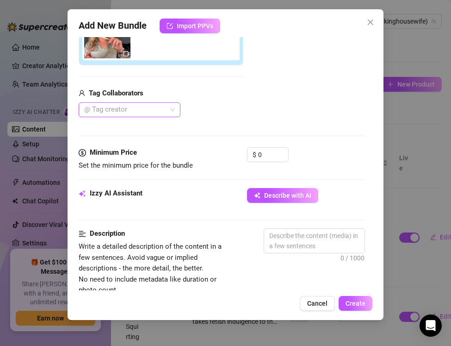
click at [115, 111] on div at bounding box center [125, 109] width 88 height 13
click at [112, 106] on div at bounding box center [125, 109] width 88 height 13
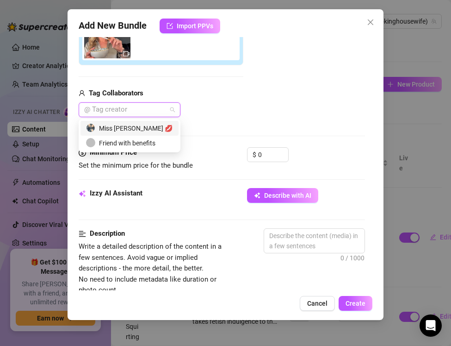
click at [115, 124] on div "Miss [PERSON_NAME] 💋" at bounding box center [129, 128] width 87 height 10
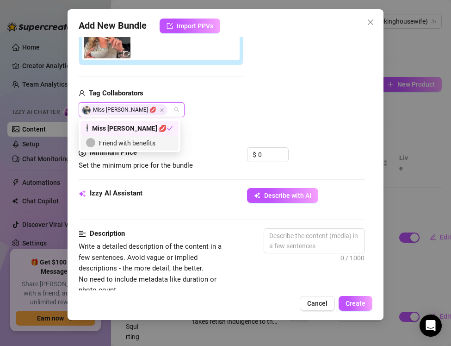
click at [213, 154] on div "Minimum Price" at bounding box center [148, 152] width 139 height 11
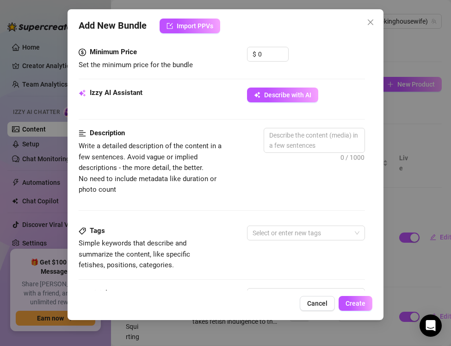
scroll to position [291, 0]
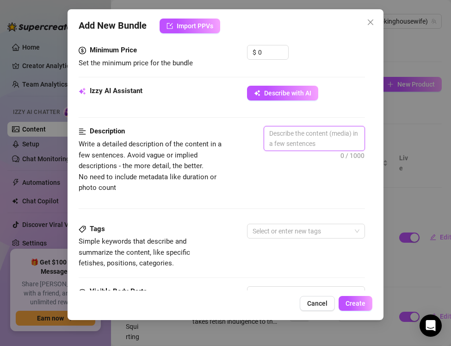
click at [281, 129] on textarea at bounding box center [314, 138] width 100 height 24
paste textarea "The Real Smoking Housewife delivers pure fetish ASMR in this smoke-and-sound in…"
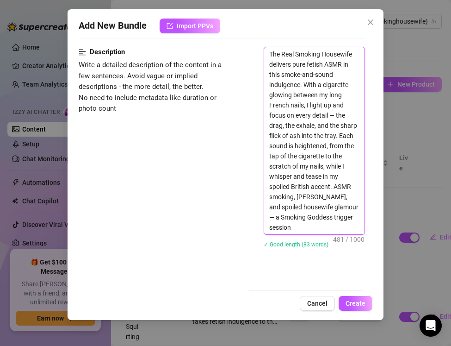
scroll to position [372, 0]
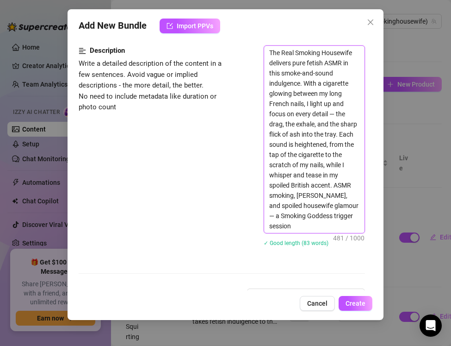
click at [336, 113] on textarea "The Real Smoking Housewife delivers pure fetish ASMR in this smoke-and-sound in…" at bounding box center [314, 139] width 100 height 187
click at [355, 205] on textarea "The Real Smoking Housewife delivers pure fetish ASMR in this smoke-and-sound in…" at bounding box center [314, 139] width 100 height 187
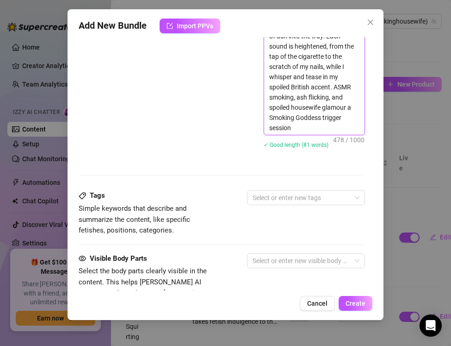
scroll to position [536, 0]
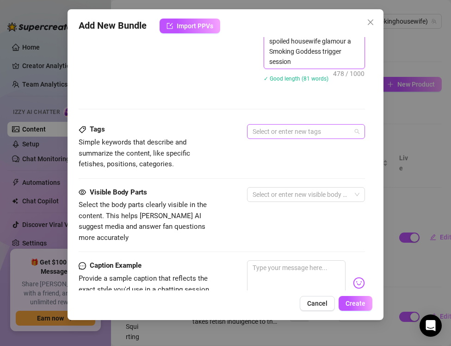
click at [289, 136] on div at bounding box center [301, 131] width 105 height 13
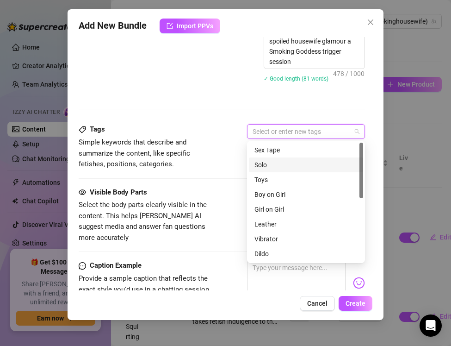
click at [261, 165] on div "Solo" at bounding box center [306, 165] width 103 height 10
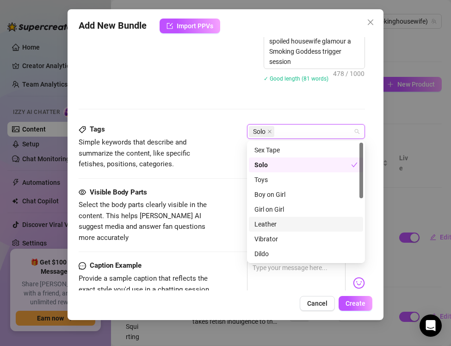
click at [268, 220] on div "Leather" at bounding box center [306, 224] width 103 height 10
click at [190, 134] on div "Tags" at bounding box center [148, 129] width 139 height 11
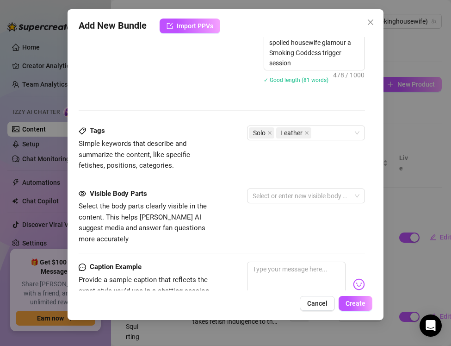
scroll to position [523, 0]
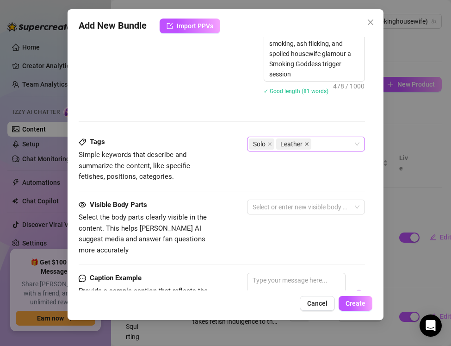
click at [309, 144] on icon "close" at bounding box center [307, 144] width 5 height 5
click at [282, 147] on div "Solo" at bounding box center [301, 143] width 105 height 13
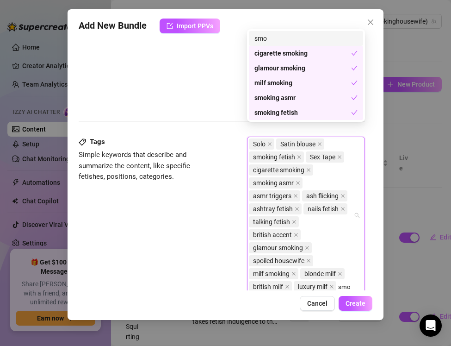
scroll to position [536, 0]
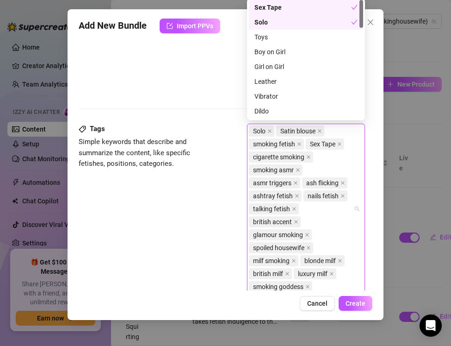
click at [174, 228] on div "Tags Simple keywords that describe and summarize the content, like specific fet…" at bounding box center [222, 213] width 286 height 179
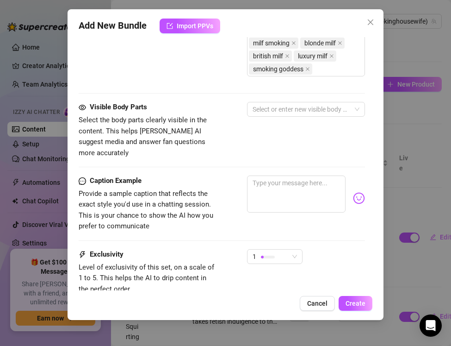
scroll to position [759, 0]
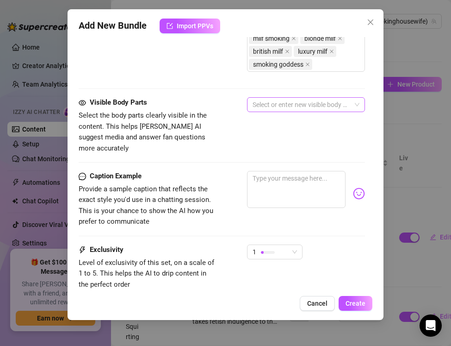
click at [280, 101] on div at bounding box center [301, 104] width 105 height 13
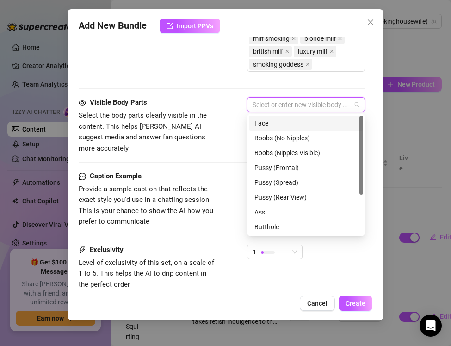
click at [257, 126] on div "Face" at bounding box center [306, 123] width 103 height 10
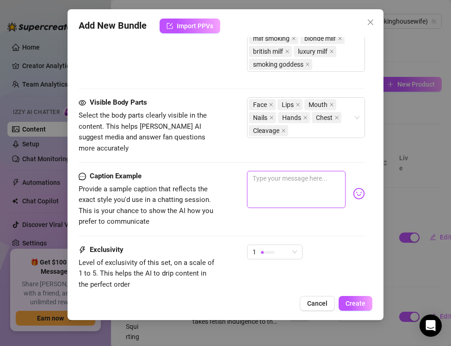
click at [290, 175] on textarea at bounding box center [296, 189] width 99 height 37
paste textarea "Cigarette glowing, nails tapping, ash flicking… every sound becomes your smokin…"
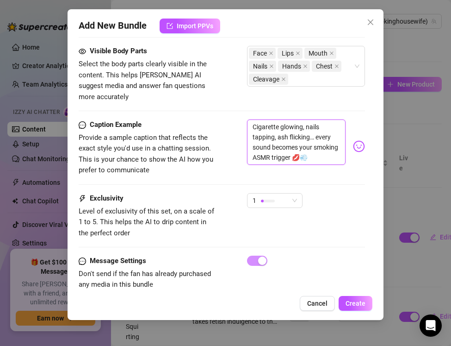
scroll to position [819, 0]
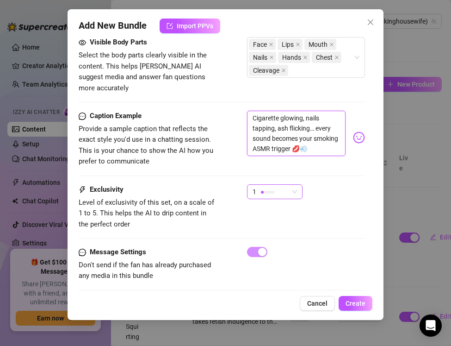
click at [267, 187] on div at bounding box center [268, 191] width 14 height 9
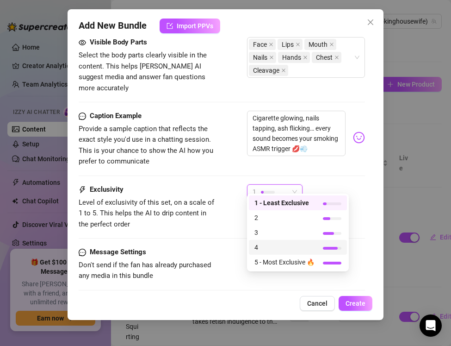
click at [264, 249] on span "4" at bounding box center [285, 247] width 60 height 10
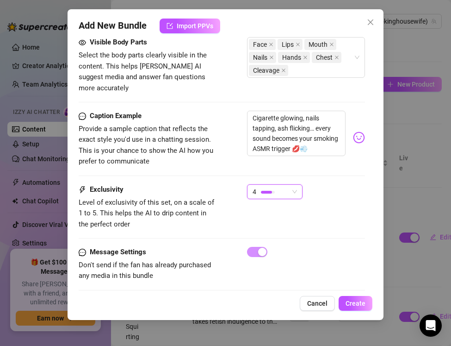
click at [266, 190] on div "4" at bounding box center [271, 192] width 36 height 14
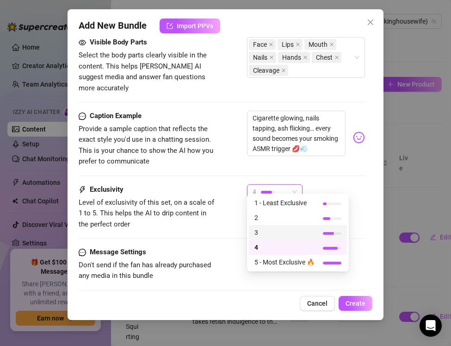
click at [258, 227] on span "3" at bounding box center [285, 232] width 60 height 10
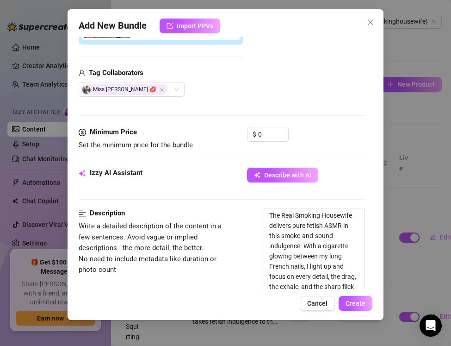
scroll to position [187, 0]
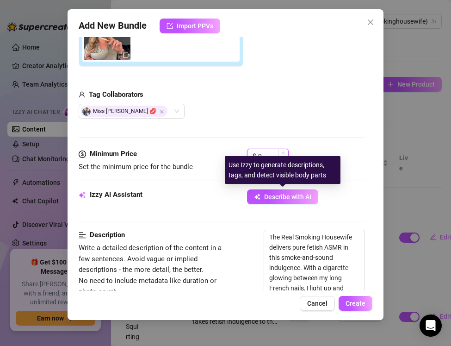
click at [266, 156] on input "0" at bounding box center [273, 156] width 30 height 14
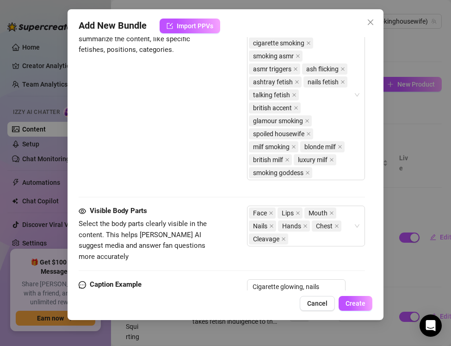
scroll to position [820, 0]
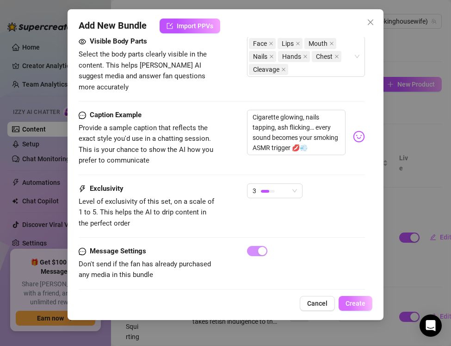
click at [358, 304] on span "Create" at bounding box center [356, 302] width 20 height 7
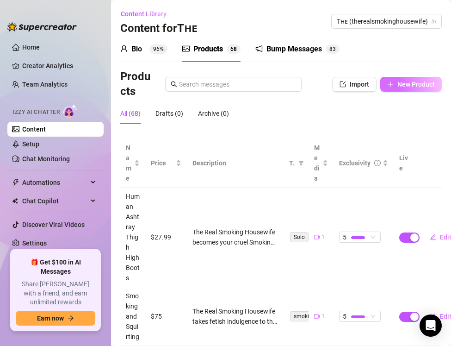
click at [392, 88] on button "New Product" at bounding box center [411, 84] width 62 height 15
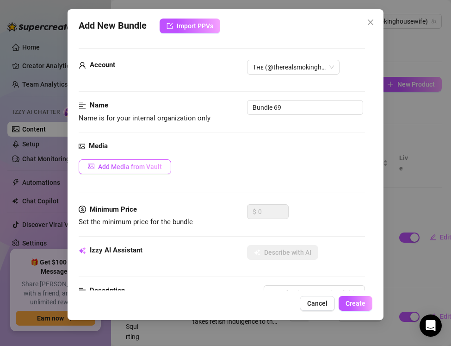
click at [108, 164] on span "Add Media from Vault" at bounding box center [130, 166] width 64 height 7
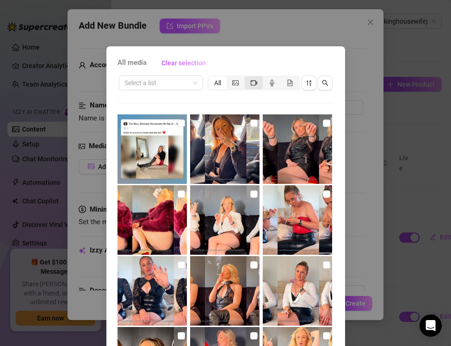
click at [249, 83] on div "segmented control" at bounding box center [254, 82] width 18 height 13
click at [247, 78] on input "segmented control" at bounding box center [247, 78] width 0 height 0
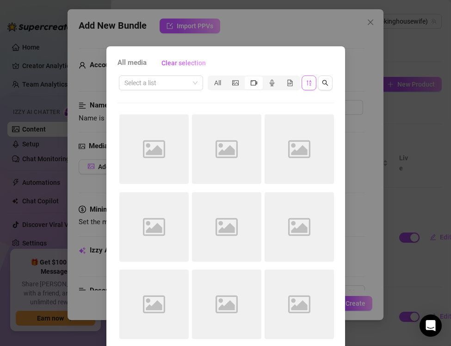
click at [311, 86] on icon "sort-descending" at bounding box center [309, 83] width 6 height 6
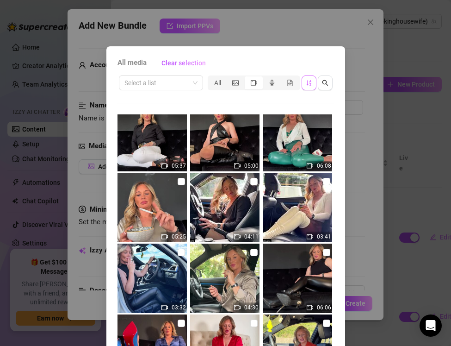
scroll to position [41, 0]
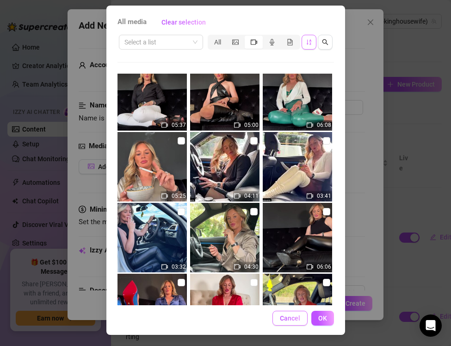
click at [293, 319] on span "Cancel" at bounding box center [290, 317] width 20 height 7
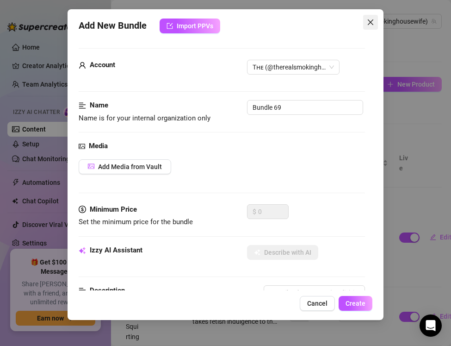
click at [369, 18] on button "Close" at bounding box center [370, 22] width 15 height 15
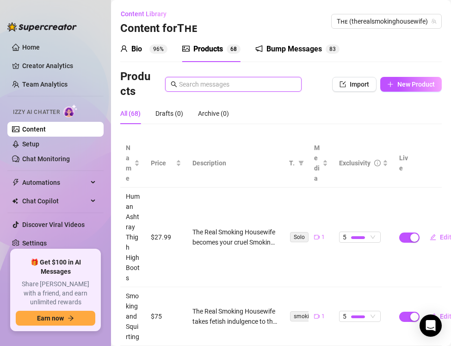
click at [191, 85] on input "text" at bounding box center [237, 84] width 117 height 10
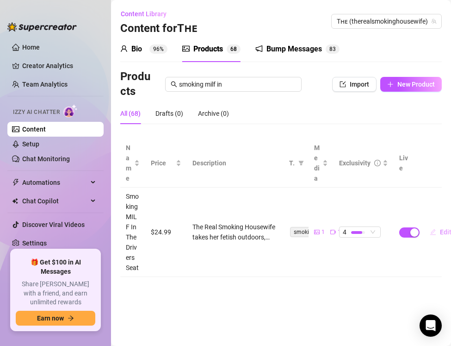
click at [441, 232] on span "Edit" at bounding box center [446, 231] width 12 height 7
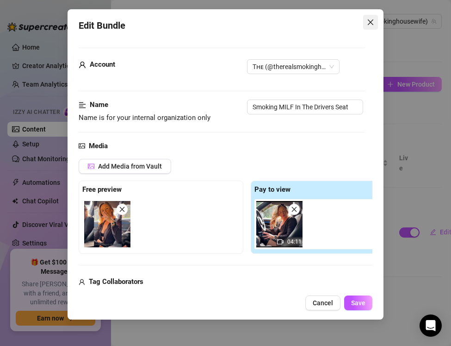
click at [373, 22] on icon "close" at bounding box center [370, 22] width 7 height 7
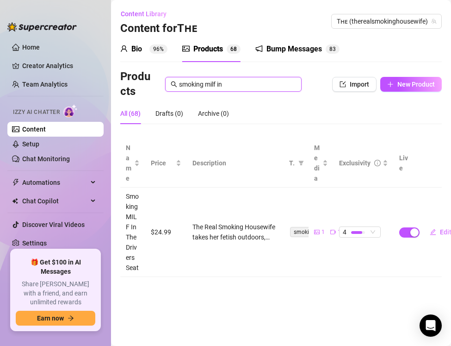
drag, startPoint x: 230, startPoint y: 81, endPoint x: 150, endPoint y: 73, distance: 80.0
click at [150, 73] on div "Products smoking milf in" at bounding box center [210, 84] width 181 height 30
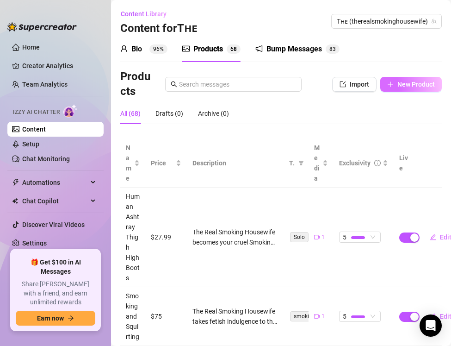
click at [393, 87] on icon "plus" at bounding box center [390, 84] width 6 height 6
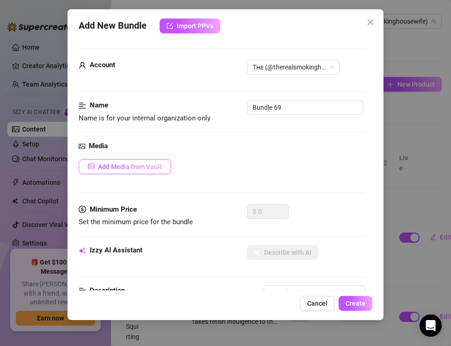
click at [113, 169] on span "Add Media from Vault" at bounding box center [130, 166] width 64 height 7
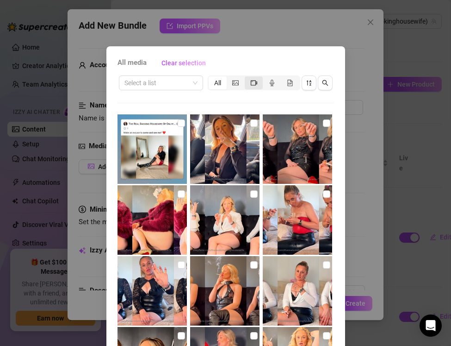
click at [257, 82] on div "segmented control" at bounding box center [254, 82] width 18 height 13
click at [247, 78] on input "segmented control" at bounding box center [247, 78] width 0 height 0
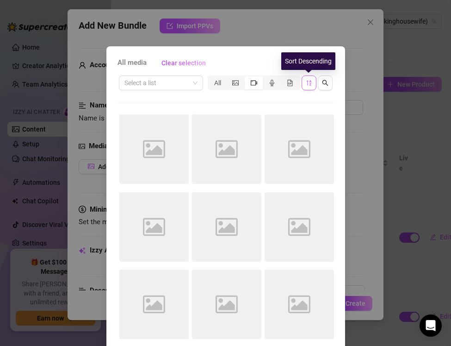
click at [307, 85] on icon "sort-descending" at bounding box center [309, 83] width 6 height 6
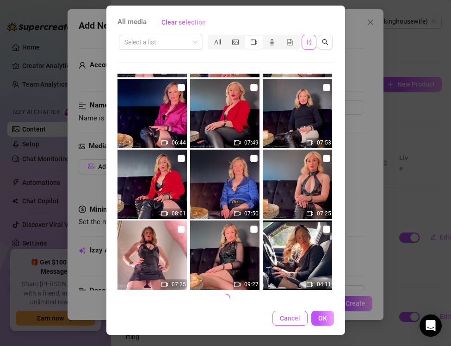
click at [284, 319] on span "Cancel" at bounding box center [290, 317] width 20 height 7
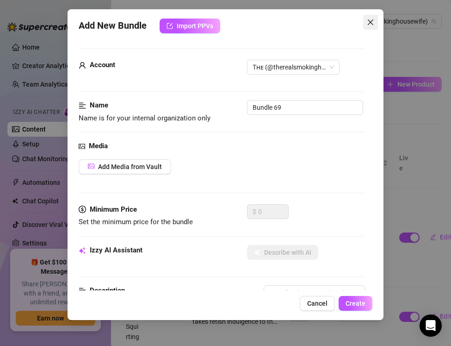
click at [374, 23] on icon "close" at bounding box center [370, 22] width 7 height 7
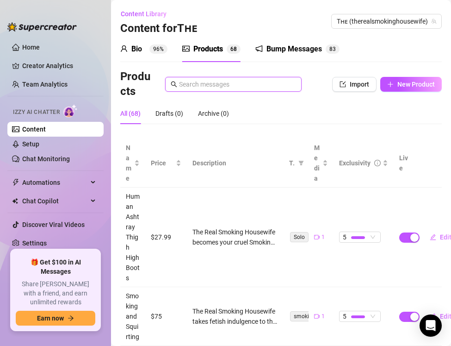
click at [205, 81] on input "text" at bounding box center [237, 84] width 117 height 10
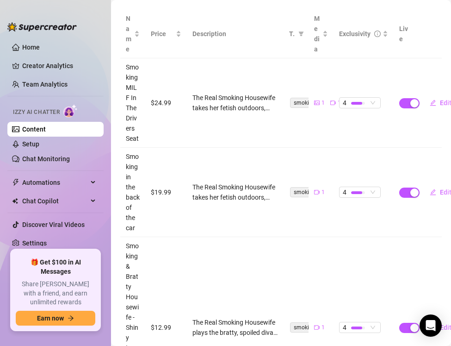
scroll to position [0, 0]
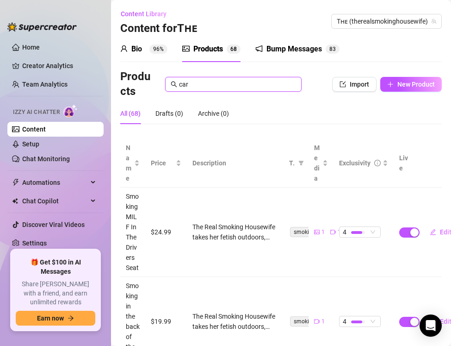
click at [203, 81] on input "car" at bounding box center [237, 84] width 117 height 10
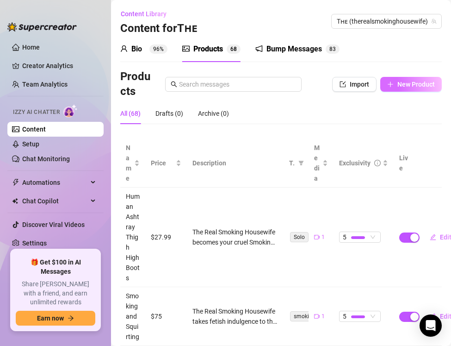
click at [397, 88] on button "New Product" at bounding box center [411, 84] width 62 height 15
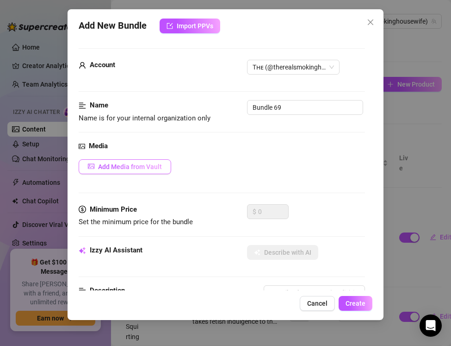
click at [119, 171] on button "Add Media from Vault" at bounding box center [125, 166] width 93 height 15
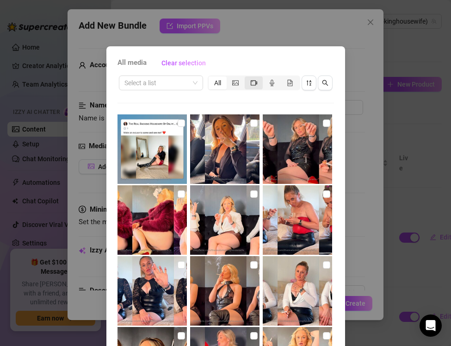
click at [256, 85] on icon "video-camera" at bounding box center [254, 83] width 6 height 6
click at [247, 78] on input "segmented control" at bounding box center [247, 78] width 0 height 0
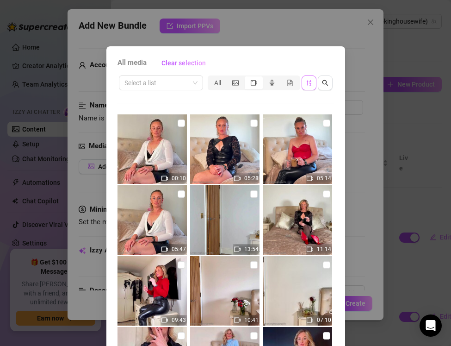
click at [306, 84] on icon "sort-descending" at bounding box center [309, 83] width 6 height 6
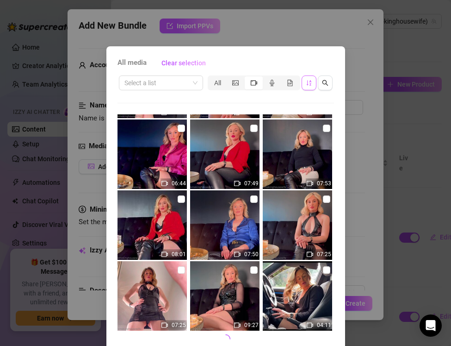
scroll to position [41, 0]
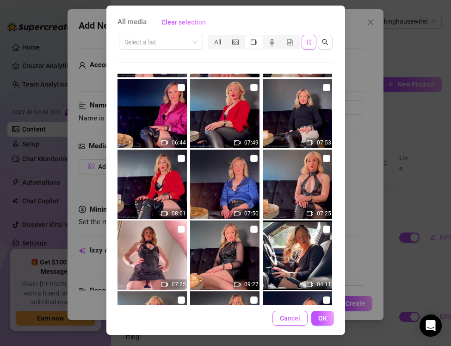
click at [289, 320] on span "Cancel" at bounding box center [290, 317] width 20 height 7
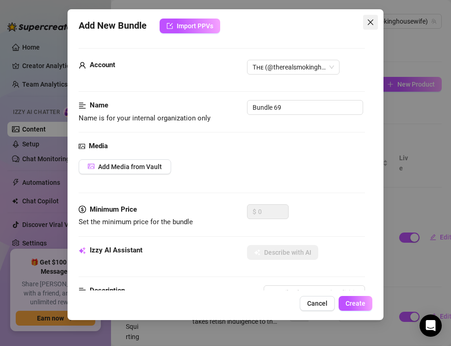
click at [374, 24] on icon "close" at bounding box center [370, 22] width 7 height 7
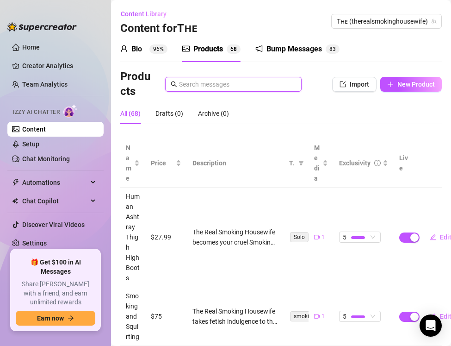
click at [193, 81] on input "text" at bounding box center [237, 84] width 117 height 10
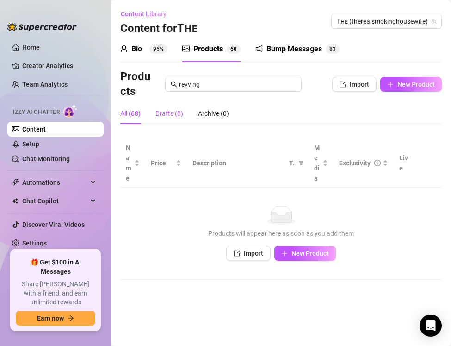
click at [170, 117] on div "Drafts (0)" at bounding box center [170, 113] width 28 height 10
drag, startPoint x: 210, startPoint y: 81, endPoint x: 169, endPoint y: 80, distance: 41.2
click at [169, 80] on span "revving" at bounding box center [233, 84] width 137 height 15
click at [392, 85] on icon "plus" at bounding box center [390, 84] width 6 height 6
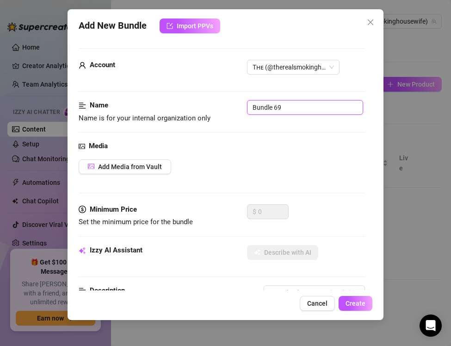
drag, startPoint x: 278, startPoint y: 108, endPoint x: 287, endPoint y: 108, distance: 9.3
click at [287, 108] on input "Bundle 69" at bounding box center [305, 107] width 116 height 15
drag, startPoint x: 287, startPoint y: 108, endPoint x: 214, endPoint y: 103, distance: 73.8
click at [214, 103] on div "Name Name is for your internal organization only Bundle 69" at bounding box center [222, 112] width 286 height 24
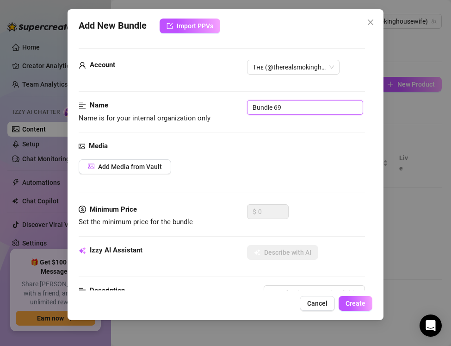
paste input "Smoking & Car Revving — Leather Pants, Boots & Outdoor Crush"
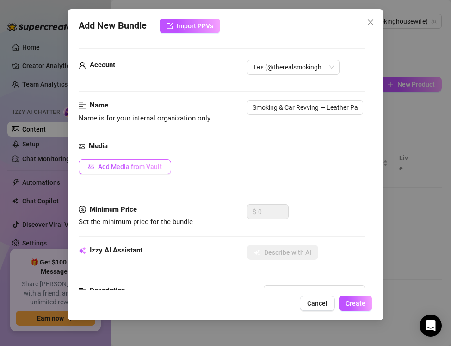
click at [115, 166] on span "Add Media from Vault" at bounding box center [130, 166] width 64 height 7
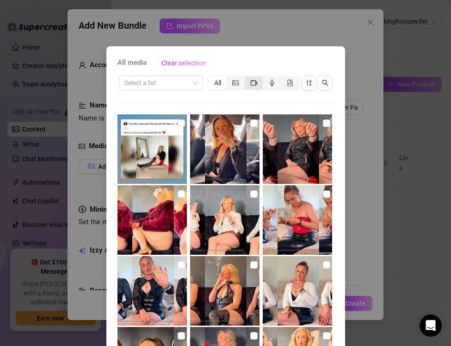
click at [251, 88] on div "segmented control" at bounding box center [254, 82] width 18 height 13
click at [247, 78] on input "segmented control" at bounding box center [247, 78] width 0 height 0
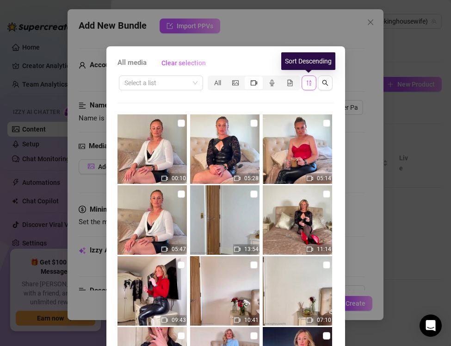
click at [307, 87] on button "button" at bounding box center [309, 82] width 15 height 15
click at [308, 84] on icon "sort-descending" at bounding box center [309, 83] width 6 height 6
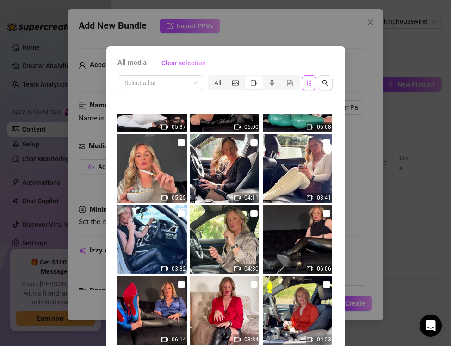
scroll to position [1268, 0]
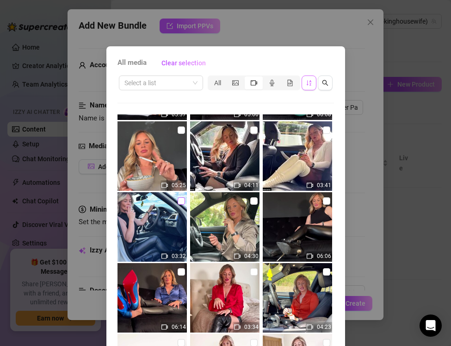
click at [180, 203] on input "checkbox" at bounding box center [181, 200] width 7 height 7
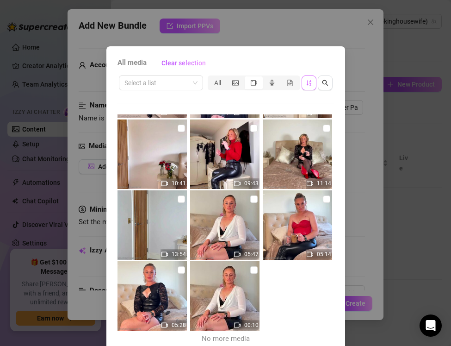
scroll to position [41, 0]
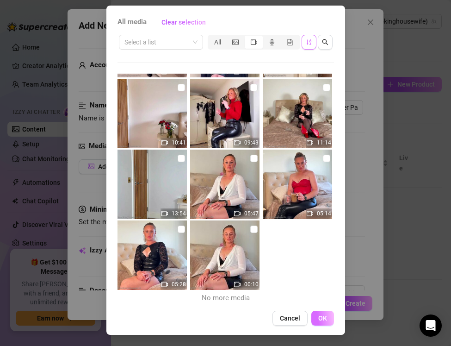
click at [315, 324] on button "OK" at bounding box center [322, 318] width 23 height 15
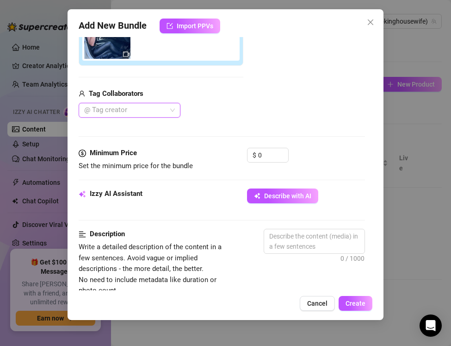
scroll to position [200, 0]
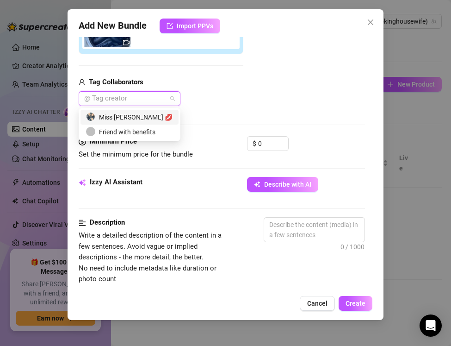
click at [120, 103] on div at bounding box center [125, 98] width 88 height 13
click at [119, 122] on div "Miss [PERSON_NAME] 💋" at bounding box center [130, 117] width 98 height 15
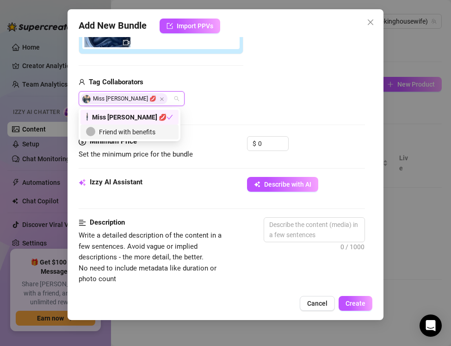
click at [190, 121] on div "Media Add Media from Vault Attached Media Tag Collaborators Miss [PERSON_NAME] 💋" at bounding box center [222, 38] width 286 height 195
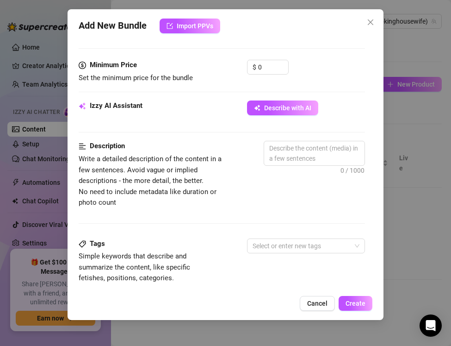
scroll to position [288, 0]
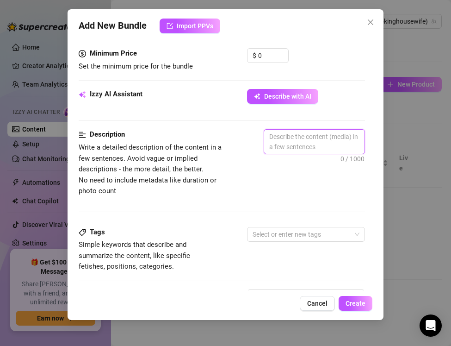
click at [279, 144] on textarea at bounding box center [314, 142] width 100 height 24
paste textarea "The Real Smoking Housewife mixes smoking, leather, and cars in this fetish cros…"
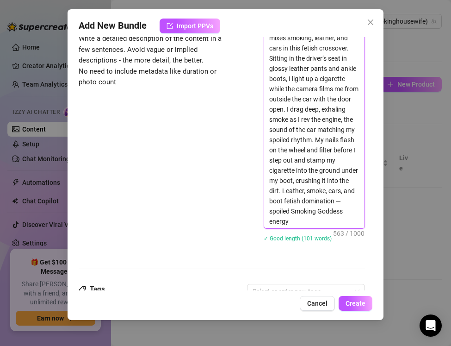
scroll to position [402, 0]
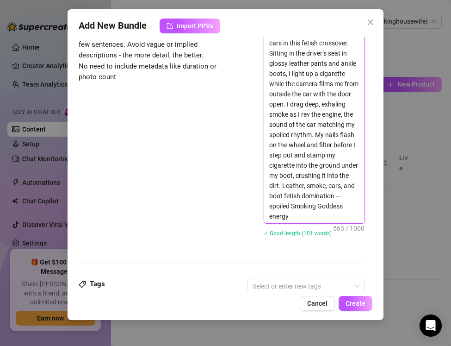
click at [329, 205] on textarea "The Real Smoking Housewife mixes smoking, leather, and cars in this fetish cros…" at bounding box center [314, 119] width 100 height 207
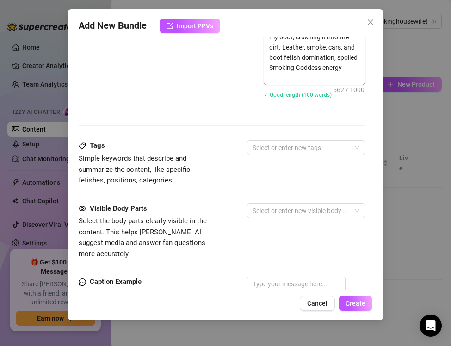
scroll to position [549, 0]
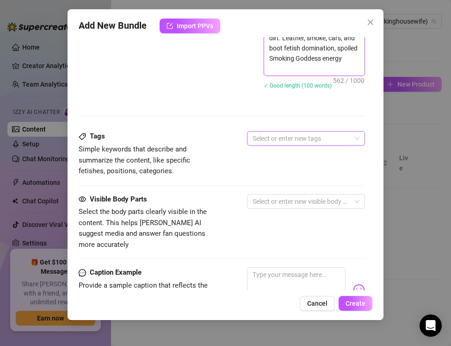
click at [293, 141] on div at bounding box center [301, 138] width 105 height 13
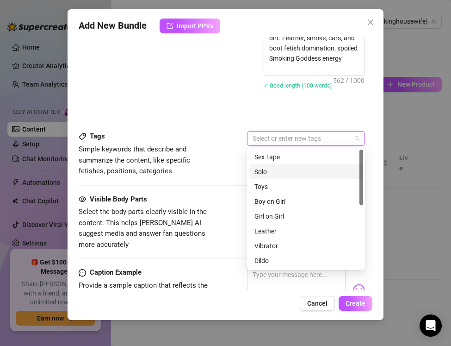
click at [275, 168] on div "Solo" at bounding box center [306, 172] width 103 height 10
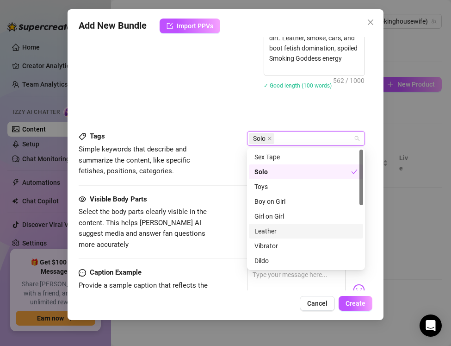
click at [265, 230] on div "Leather" at bounding box center [306, 231] width 103 height 10
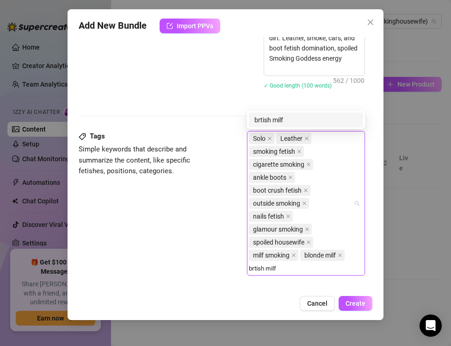
click at [256, 267] on input "brtish milf" at bounding box center [264, 267] width 31 height 11
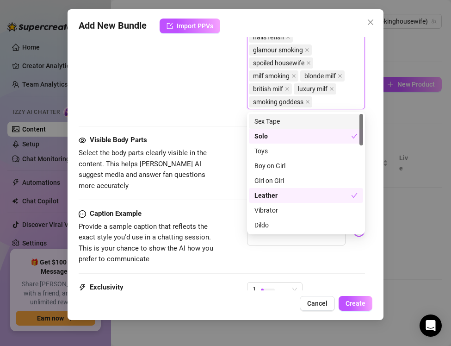
scroll to position [728, 0]
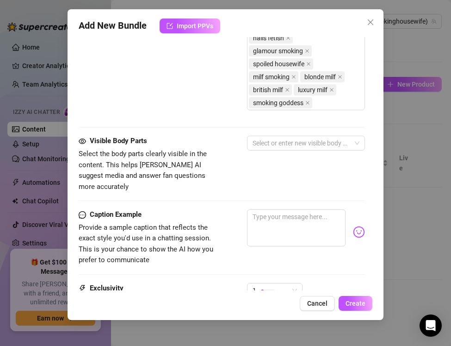
click at [176, 172] on span "Select the body parts clearly visible in the content. This helps [PERSON_NAME] …" at bounding box center [143, 169] width 128 height 41
click at [275, 142] on div at bounding box center [301, 143] width 105 height 13
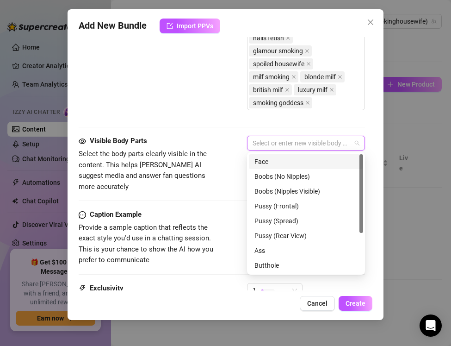
click at [273, 158] on div "Face" at bounding box center [306, 161] width 103 height 10
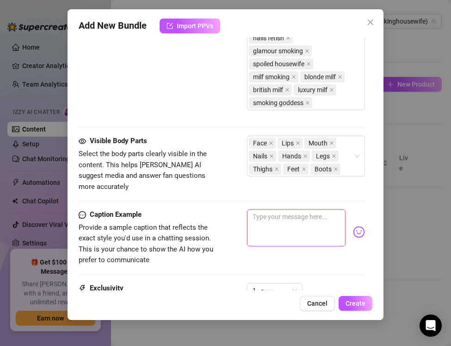
click at [272, 213] on textarea at bounding box center [296, 227] width 99 height 37
paste textarea "Leather pants tight, boots on the pedal, cigarette glowing… revving the car whi…"
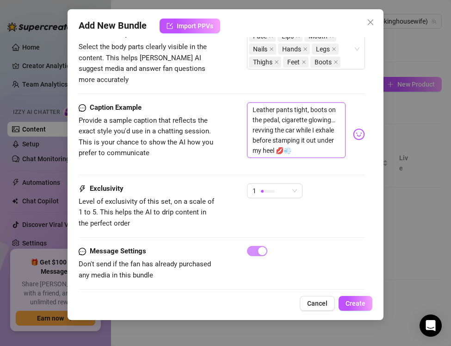
scroll to position [834, 0]
click at [259, 185] on div "1" at bounding box center [271, 191] width 36 height 14
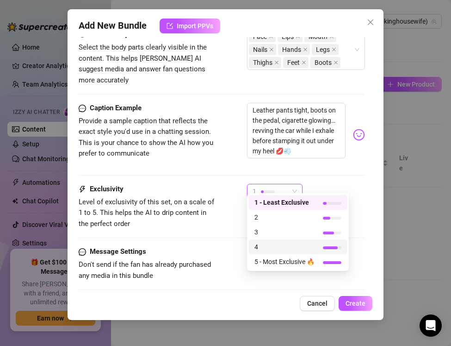
click at [264, 243] on span "4" at bounding box center [285, 247] width 60 height 10
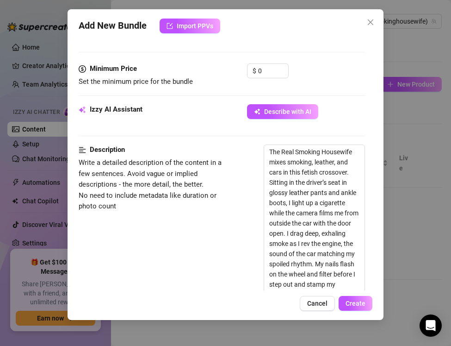
scroll to position [156, 0]
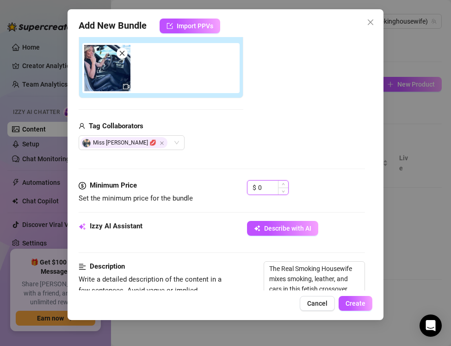
click at [268, 190] on input "0" at bounding box center [273, 188] width 30 height 14
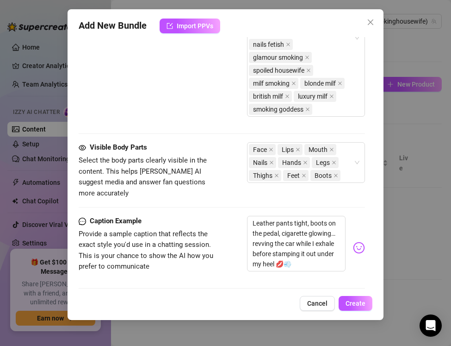
scroll to position [834, 0]
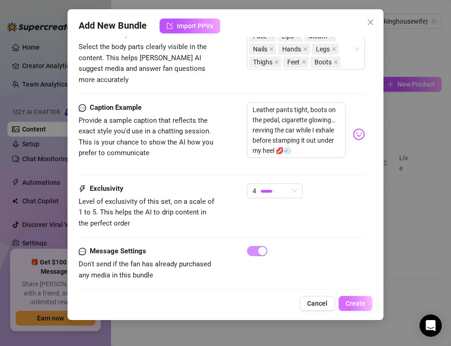
click at [352, 302] on span "Create" at bounding box center [356, 302] width 20 height 7
click at [352, 303] on span "Create" at bounding box center [356, 302] width 20 height 7
click at [352, 306] on span "Create" at bounding box center [356, 302] width 20 height 7
click at [283, 184] on div "4" at bounding box center [271, 191] width 36 height 14
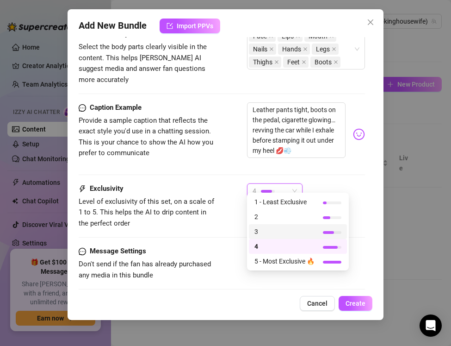
click at [266, 233] on span "3" at bounding box center [285, 231] width 60 height 10
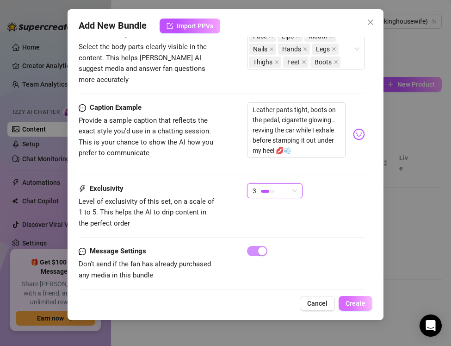
click at [351, 305] on span "Create" at bounding box center [356, 302] width 20 height 7
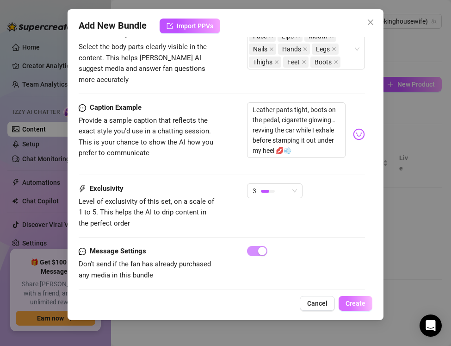
click at [351, 305] on span "Create" at bounding box center [356, 302] width 20 height 7
click at [309, 301] on span "Cancel" at bounding box center [317, 302] width 20 height 7
